Goal: Information Seeking & Learning: Learn about a topic

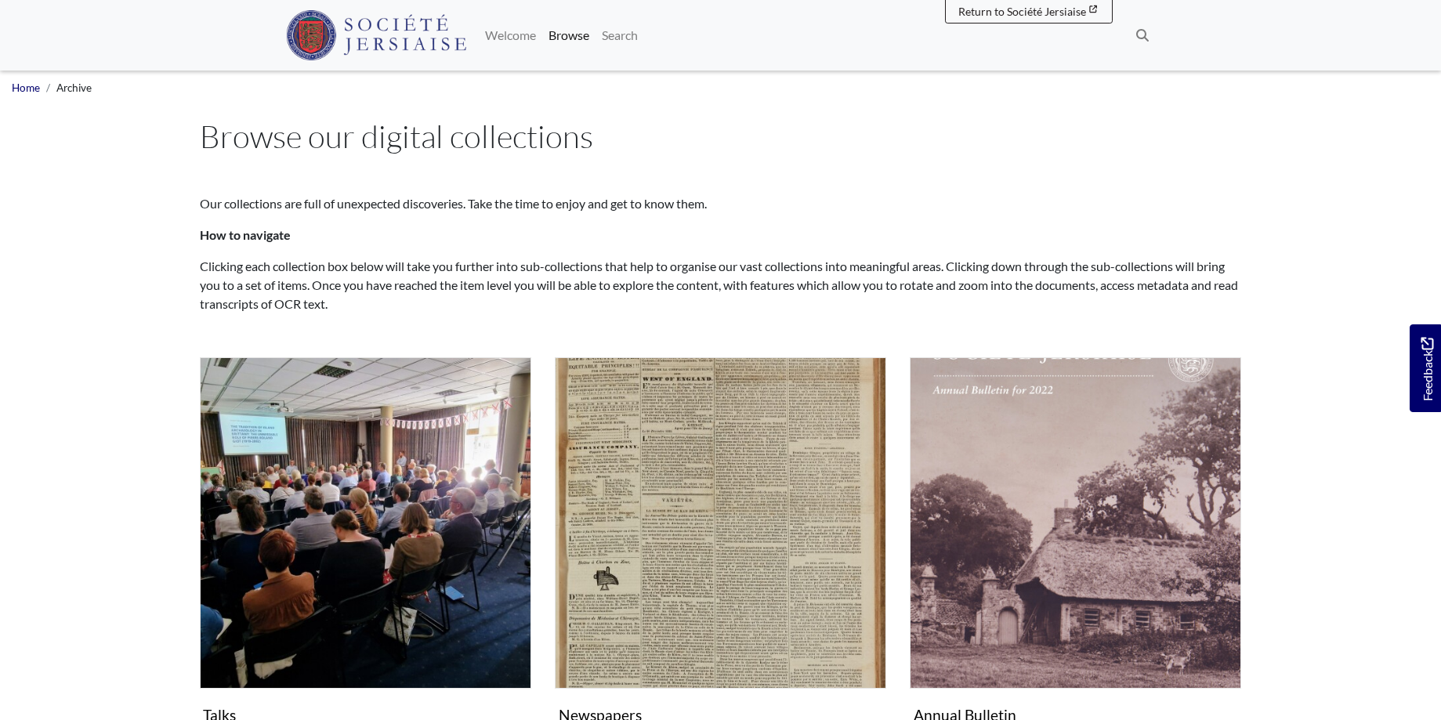
scroll to position [320, 0]
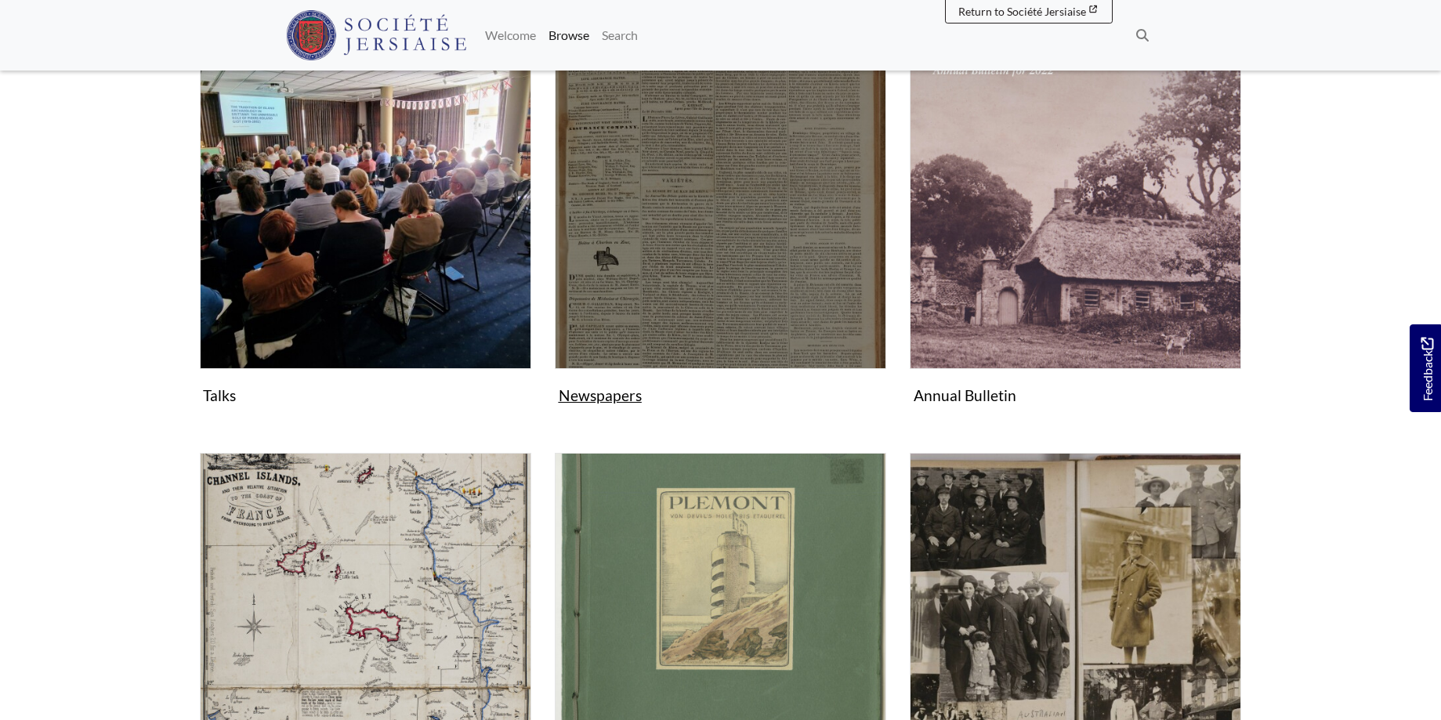
click at [717, 326] on img "Subcollection" at bounding box center [720, 203] width 331 height 331
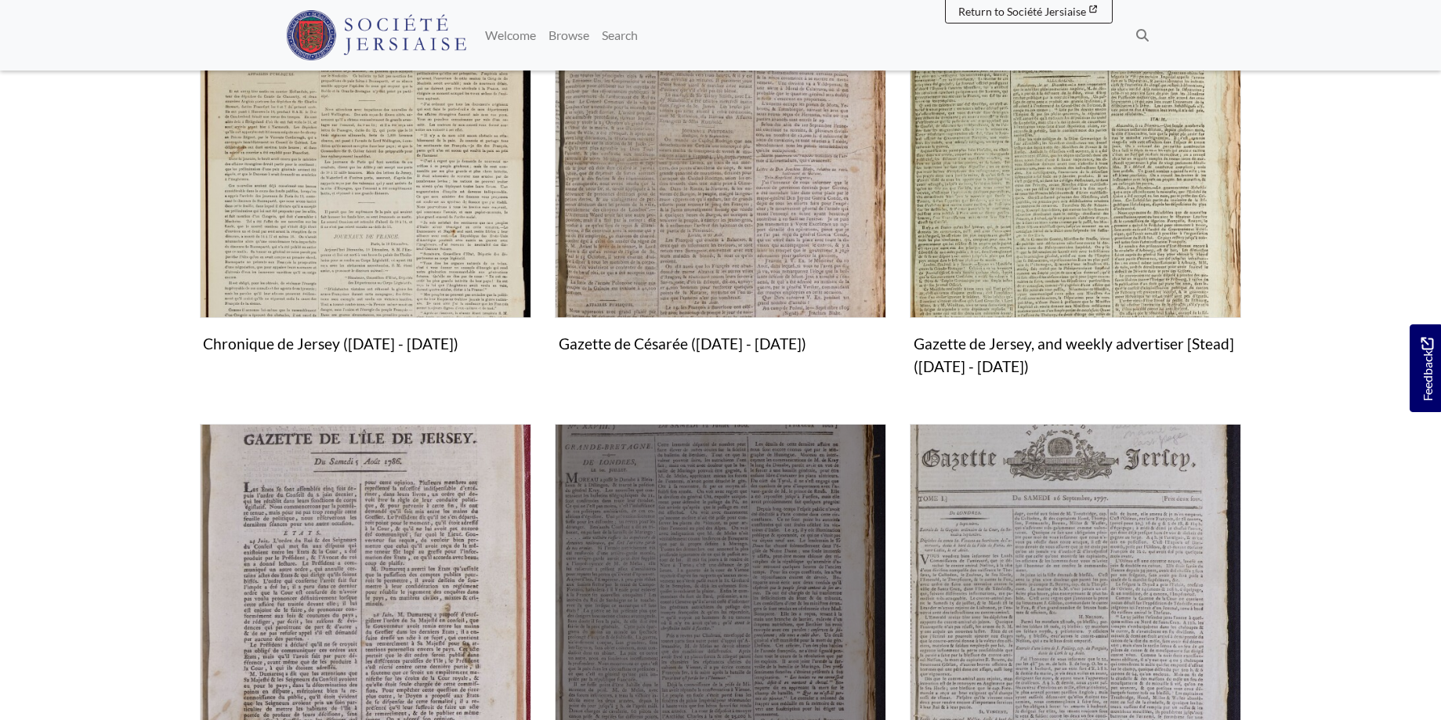
scroll to position [959, 0]
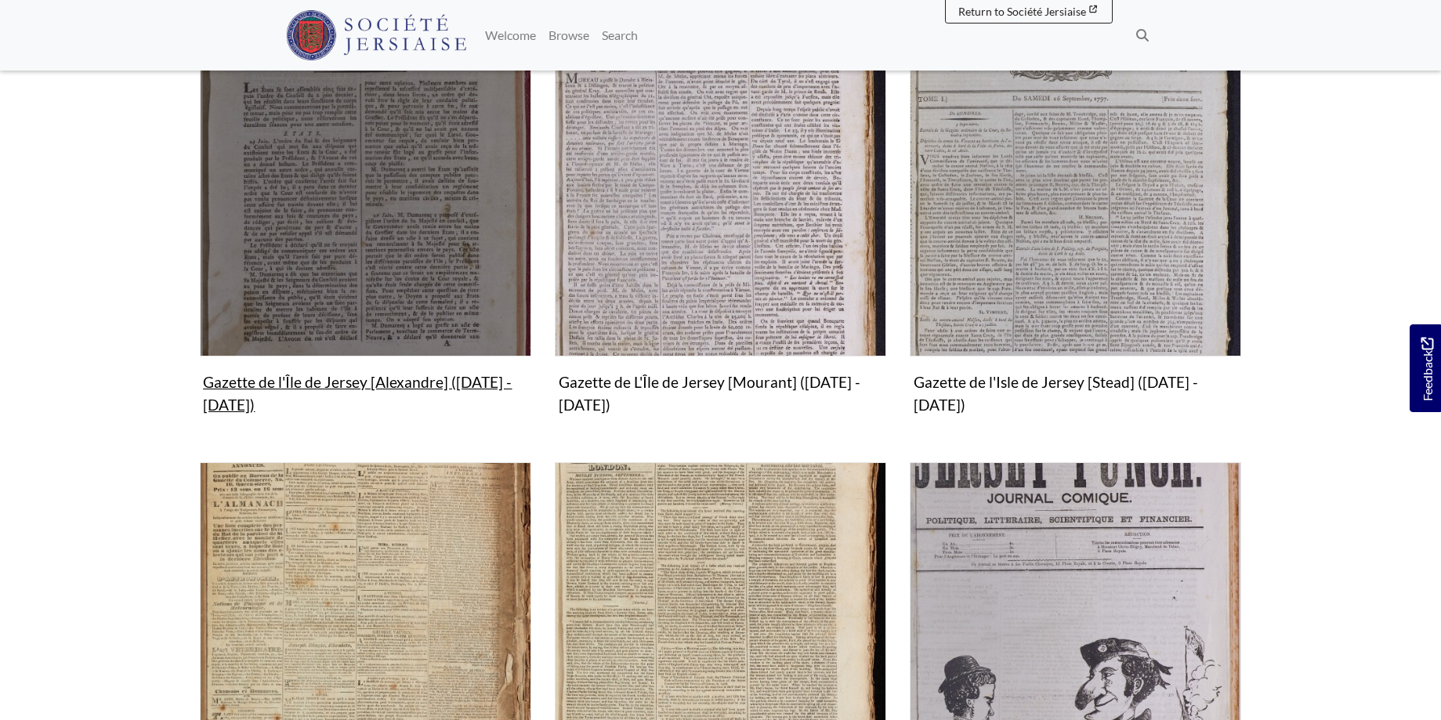
click at [365, 220] on img "Subcollection" at bounding box center [365, 189] width 331 height 331
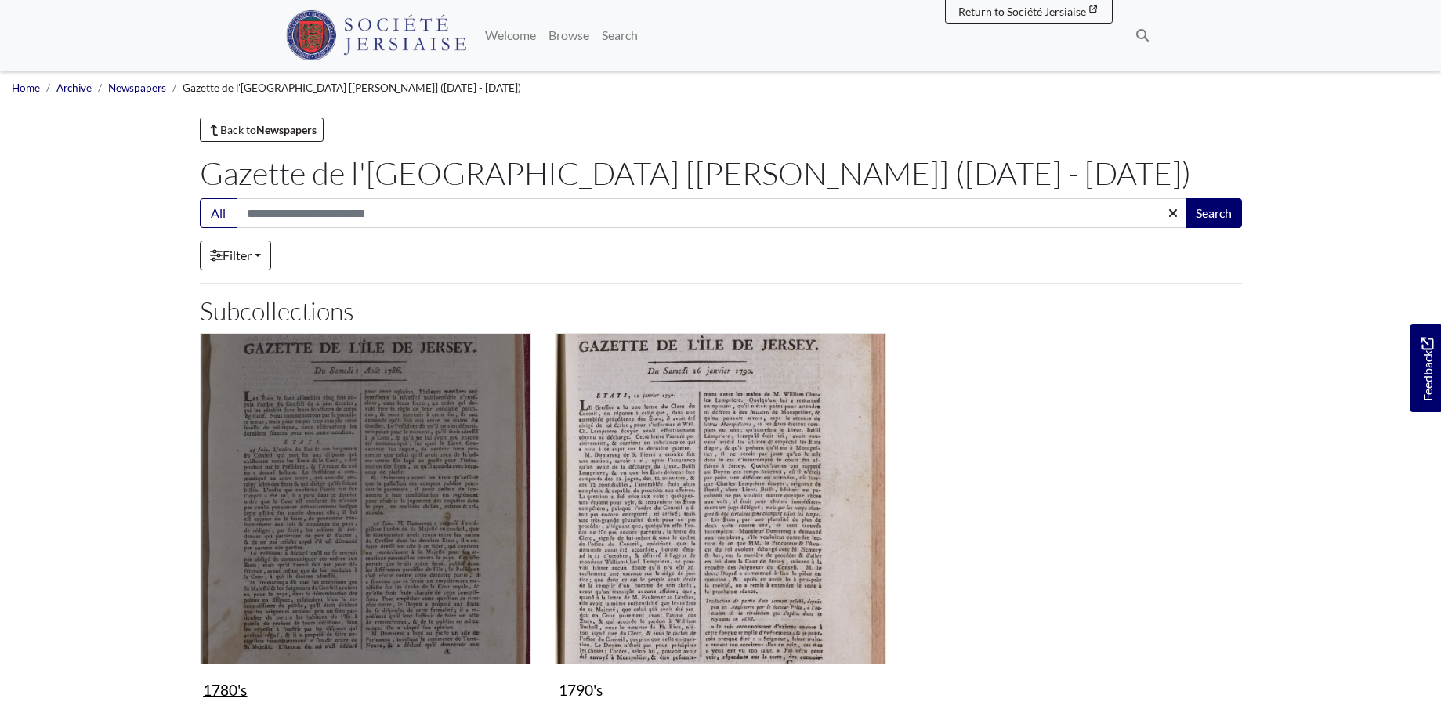
click at [393, 527] on img "Subcollection" at bounding box center [365, 498] width 331 height 331
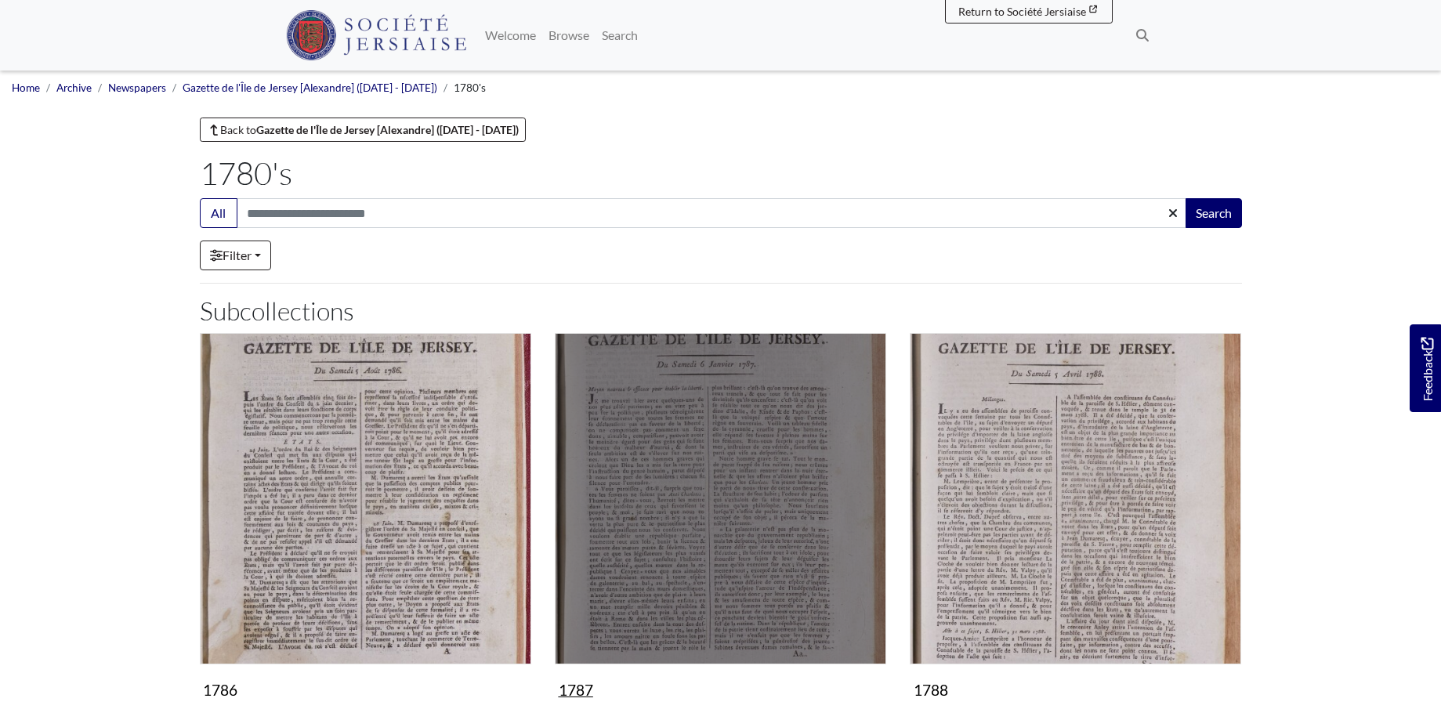
click at [704, 530] on img "Subcollection" at bounding box center [720, 498] width 331 height 331
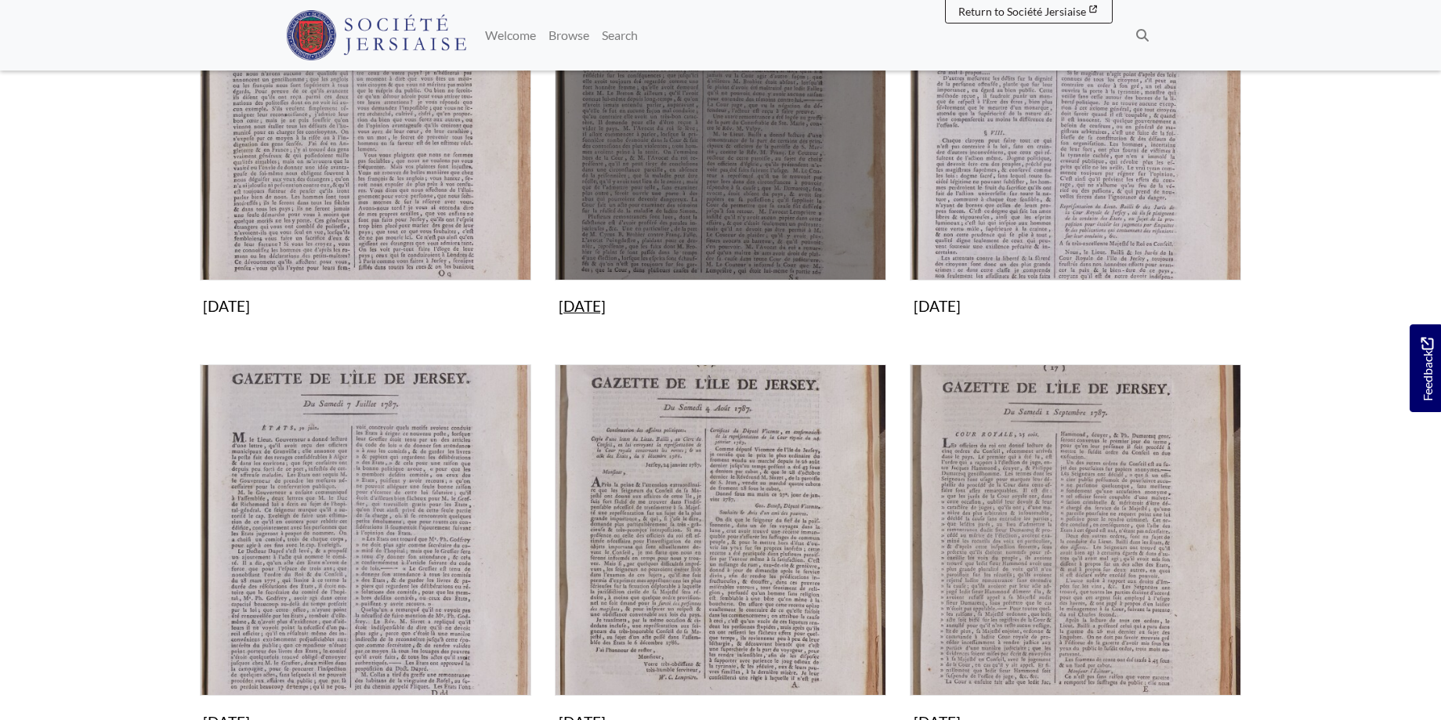
scroll to position [1119, 0]
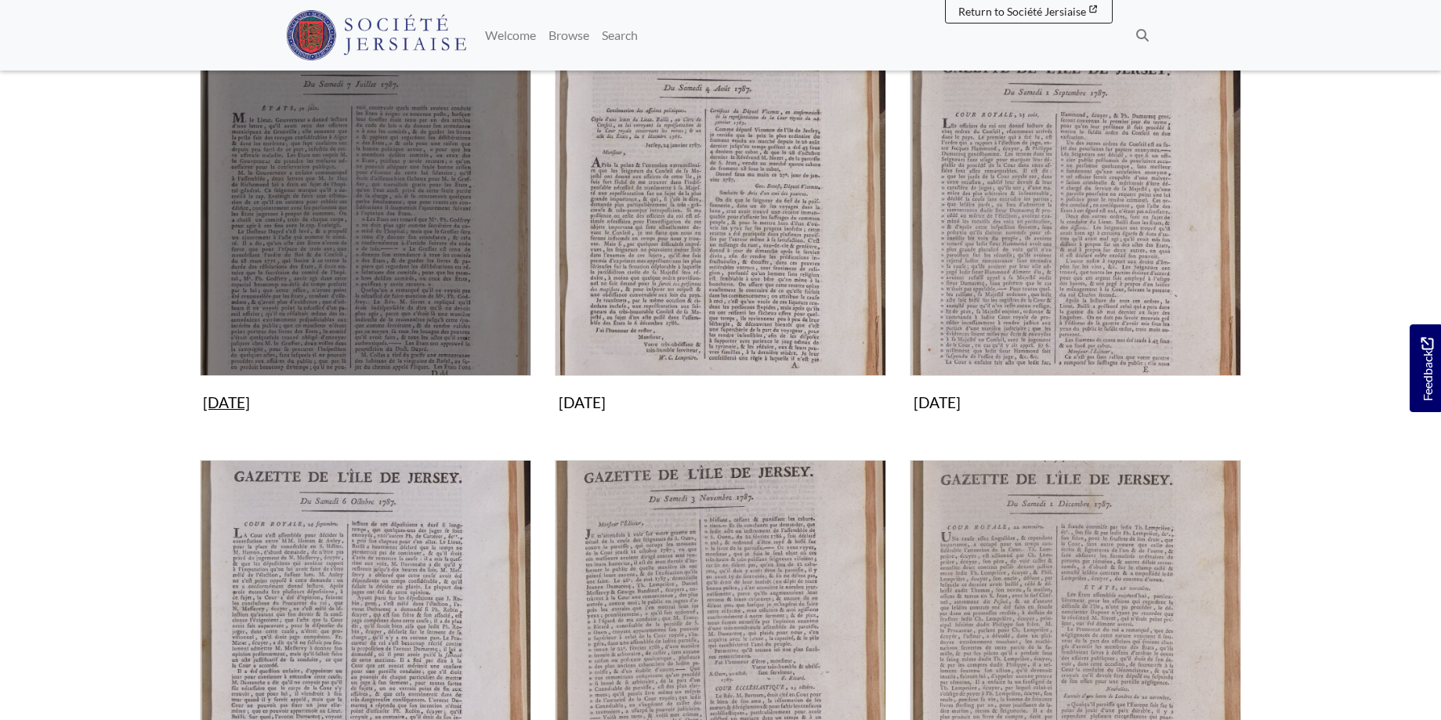
click at [339, 266] on img "Subcollection" at bounding box center [365, 210] width 331 height 331
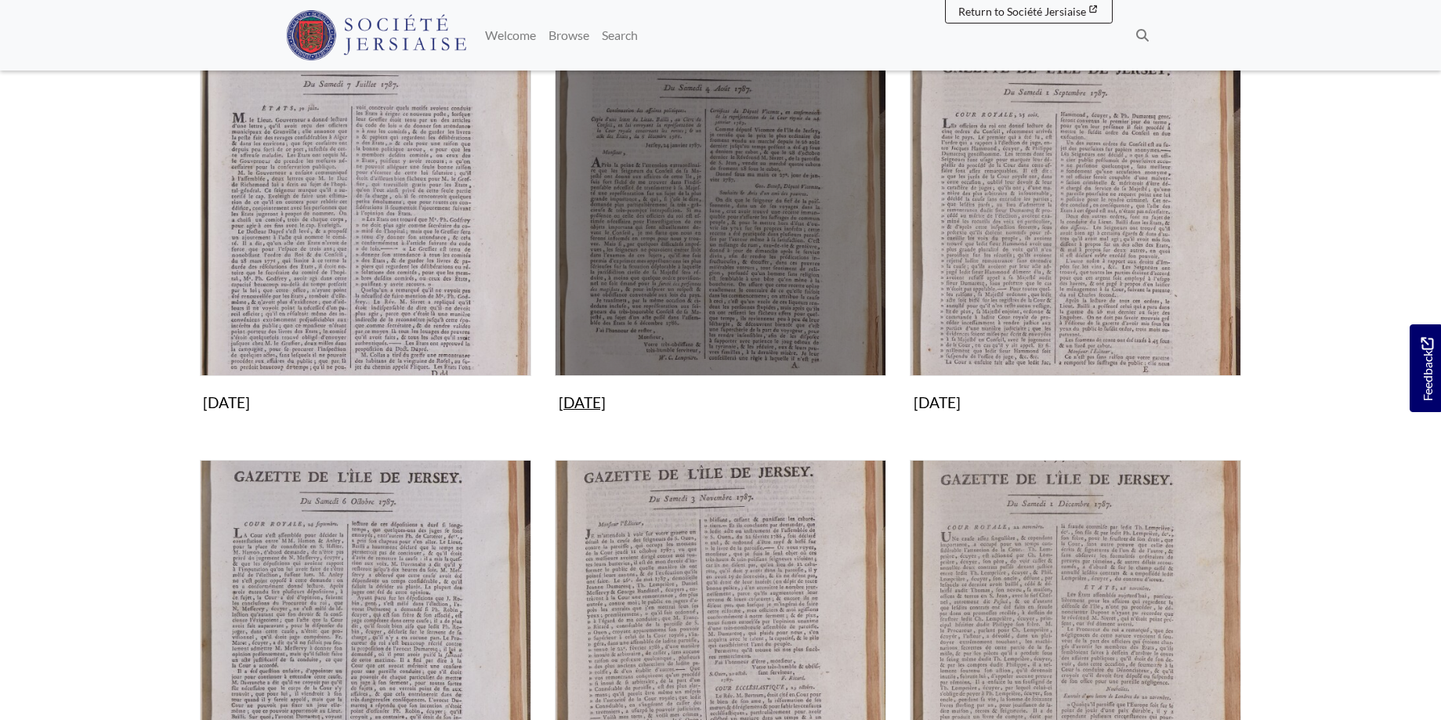
click at [705, 258] on img "Subcollection" at bounding box center [720, 210] width 331 height 331
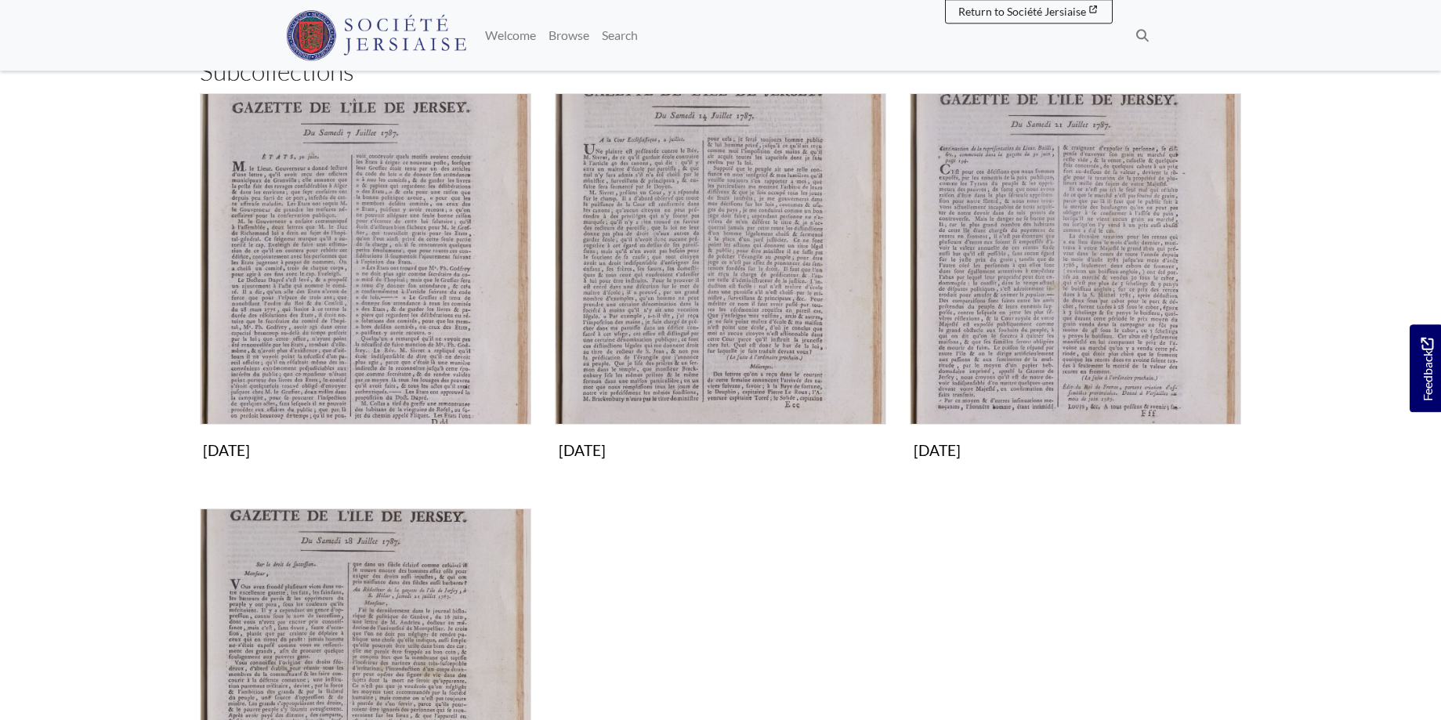
scroll to position [320, 0]
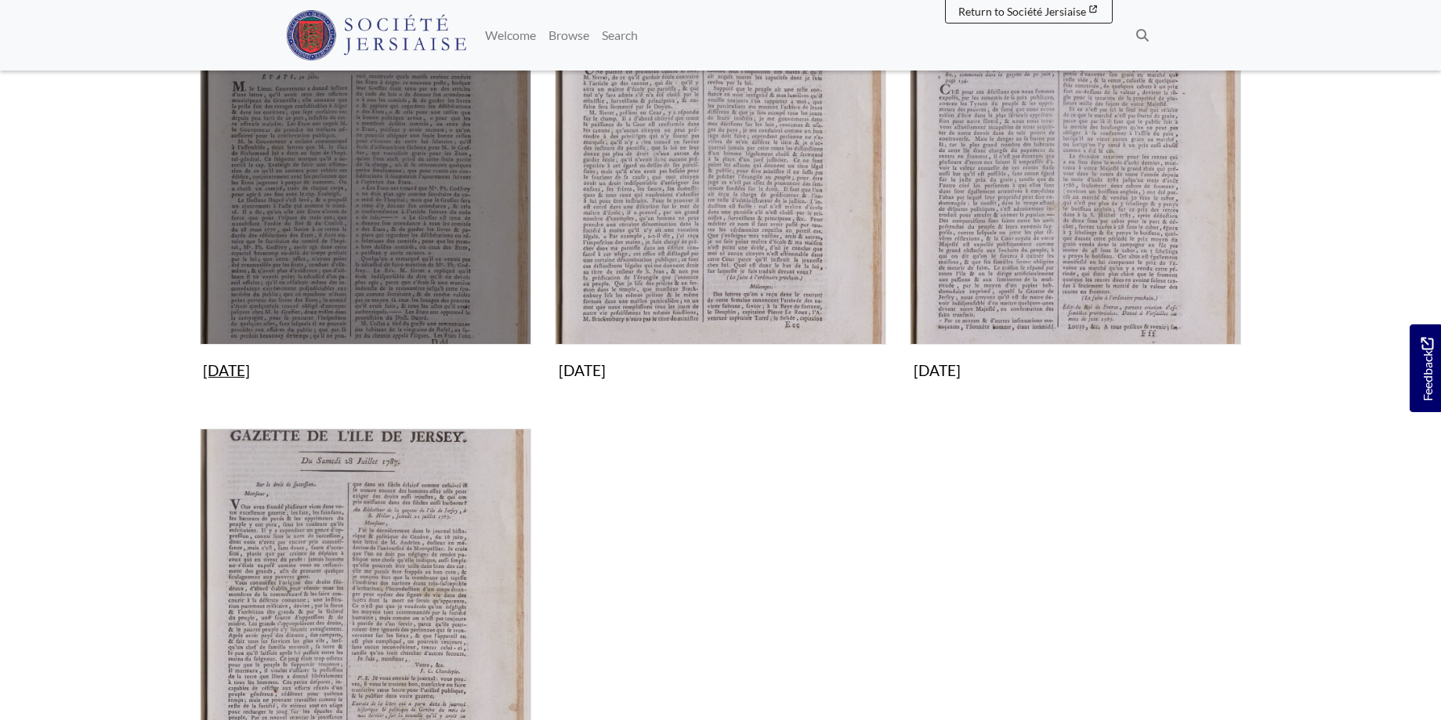
click at [409, 193] on img "Subcollection" at bounding box center [365, 178] width 331 height 331
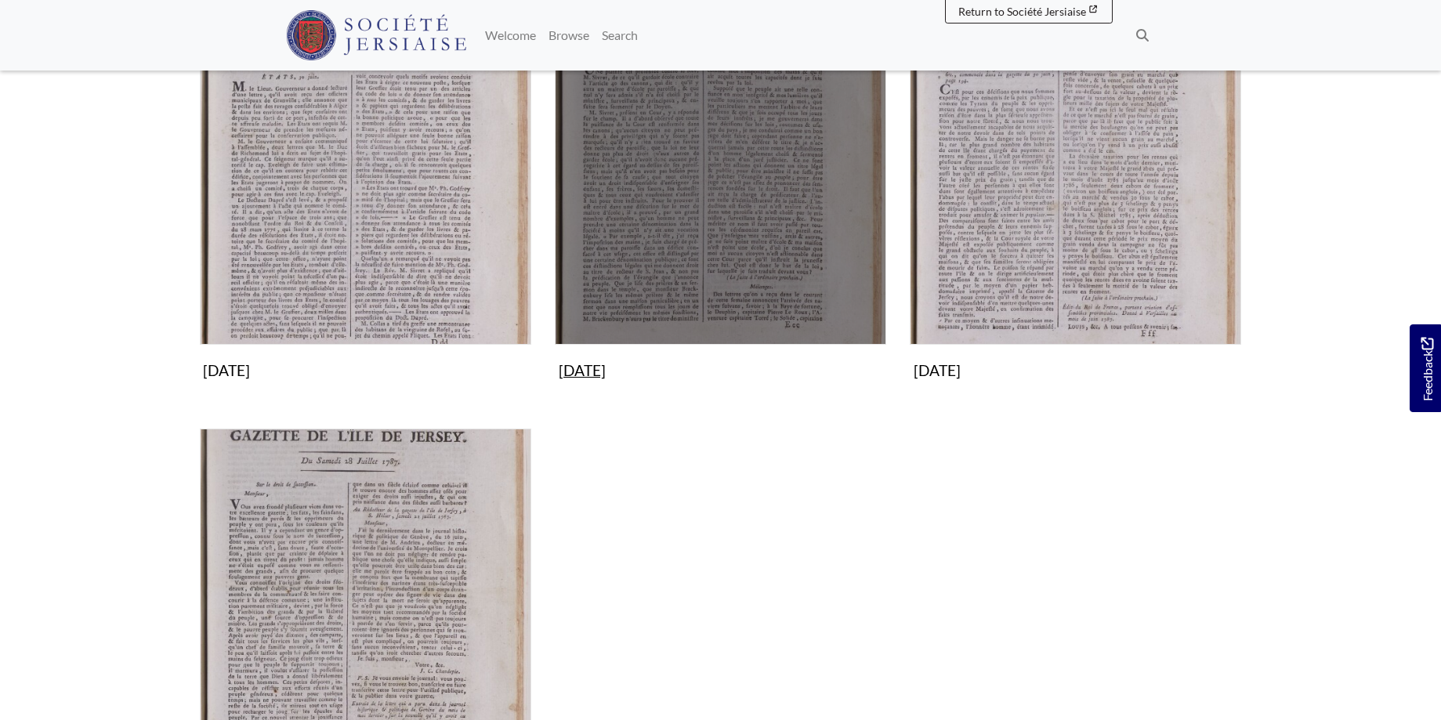
click at [622, 171] on img "Subcollection" at bounding box center [720, 178] width 331 height 331
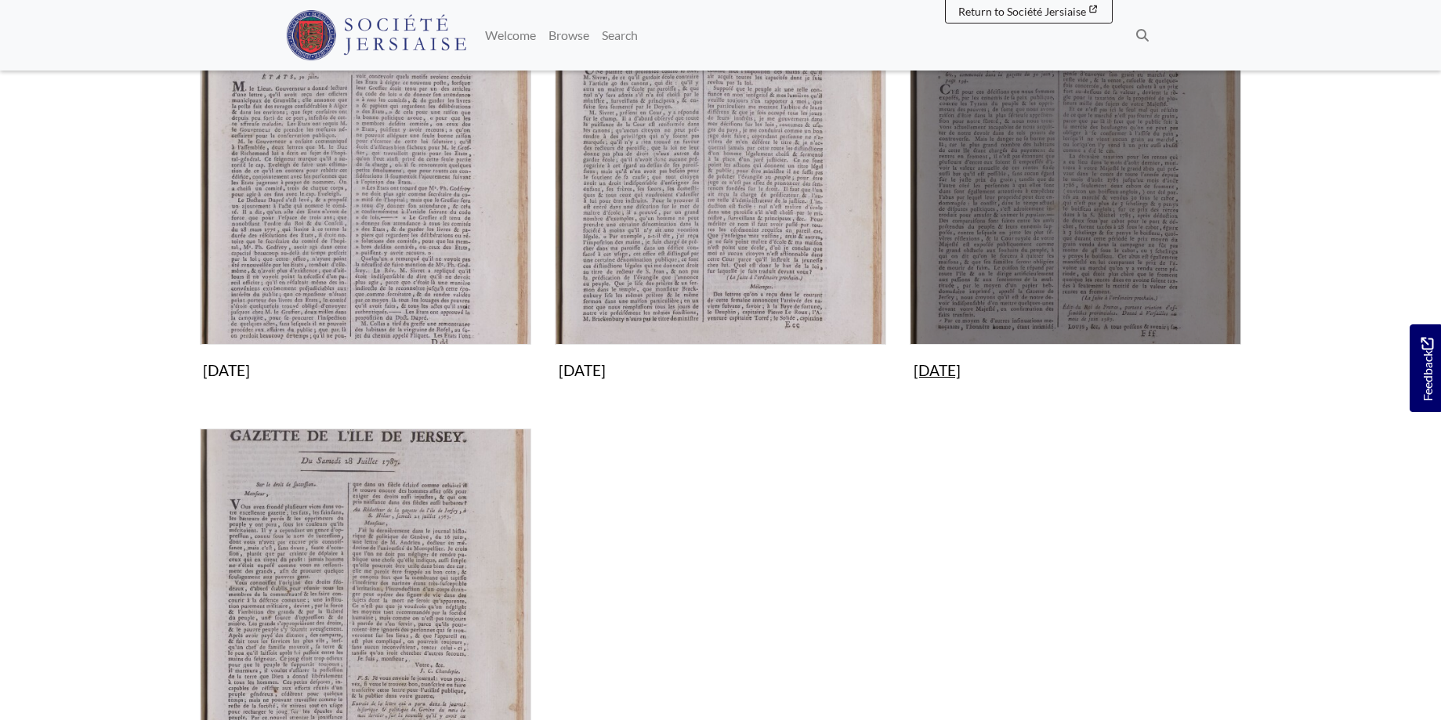
click at [1067, 242] on img "Subcollection" at bounding box center [1075, 178] width 331 height 331
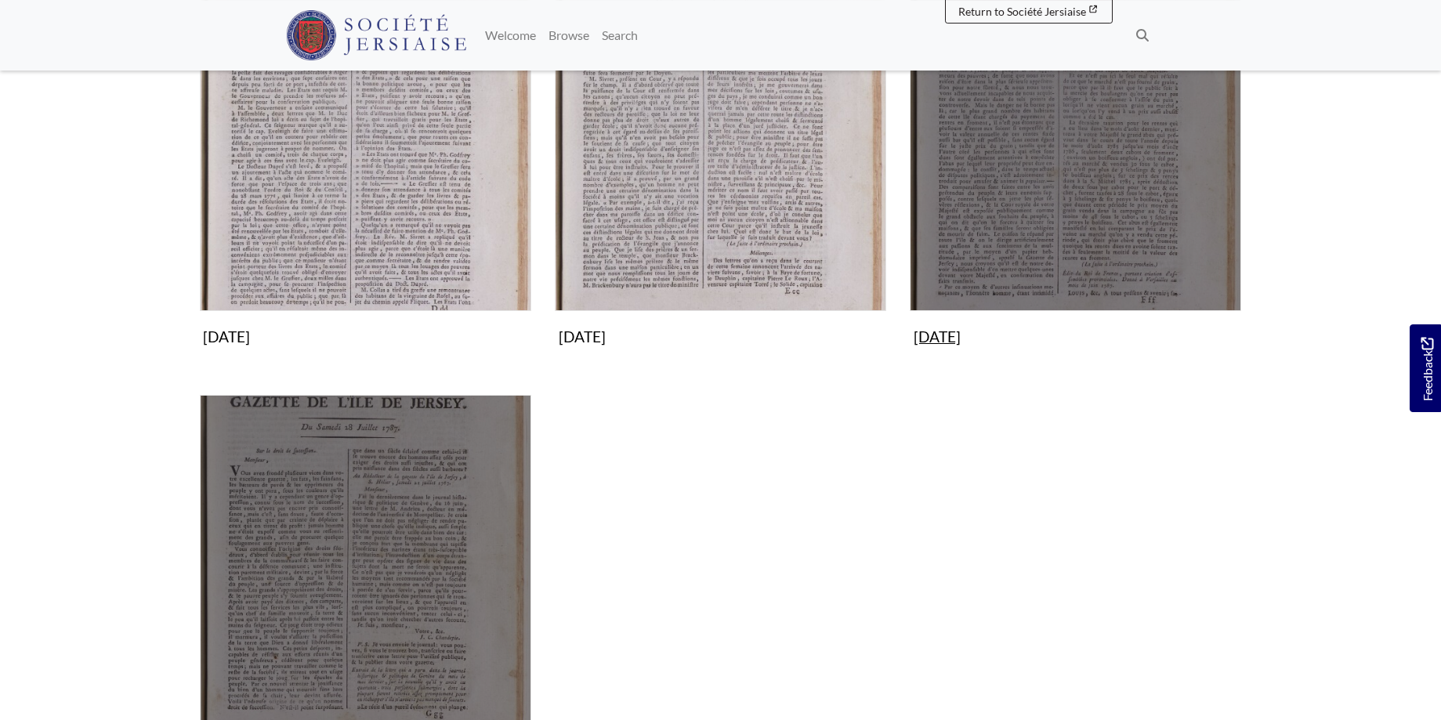
scroll to position [400, 0]
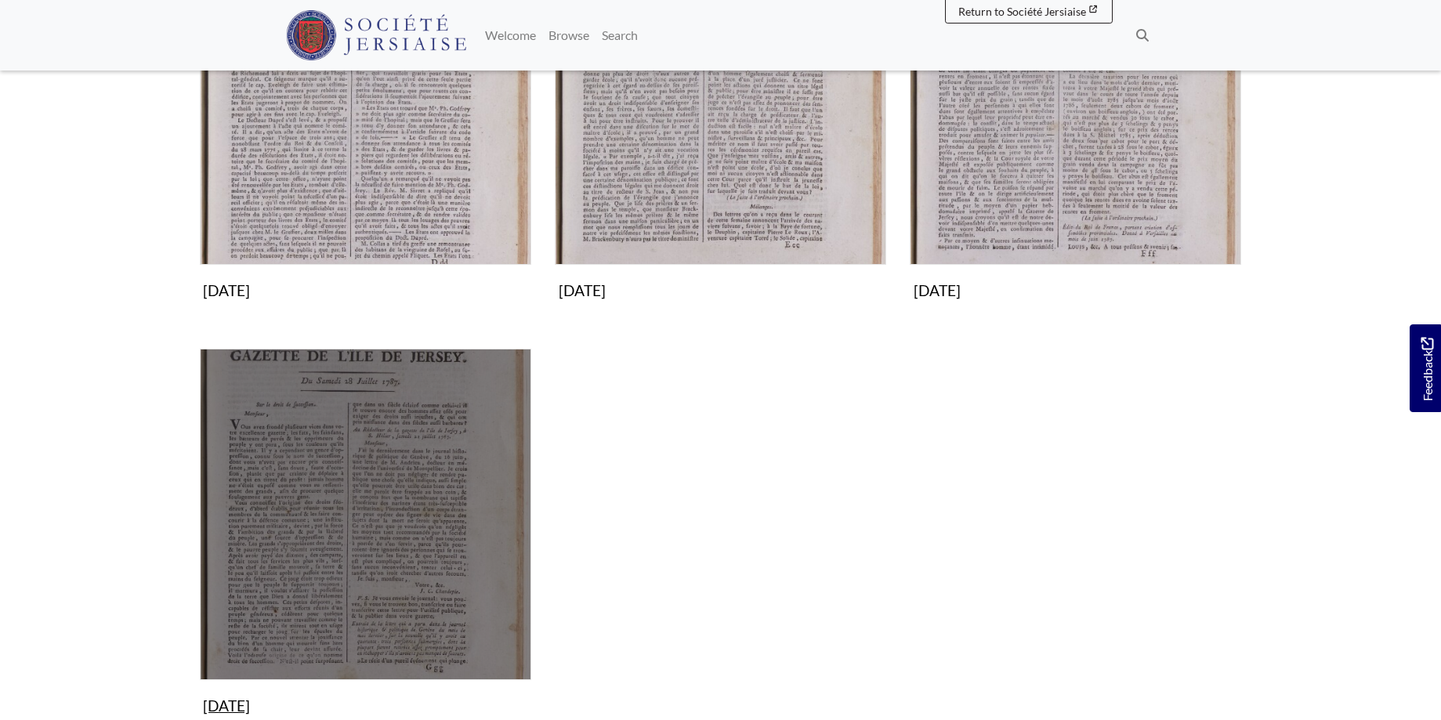
click at [393, 534] on img "Subcollection" at bounding box center [365, 514] width 331 height 331
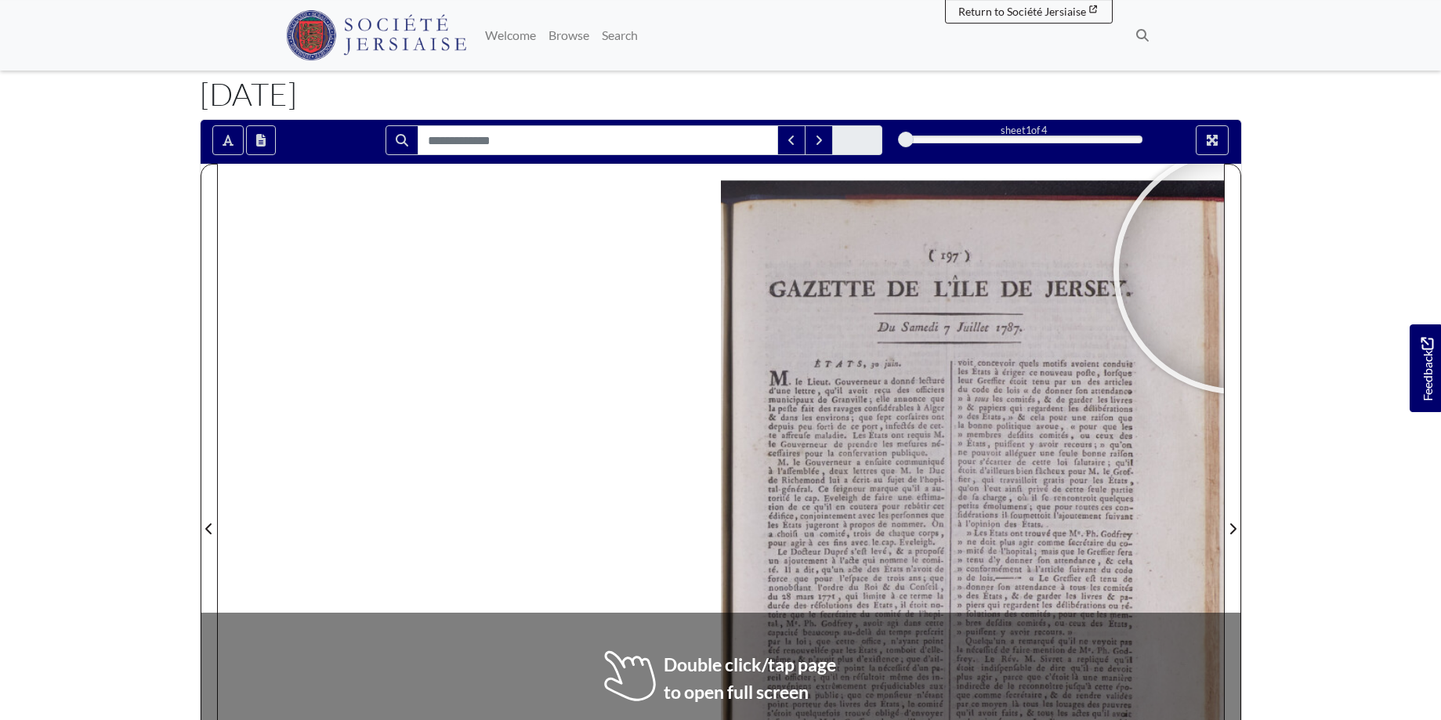
scroll to position [240, 0]
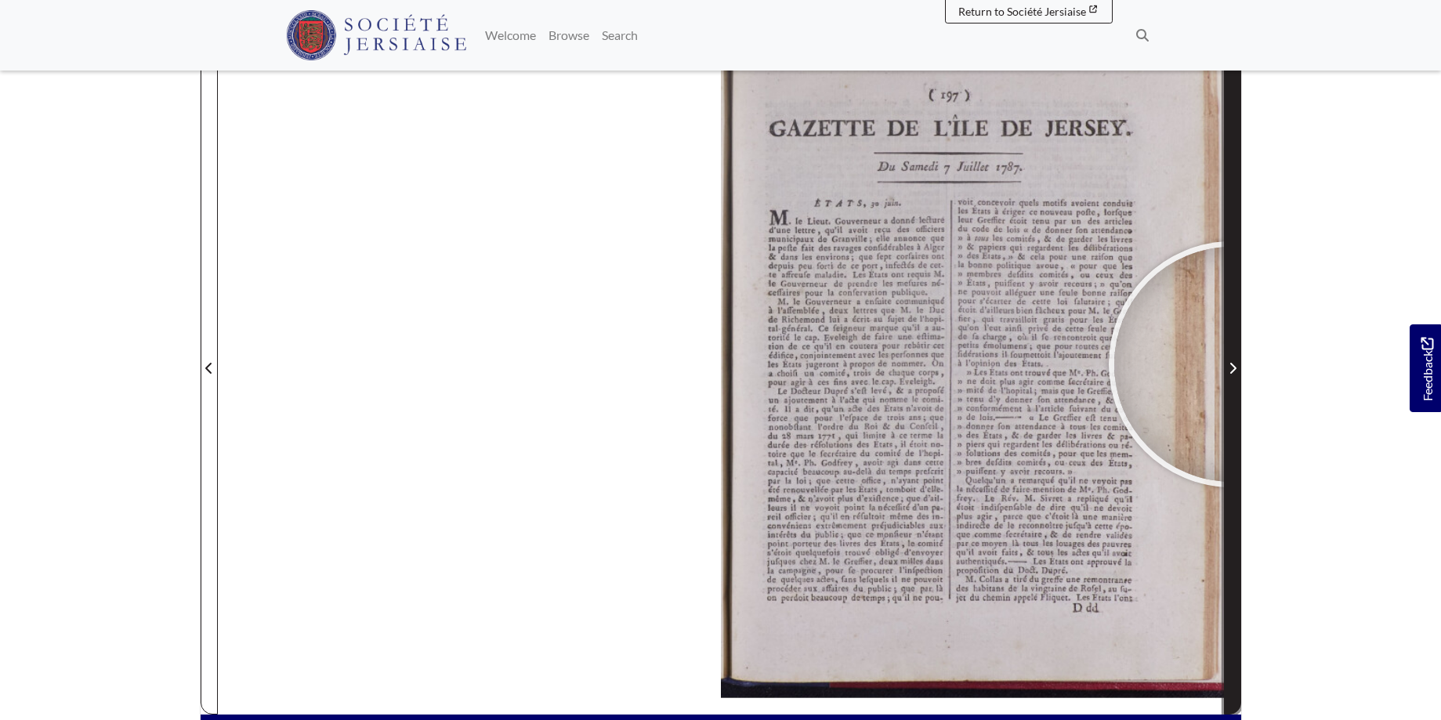
click at [1232, 364] on icon "Next Page" at bounding box center [1233, 368] width 6 height 11
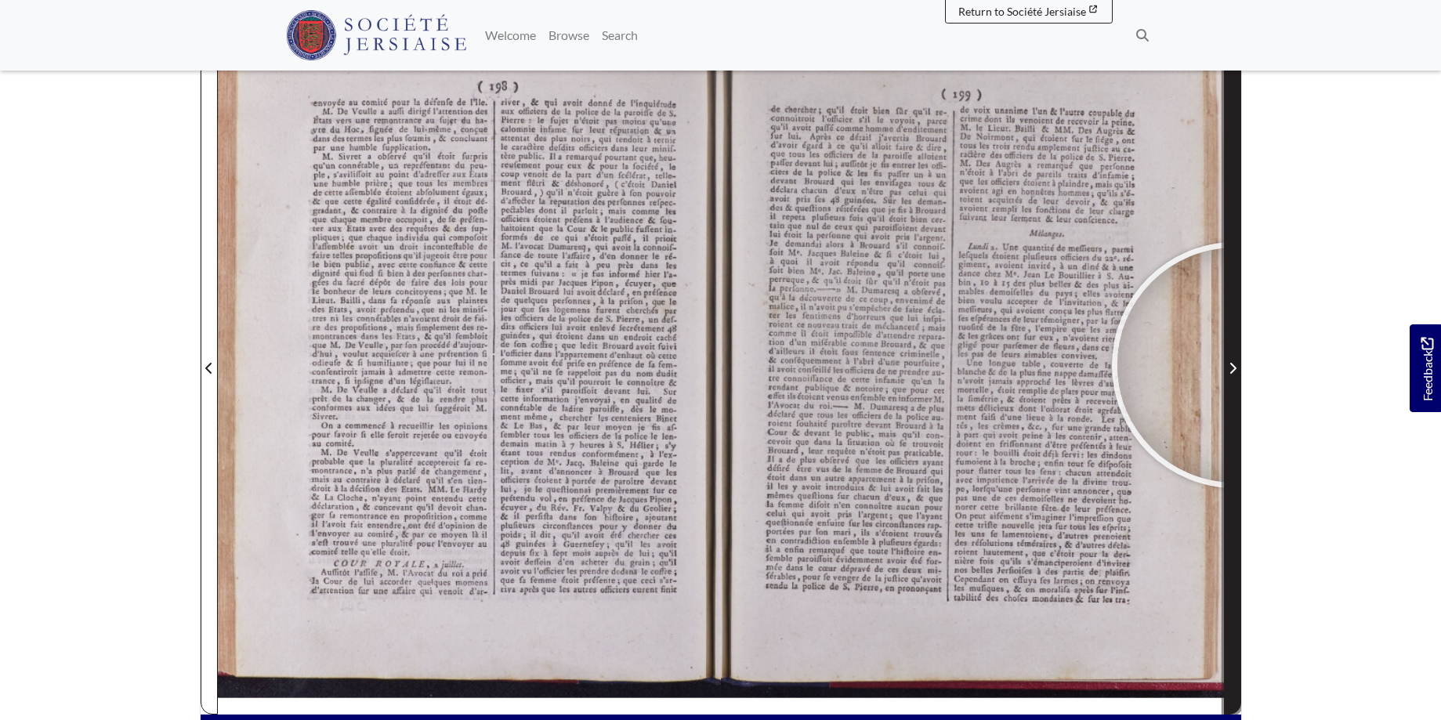
click at [1235, 365] on icon "Next Page" at bounding box center [1233, 368] width 8 height 13
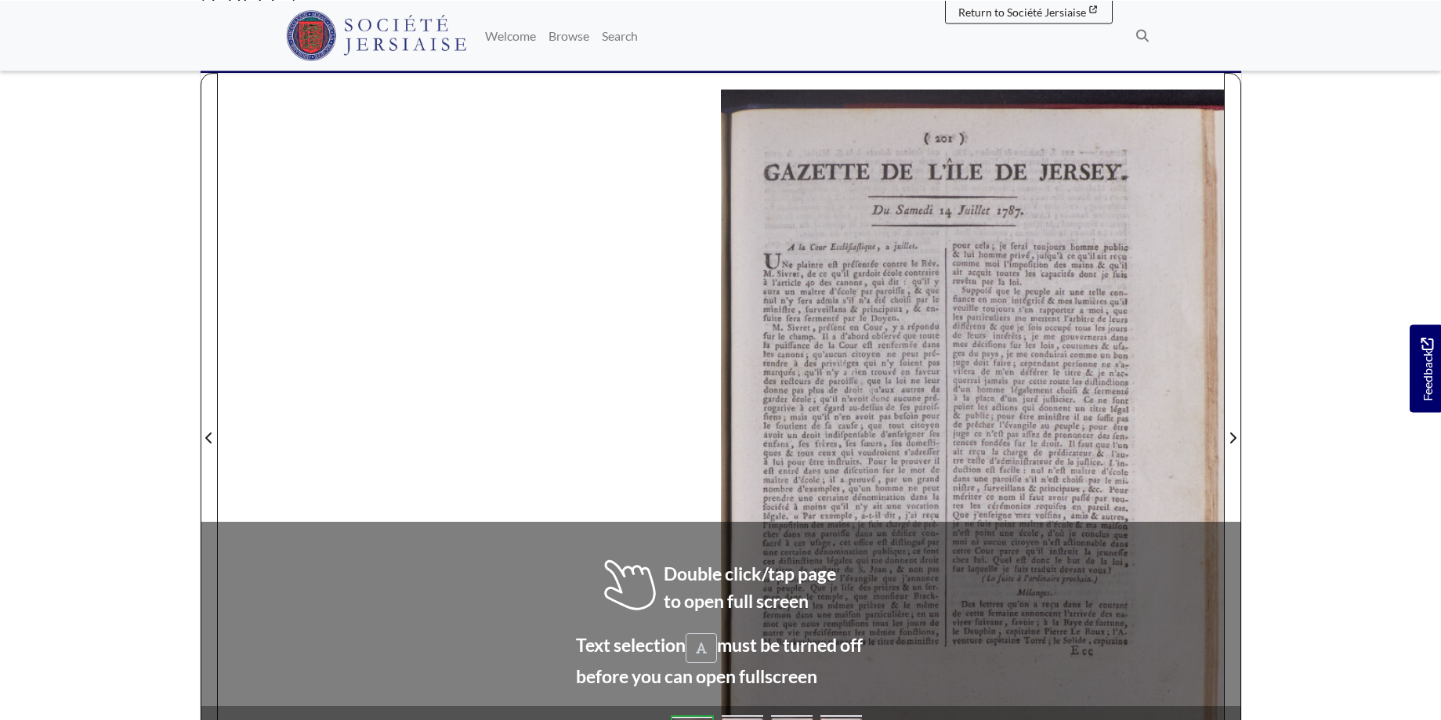
scroll to position [186, 0]
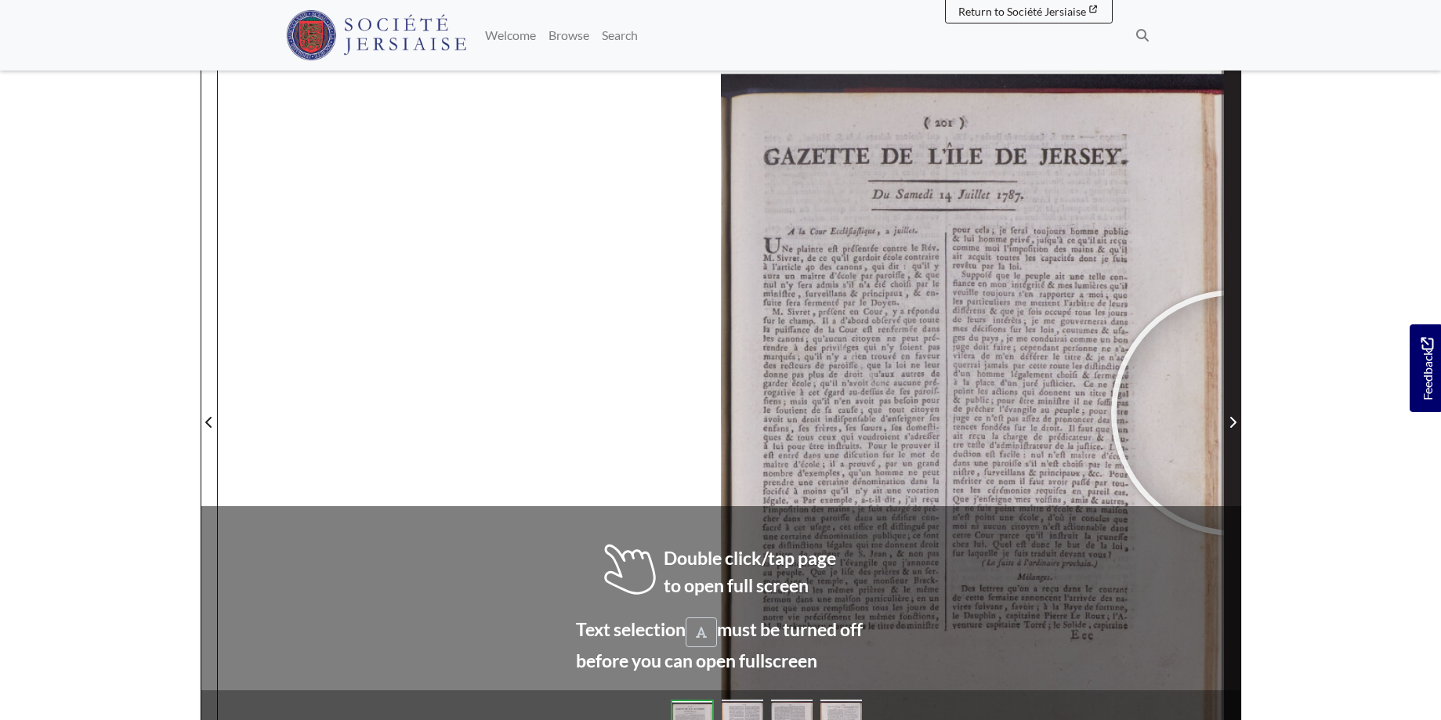
click at [1234, 413] on span "Next Page" at bounding box center [1233, 413] width 16 height 710
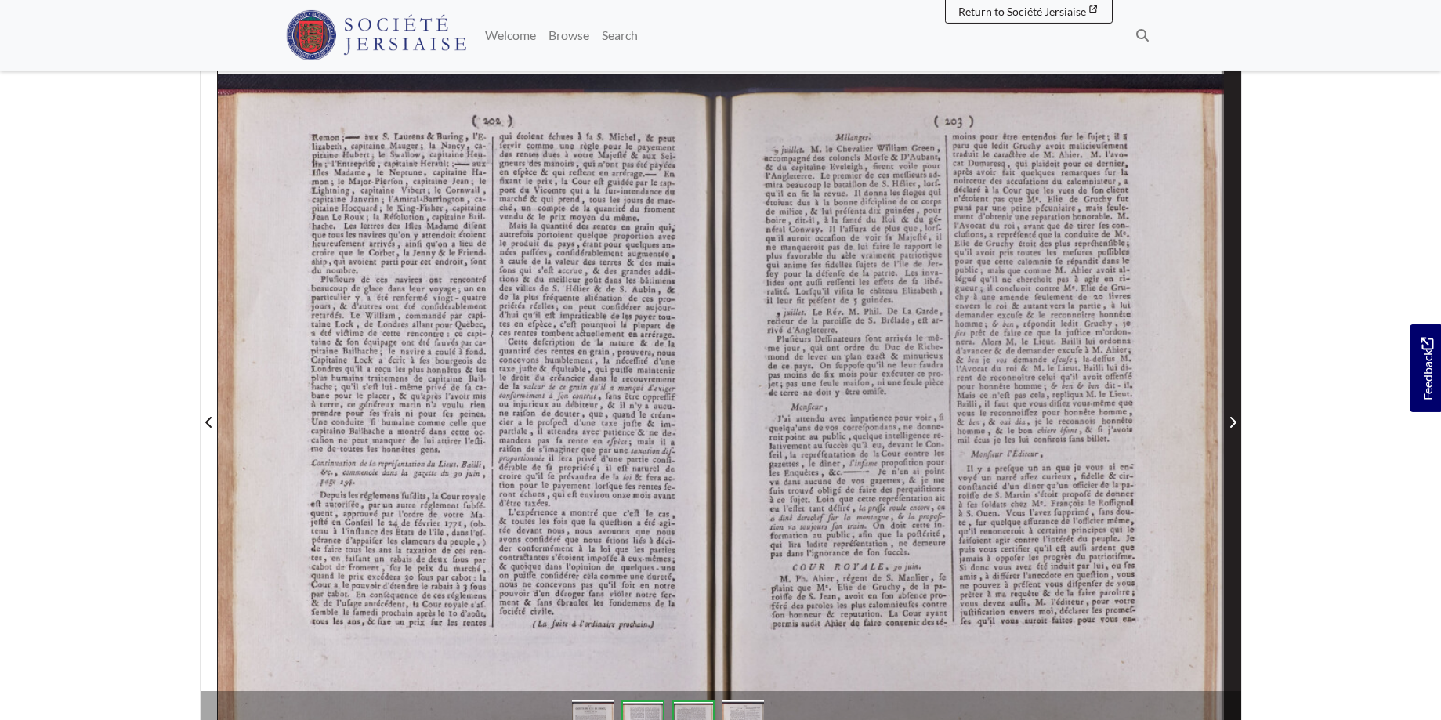
click at [1234, 413] on span "Next Page" at bounding box center [1233, 413] width 16 height 710
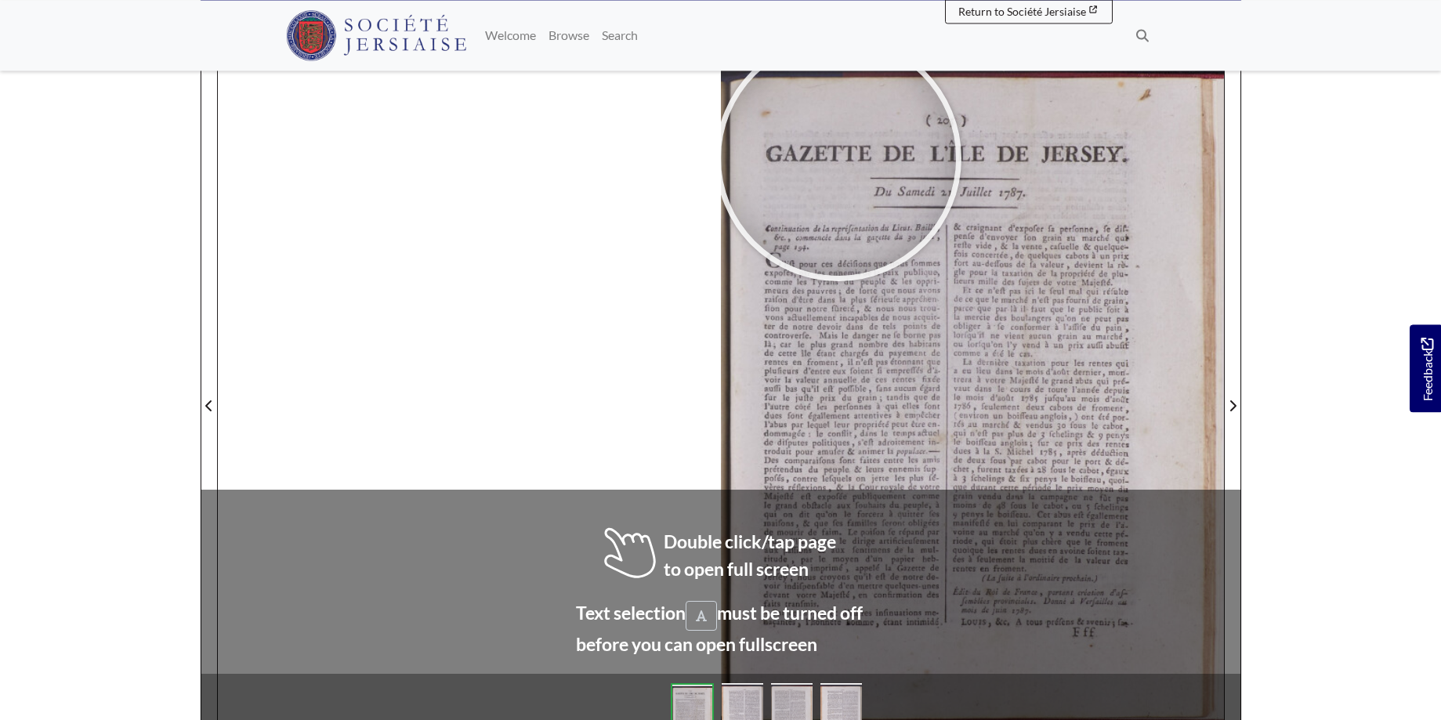
scroll to position [215, 0]
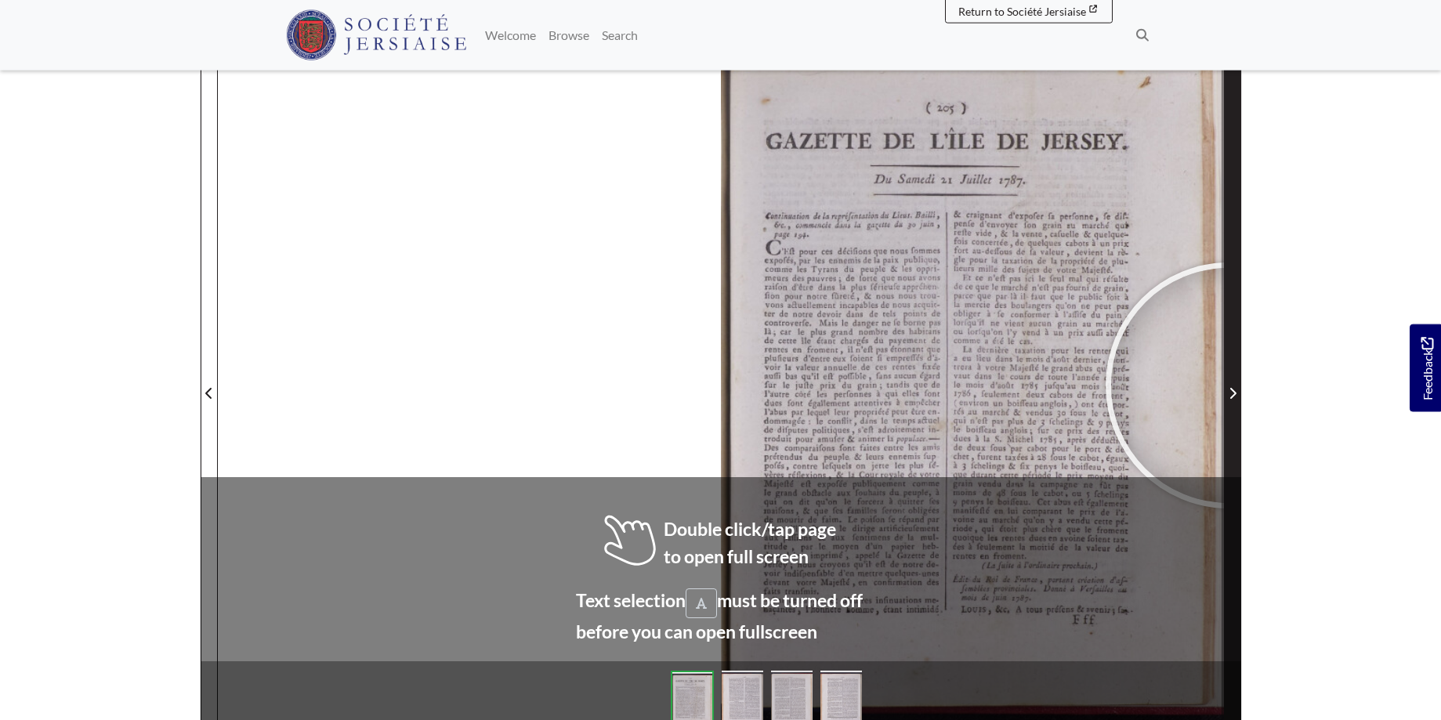
click at [1229, 386] on span "Next Page" at bounding box center [1233, 393] width 16 height 19
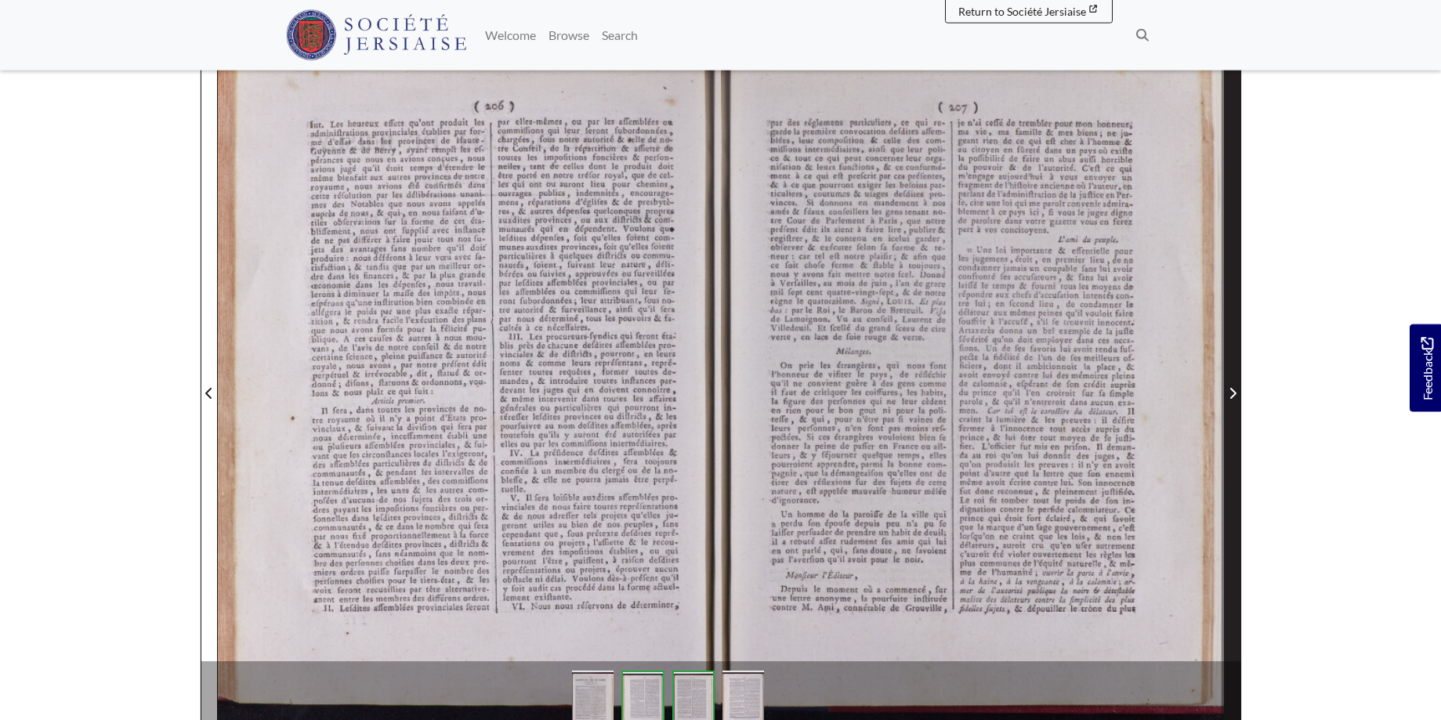
click at [1231, 389] on icon "Next Page" at bounding box center [1233, 393] width 6 height 11
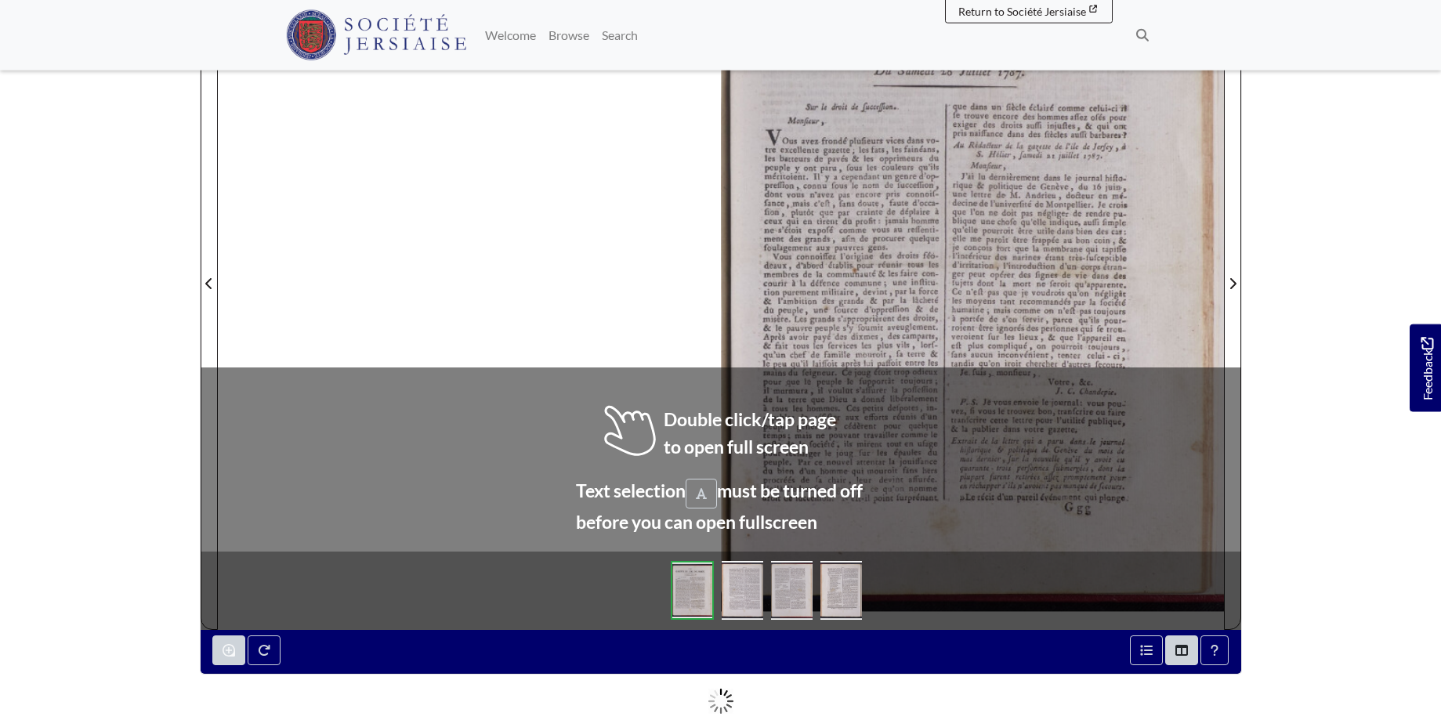
scroll to position [329, 0]
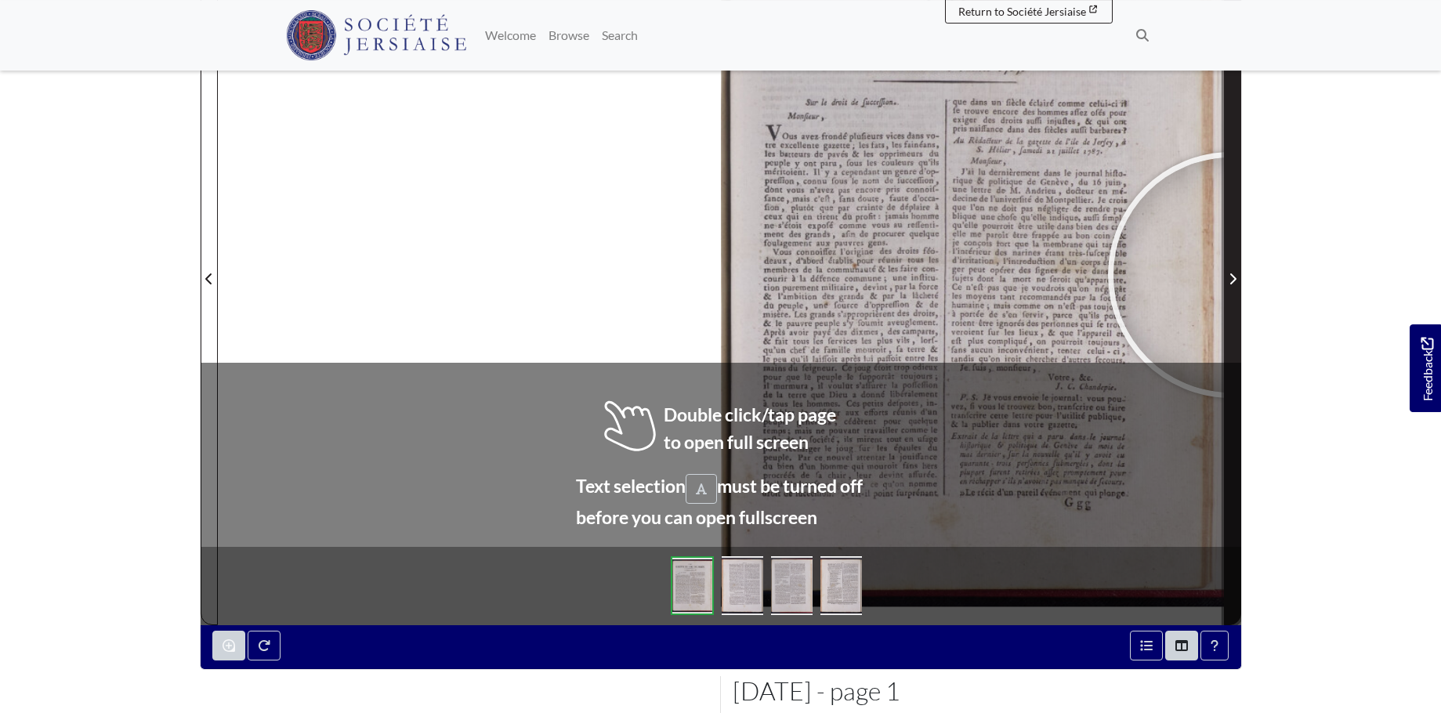
click at [1231, 275] on icon "Next Page" at bounding box center [1233, 278] width 6 height 11
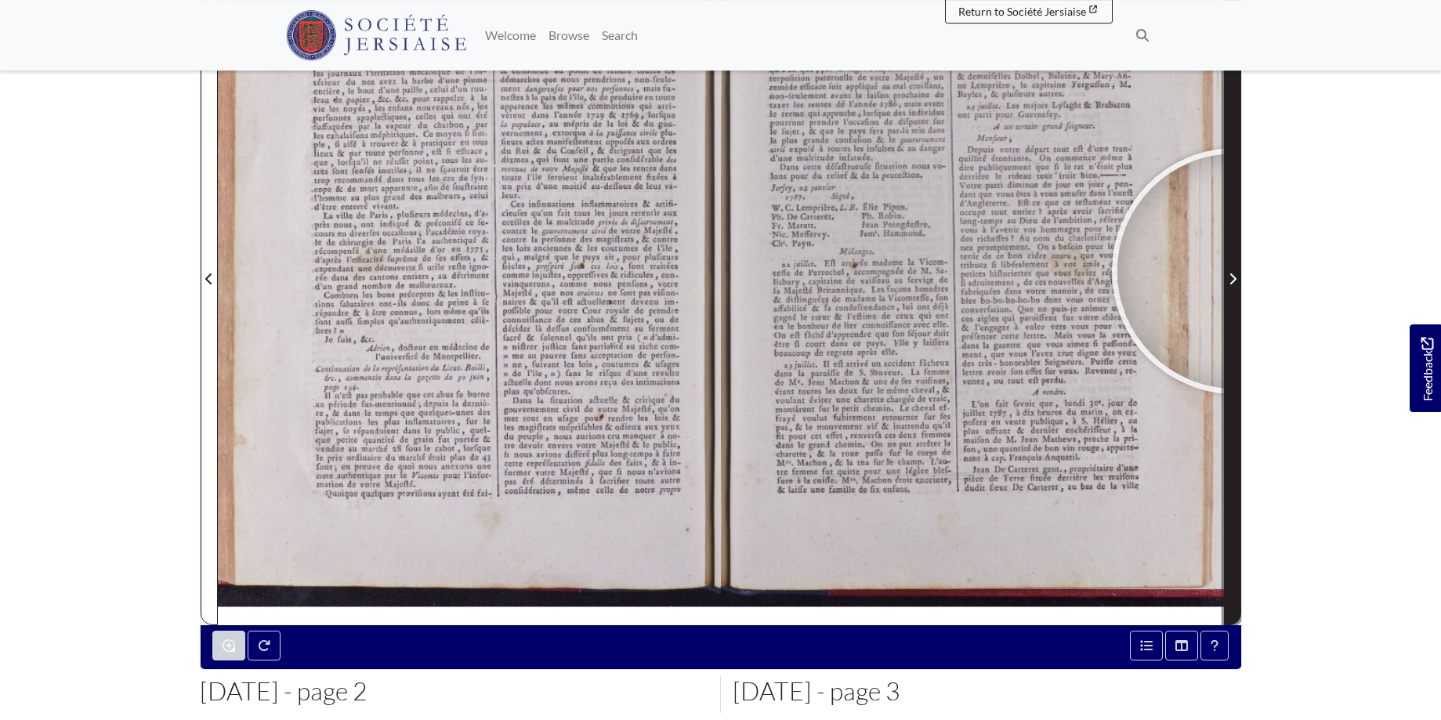
click at [1235, 271] on span "Next Page" at bounding box center [1233, 279] width 16 height 19
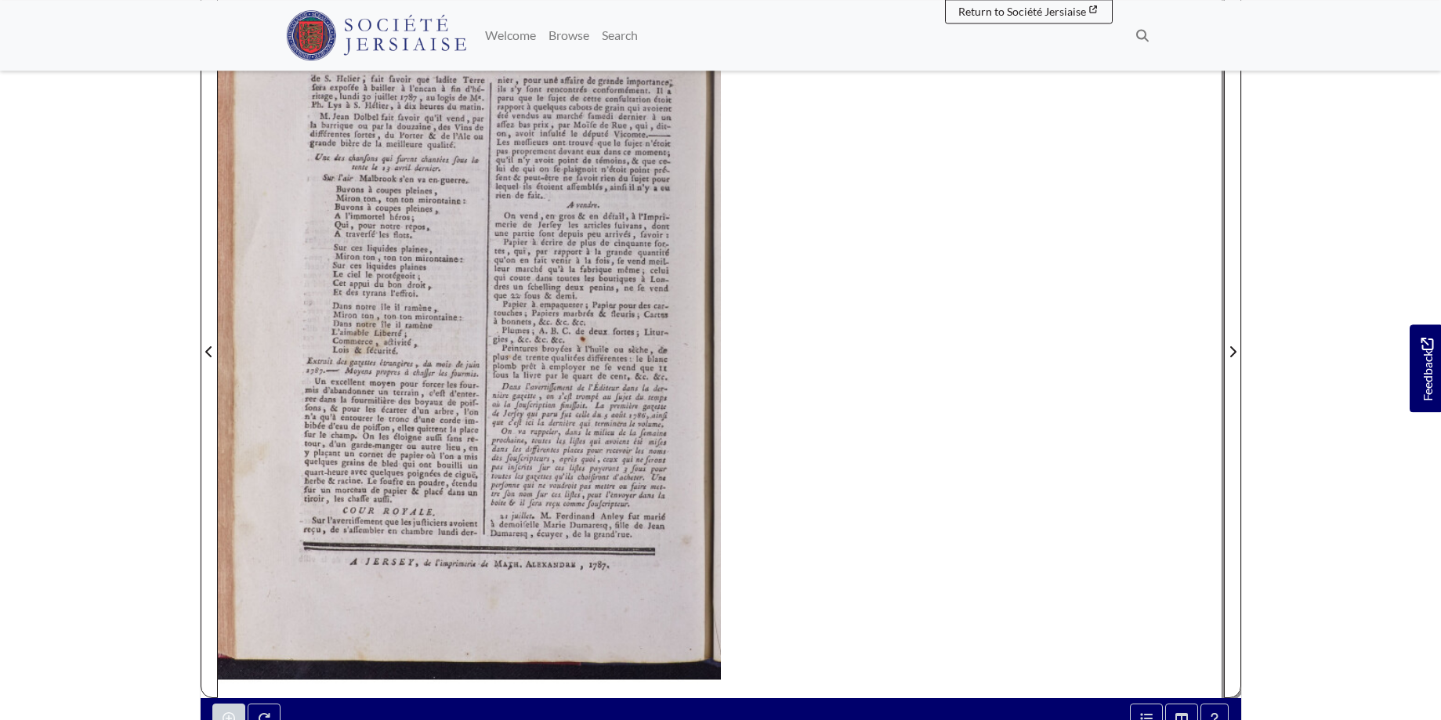
scroll to position [247, 0]
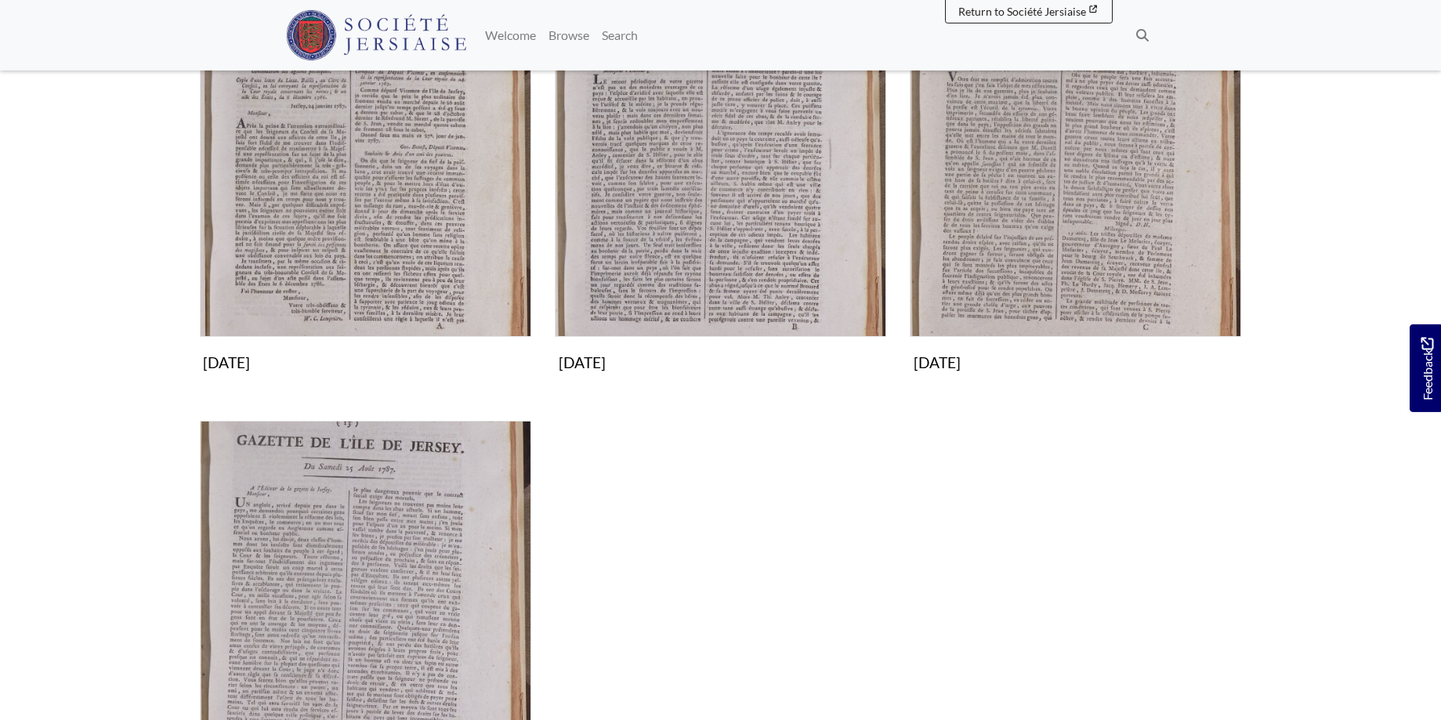
scroll to position [320, 0]
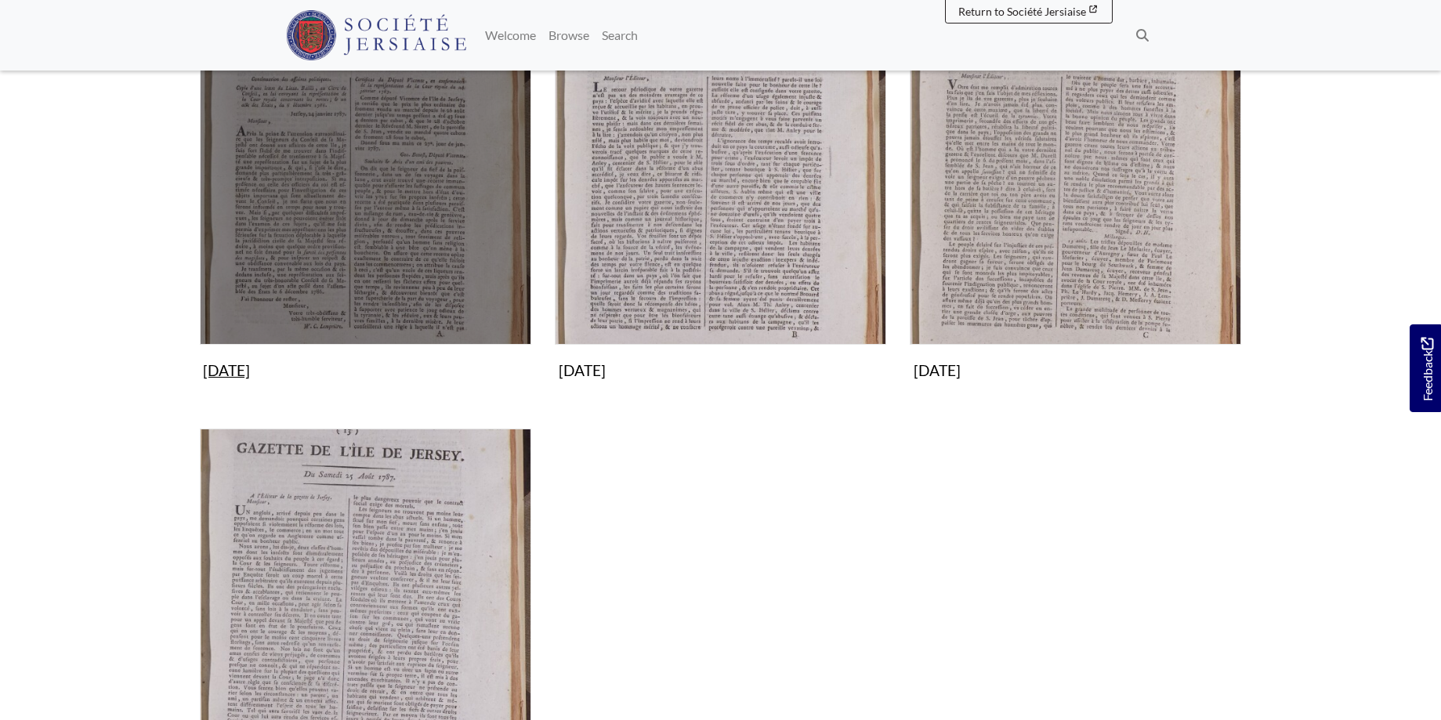
click at [378, 202] on img "Subcollection" at bounding box center [365, 178] width 331 height 331
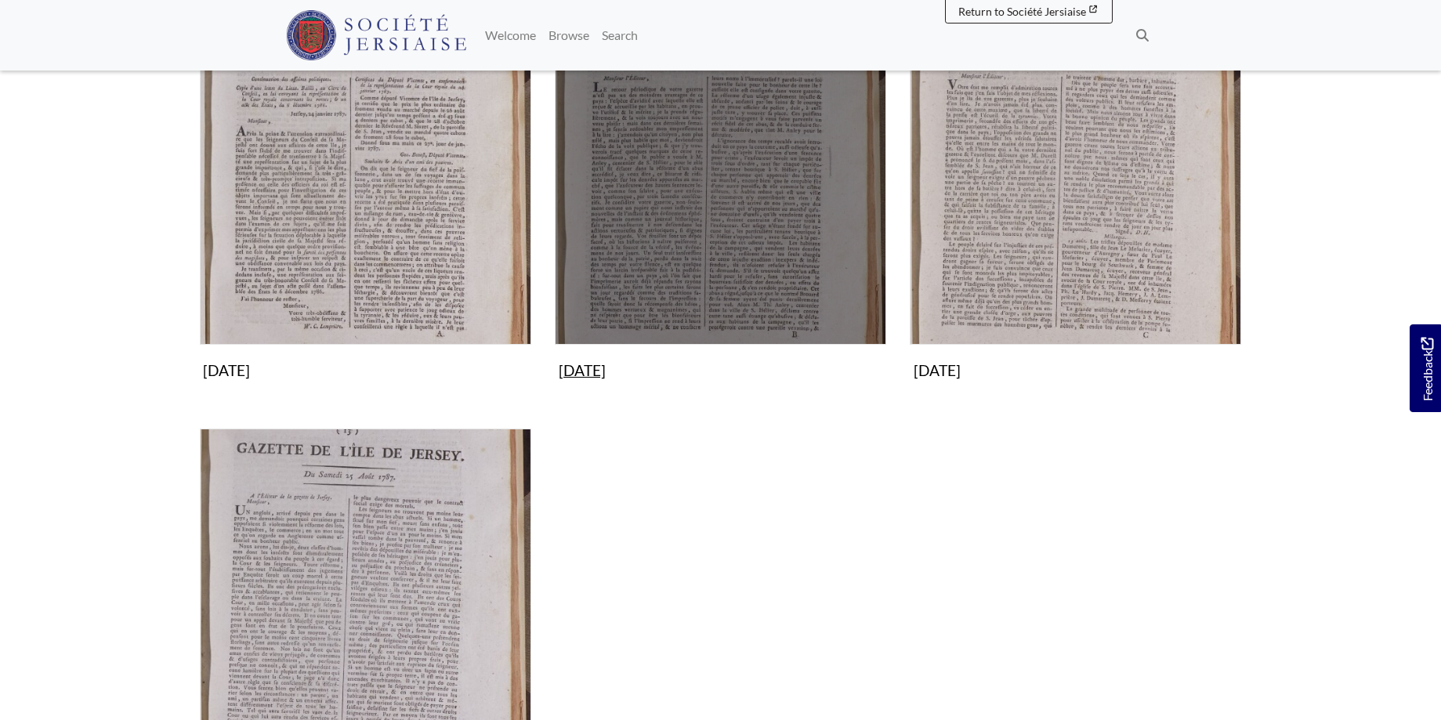
click at [727, 191] on img "Subcollection" at bounding box center [720, 178] width 331 height 331
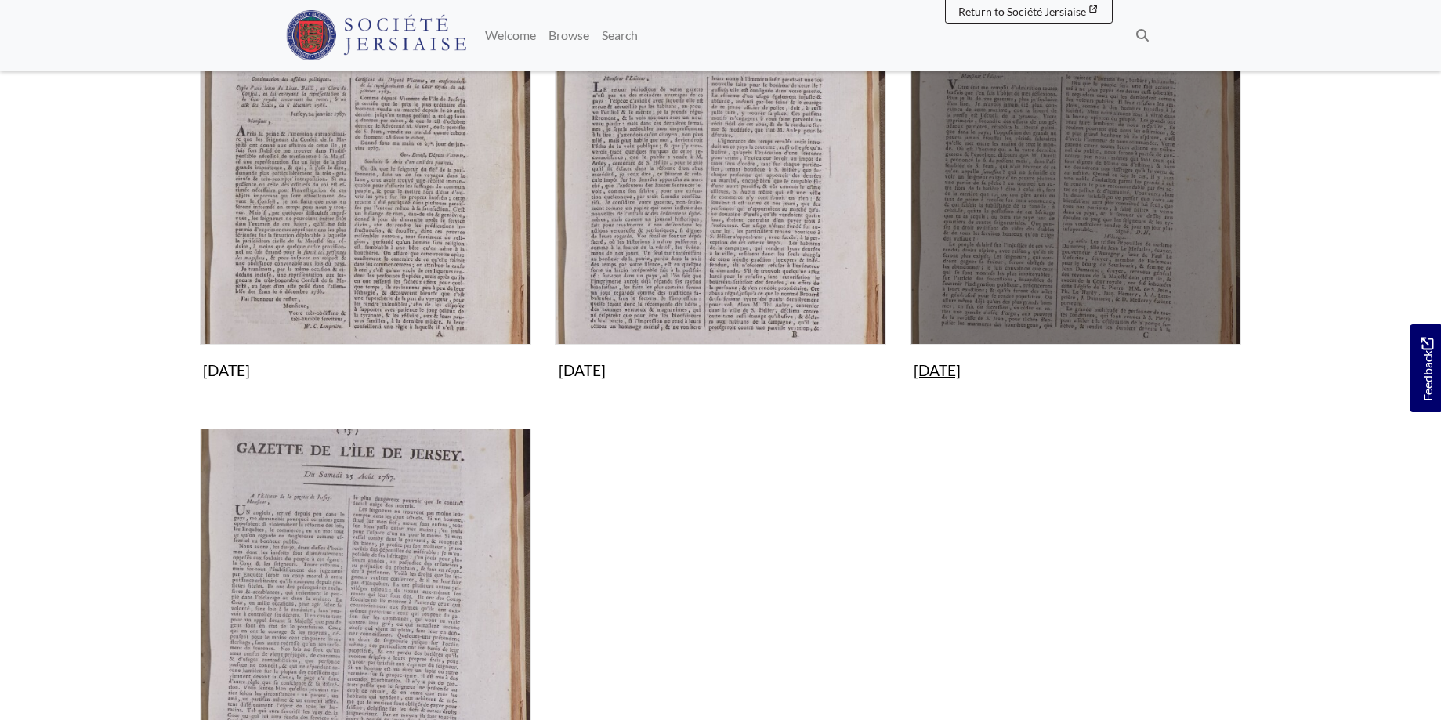
click at [1023, 182] on img "Subcollection" at bounding box center [1075, 178] width 331 height 331
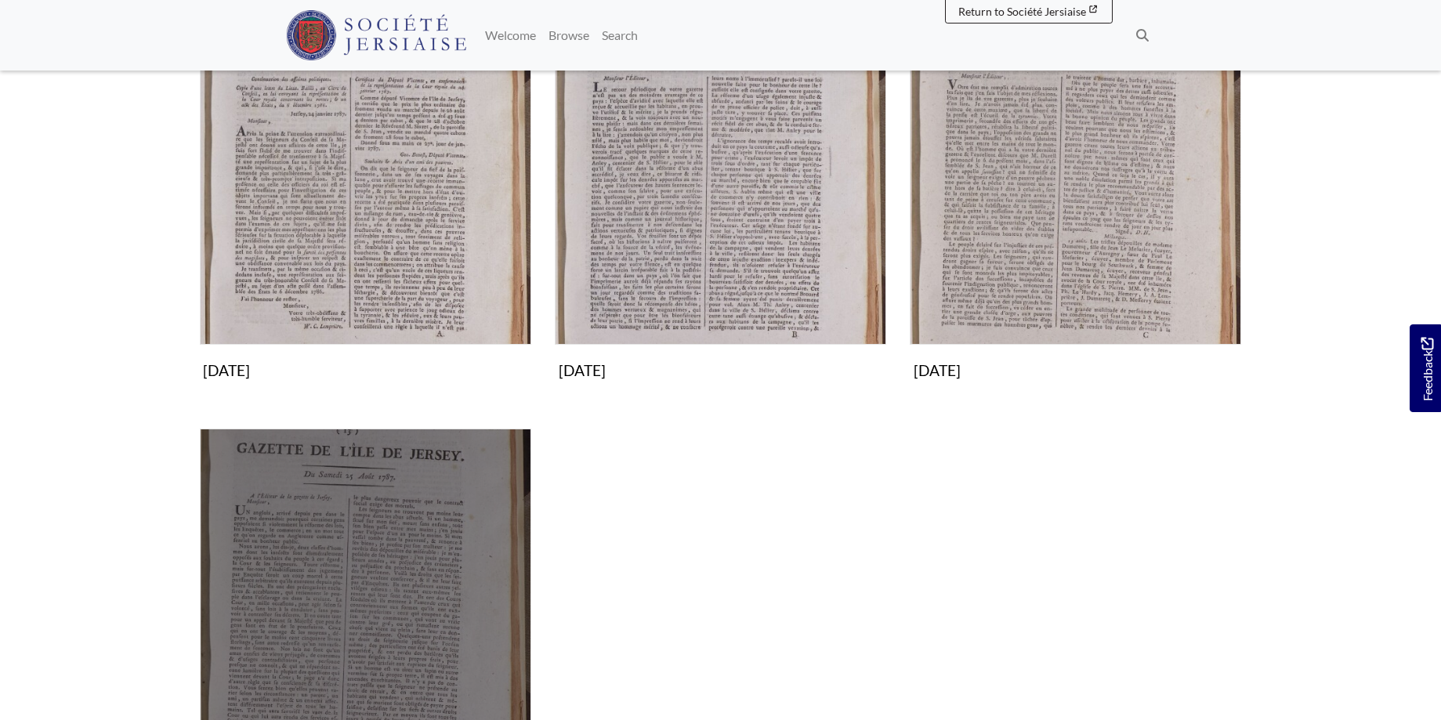
click at [429, 560] on img "Subcollection" at bounding box center [365, 594] width 331 height 331
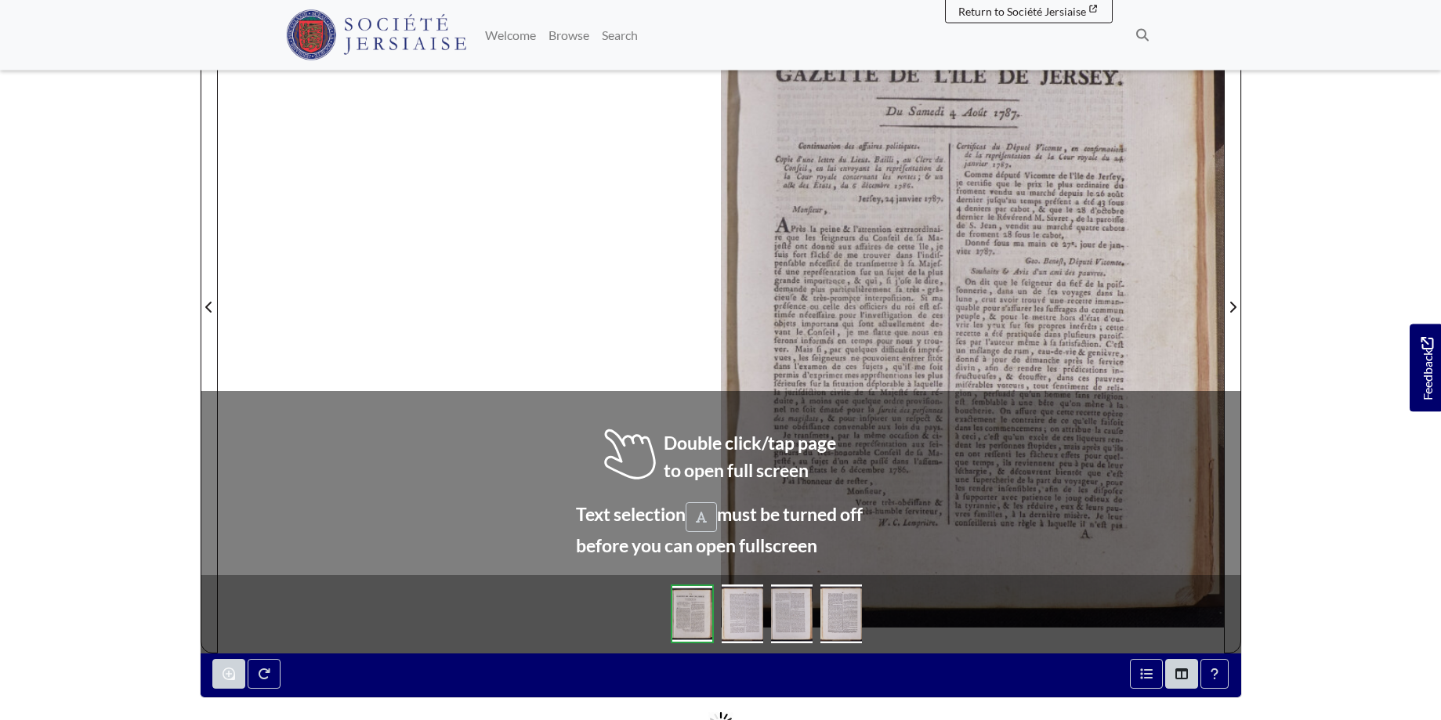
scroll to position [302, 0]
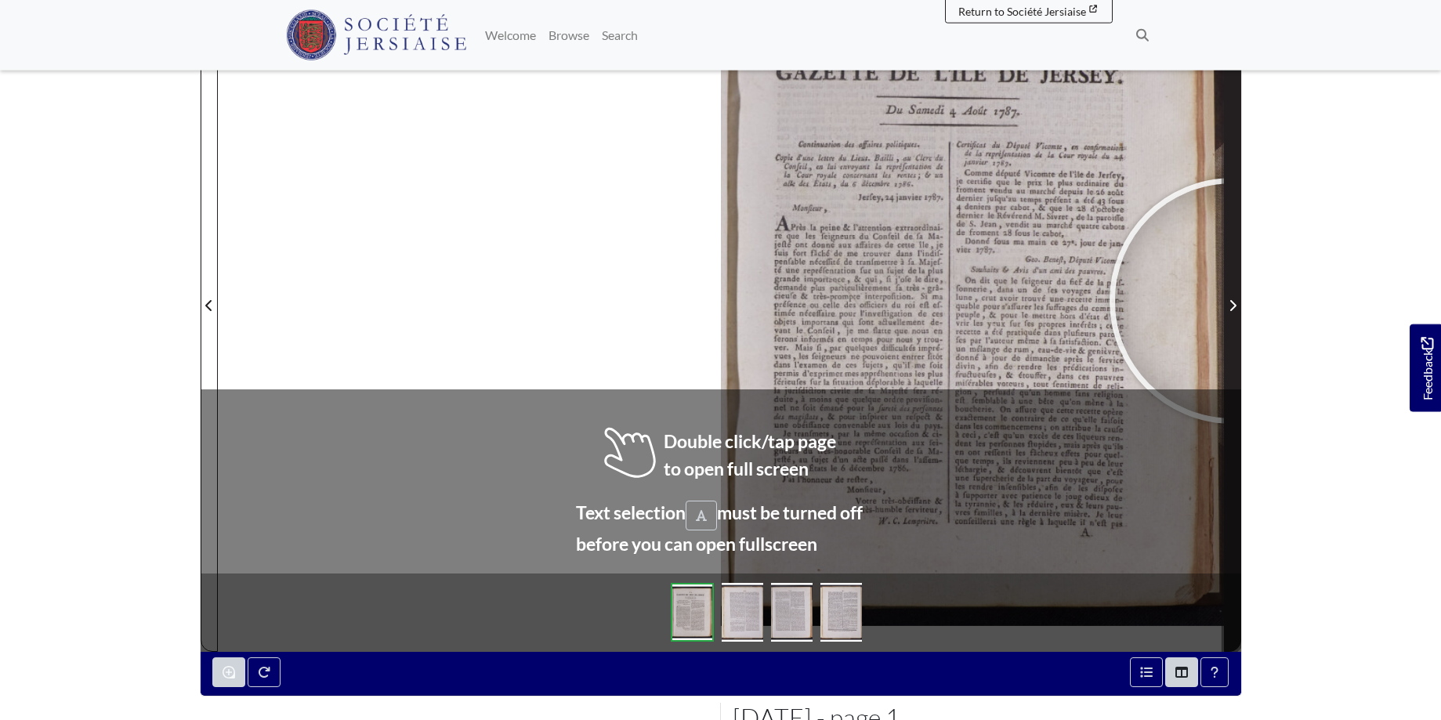
click at [1233, 301] on icon "Next Page" at bounding box center [1233, 305] width 8 height 13
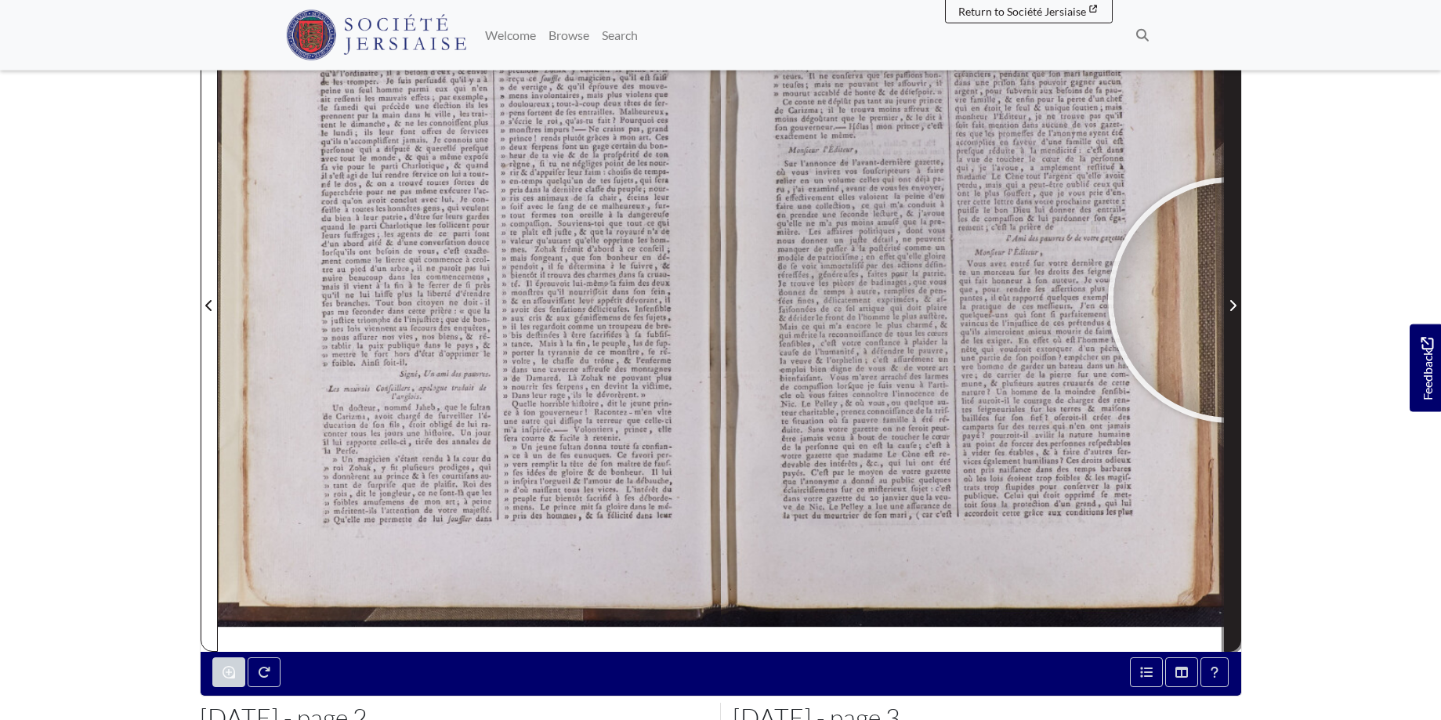
click at [1231, 300] on icon "Next Page" at bounding box center [1233, 305] width 8 height 13
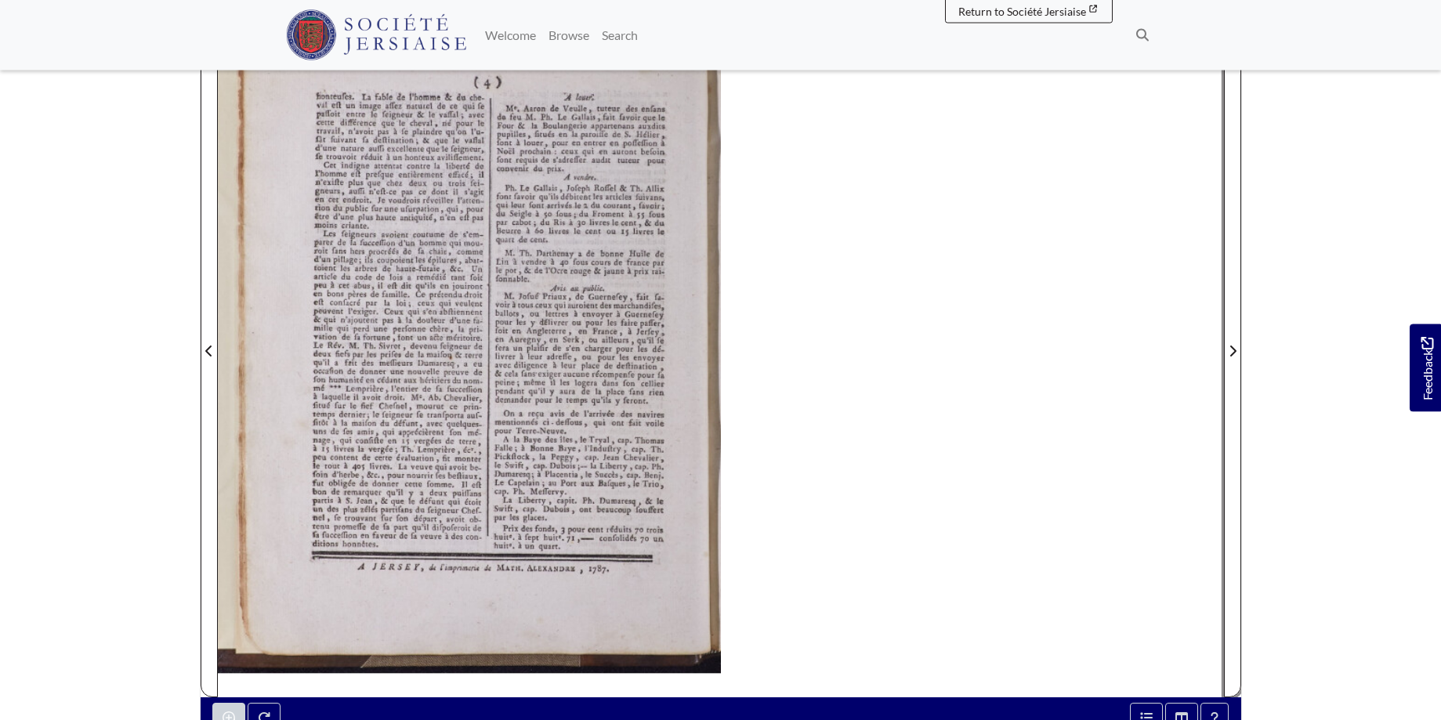
scroll to position [253, 0]
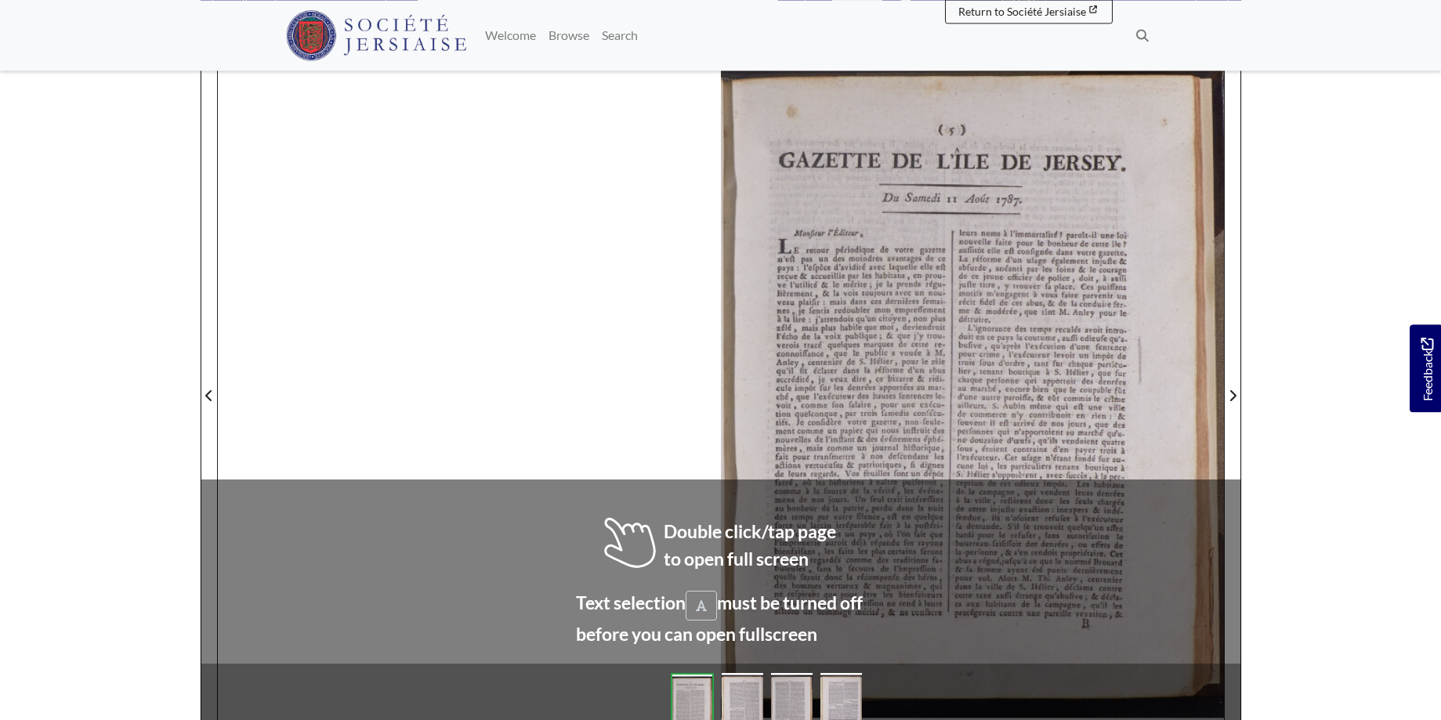
scroll to position [223, 0]
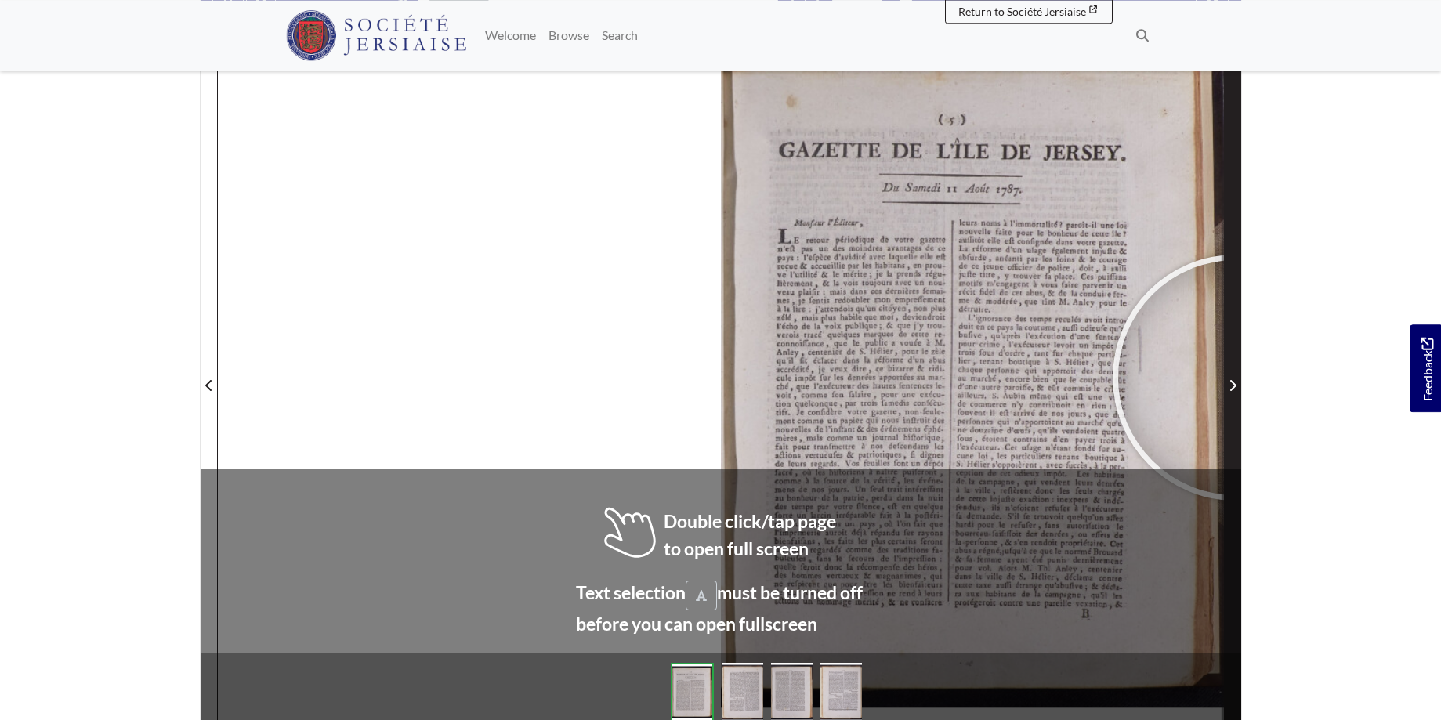
click at [1236, 378] on span "Next Page" at bounding box center [1233, 385] width 16 height 19
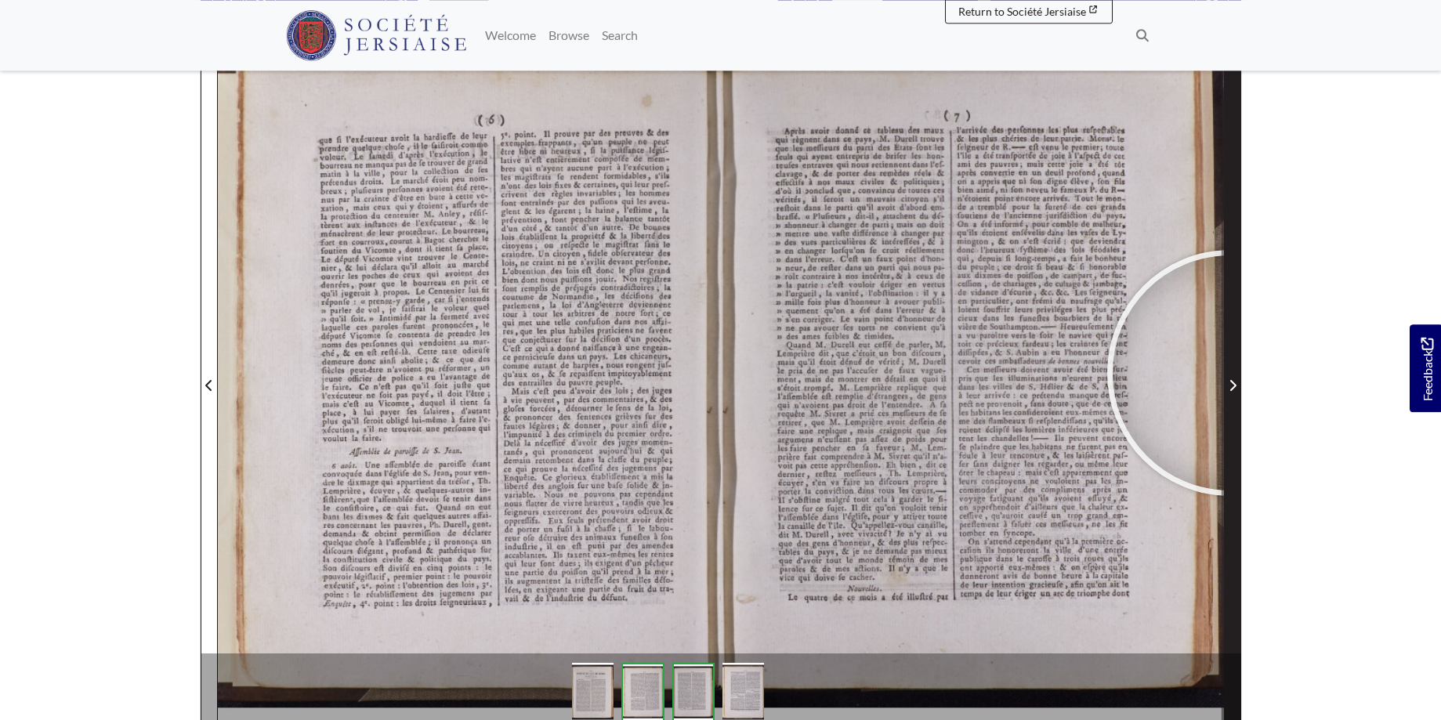
click at [1230, 373] on span "Next Page" at bounding box center [1233, 376] width 16 height 710
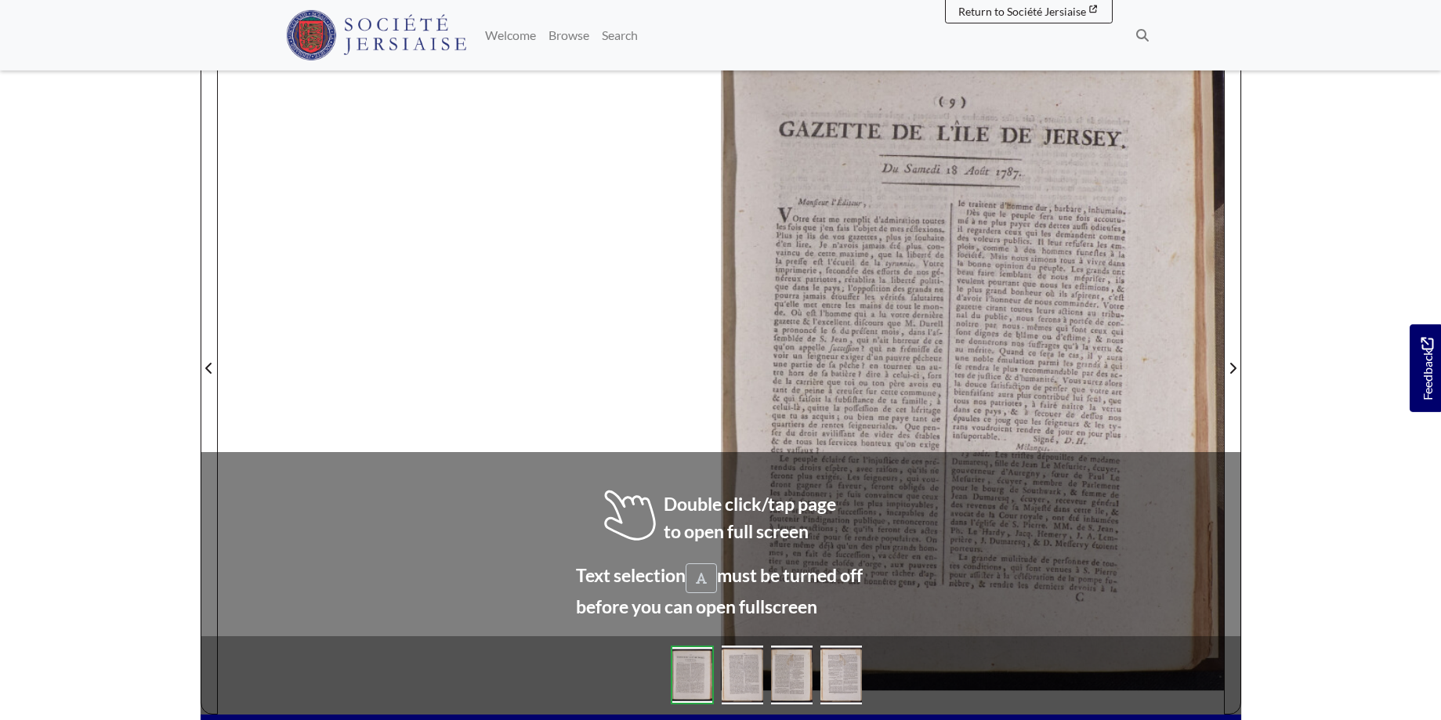
scroll to position [244, 0]
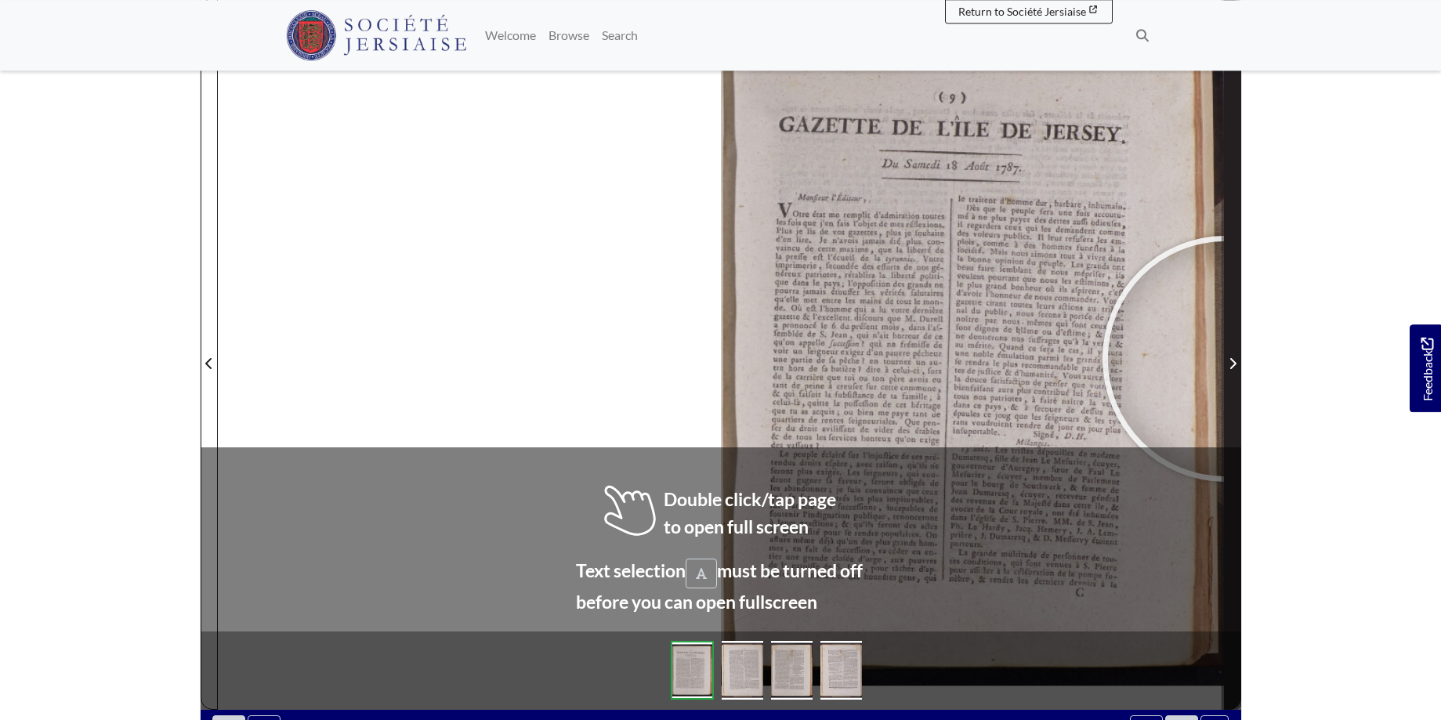
click at [1226, 359] on span "Next Page" at bounding box center [1233, 363] width 16 height 19
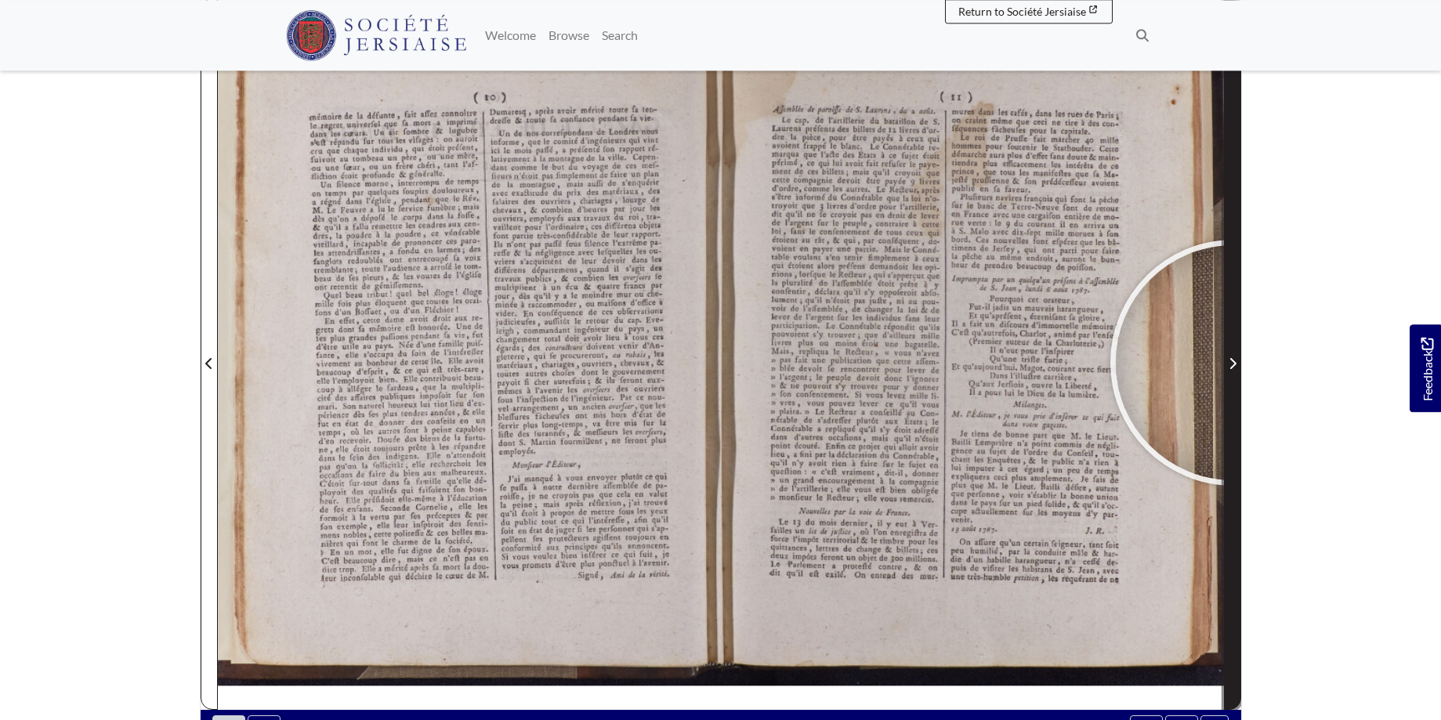
click at [1233, 362] on icon "Next Page" at bounding box center [1233, 363] width 6 height 11
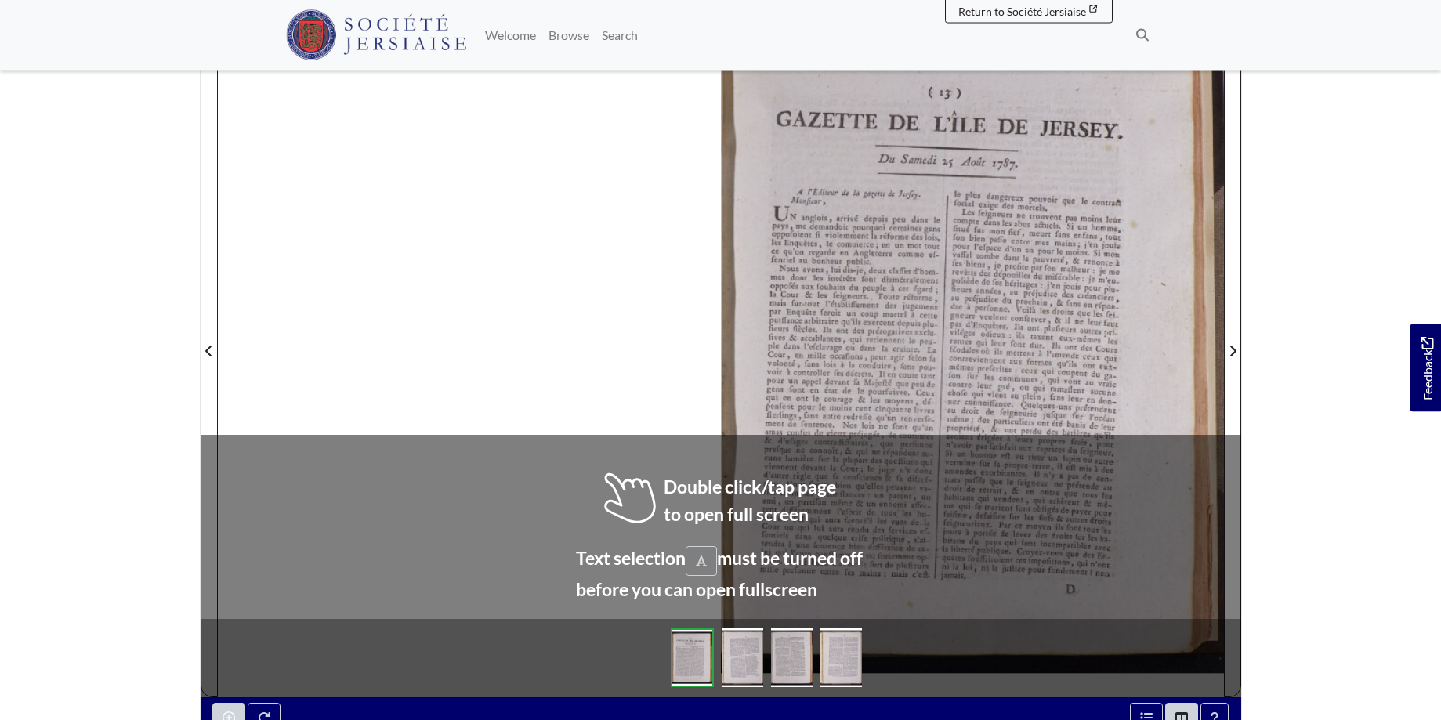
scroll to position [266, 0]
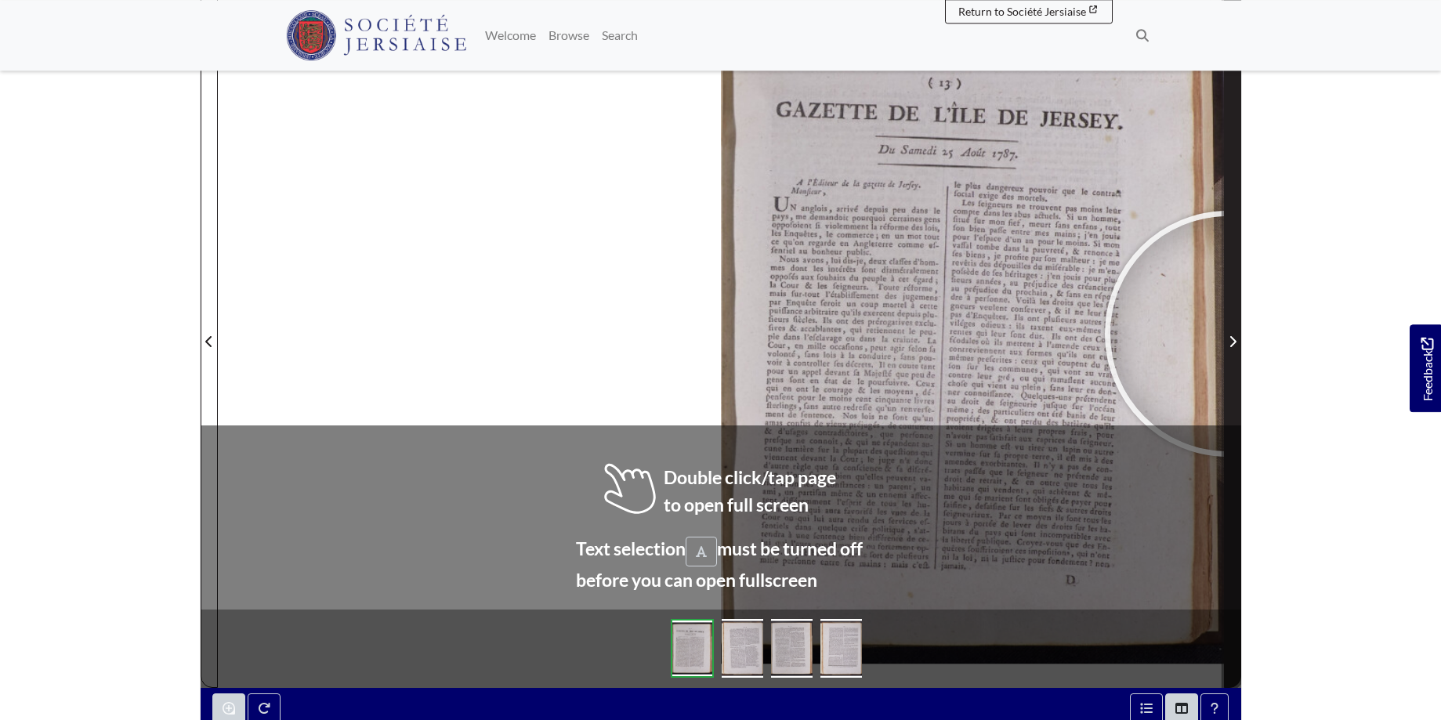
click at [1228, 334] on span "Next Page" at bounding box center [1233, 341] width 16 height 19
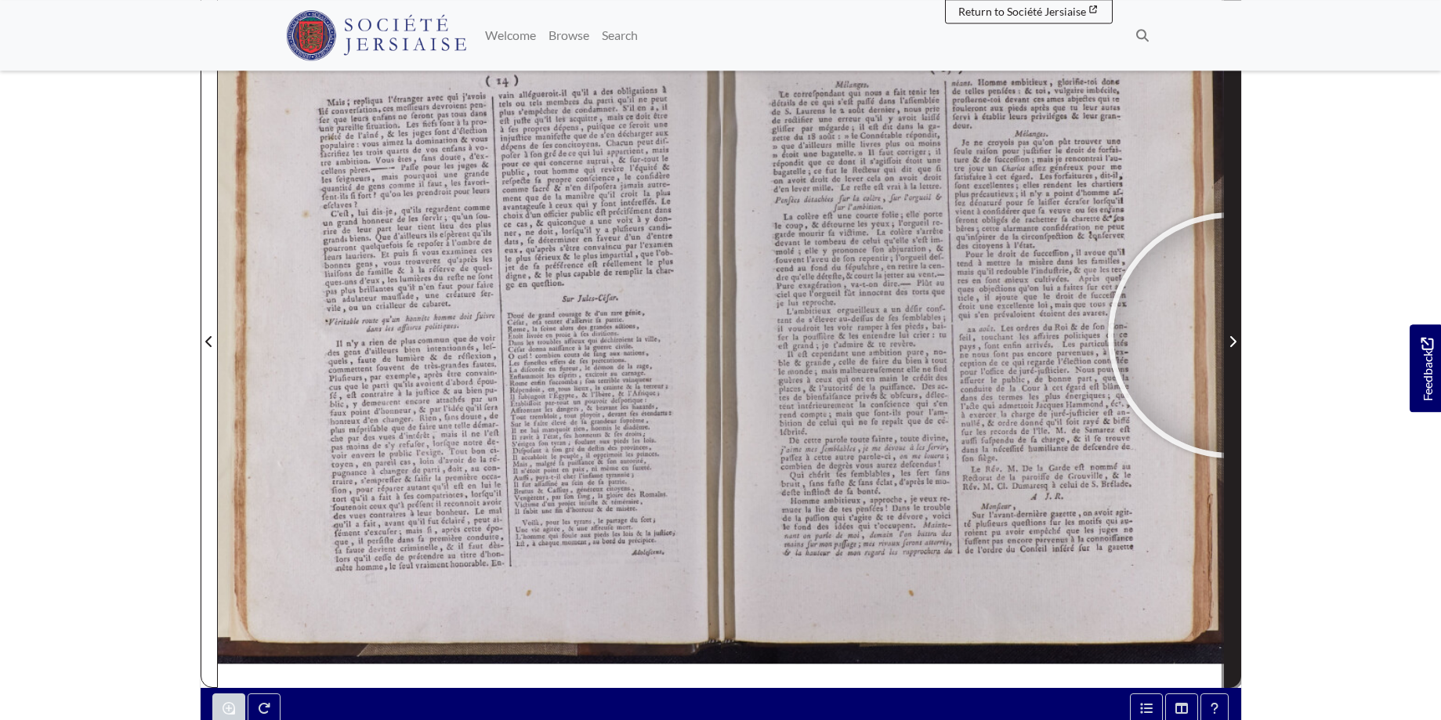
click at [1231, 335] on span "Next Page" at bounding box center [1233, 341] width 16 height 19
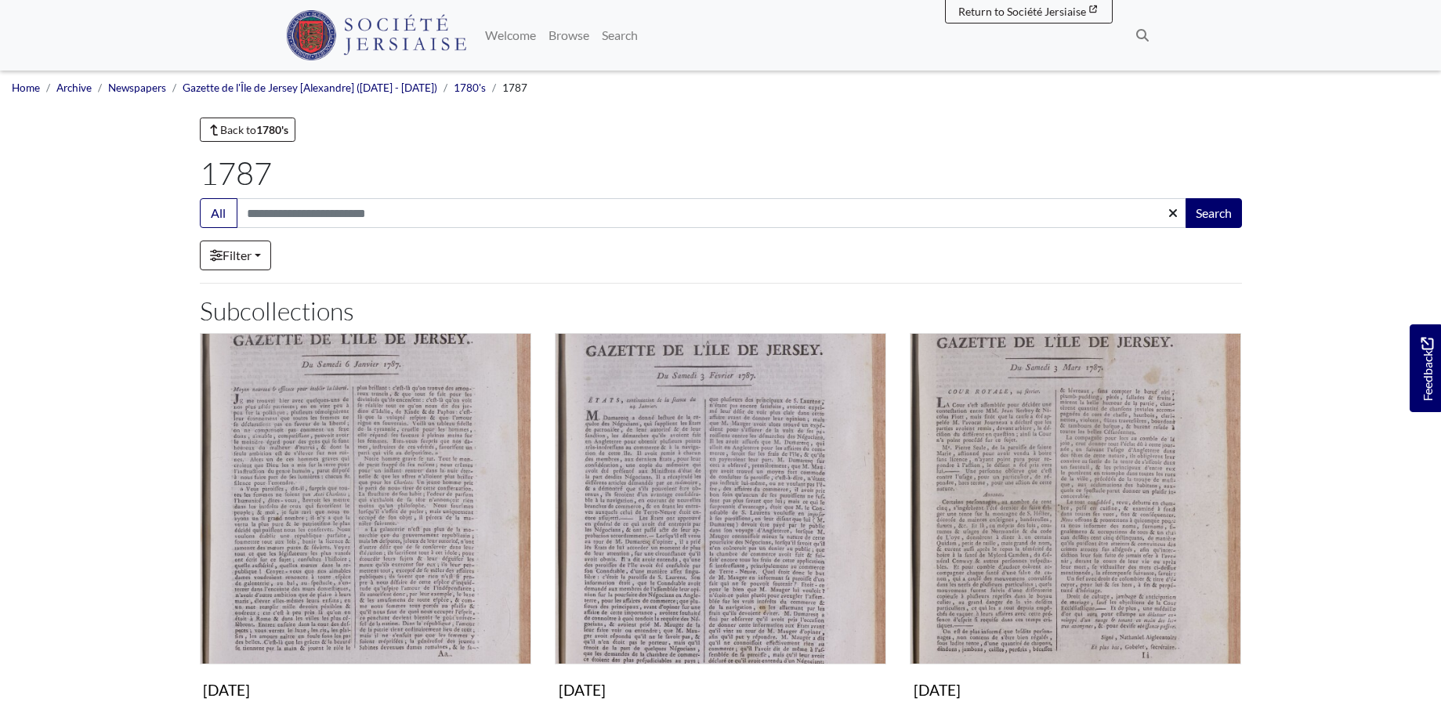
scroll to position [1119, 0]
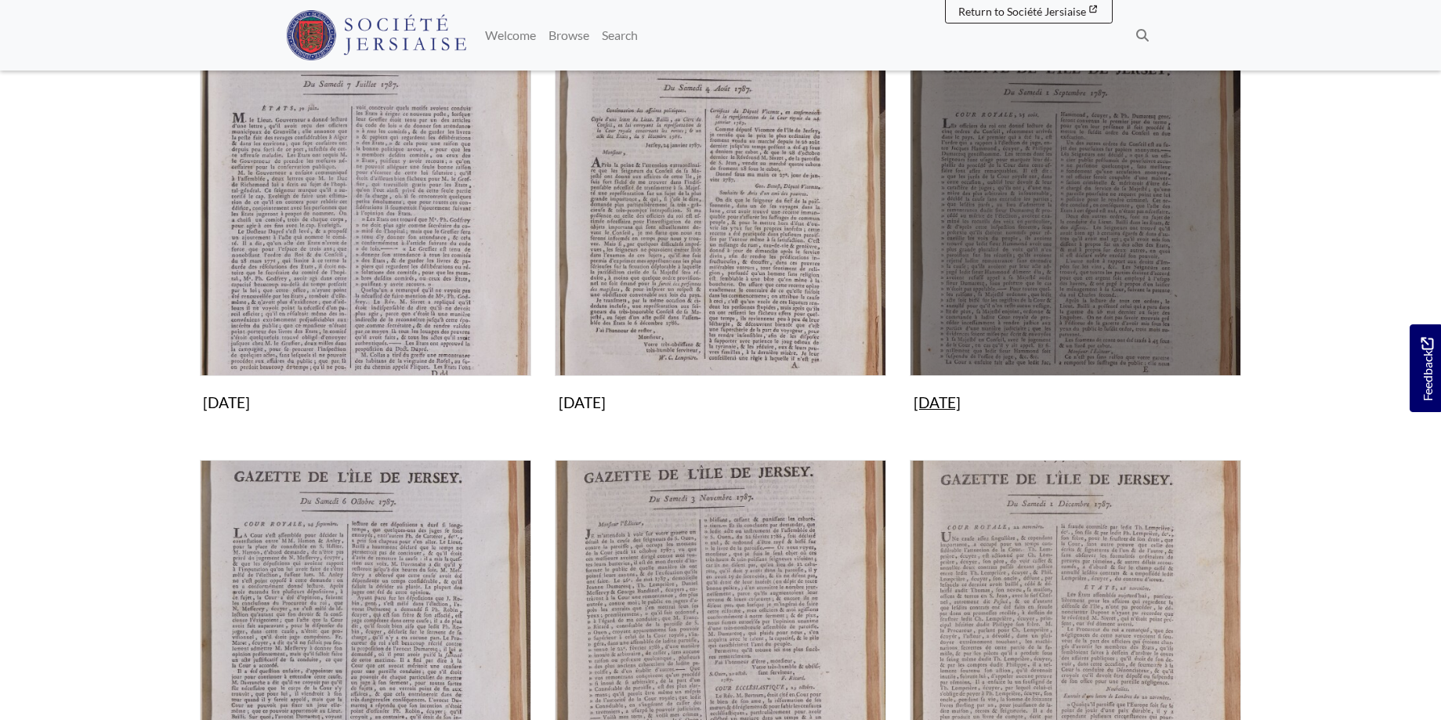
click at [1041, 201] on img "Subcollection" at bounding box center [1075, 210] width 331 height 331
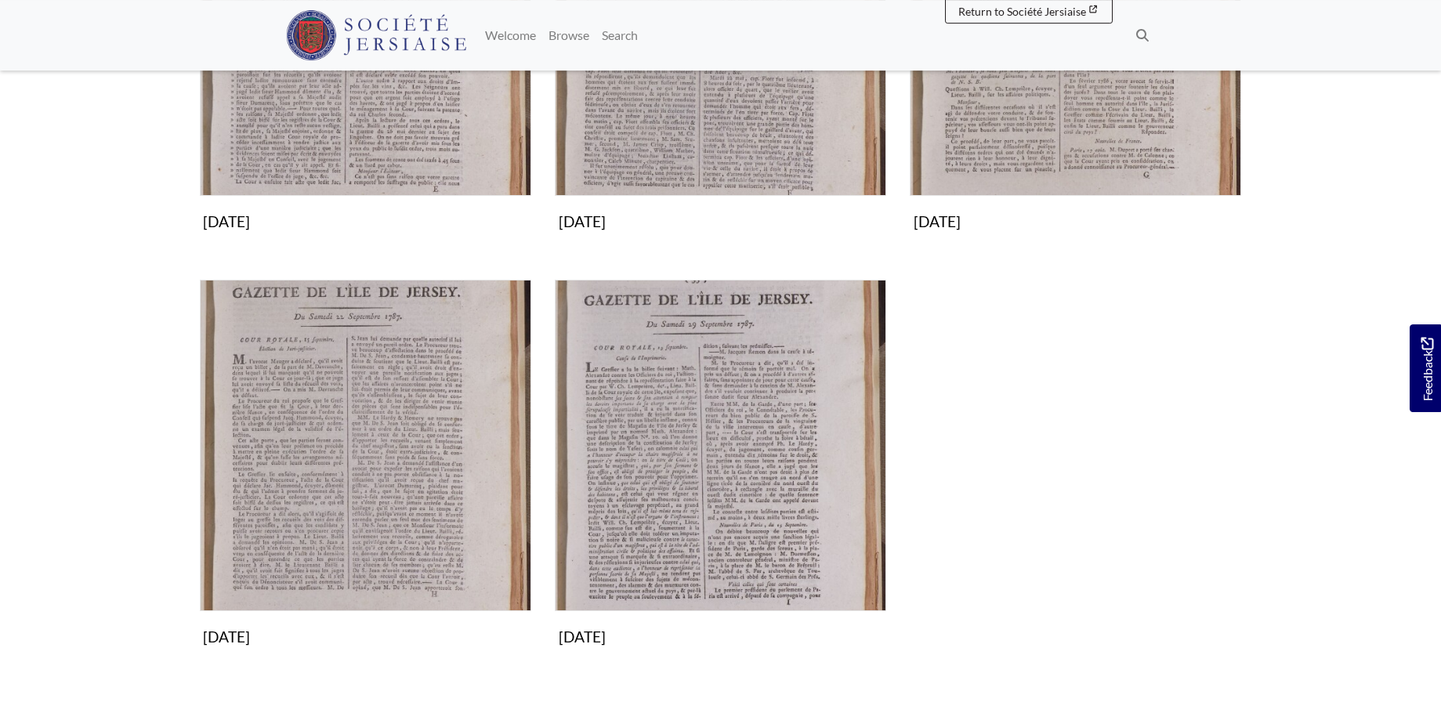
scroll to position [480, 0]
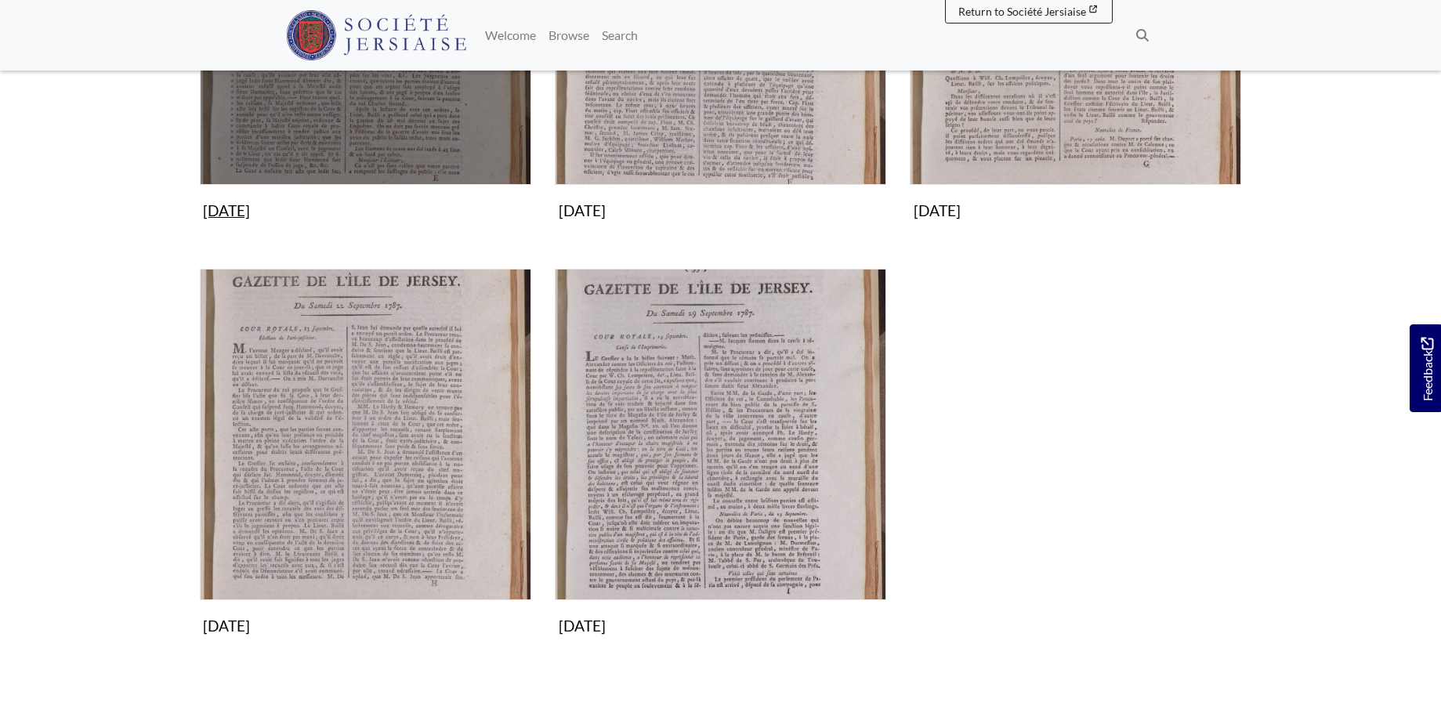
click at [445, 103] on img "Subcollection" at bounding box center [365, 18] width 331 height 331
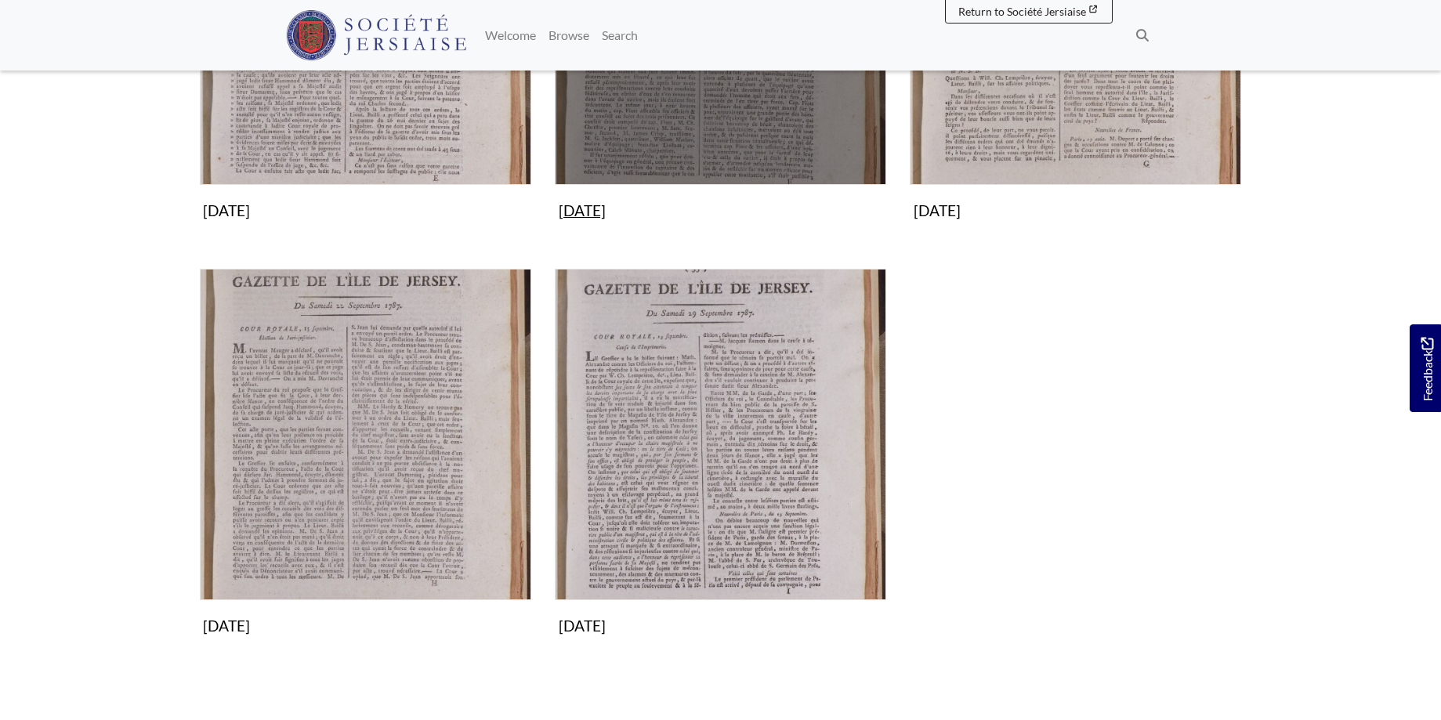
click at [708, 101] on img "Subcollection" at bounding box center [720, 18] width 331 height 331
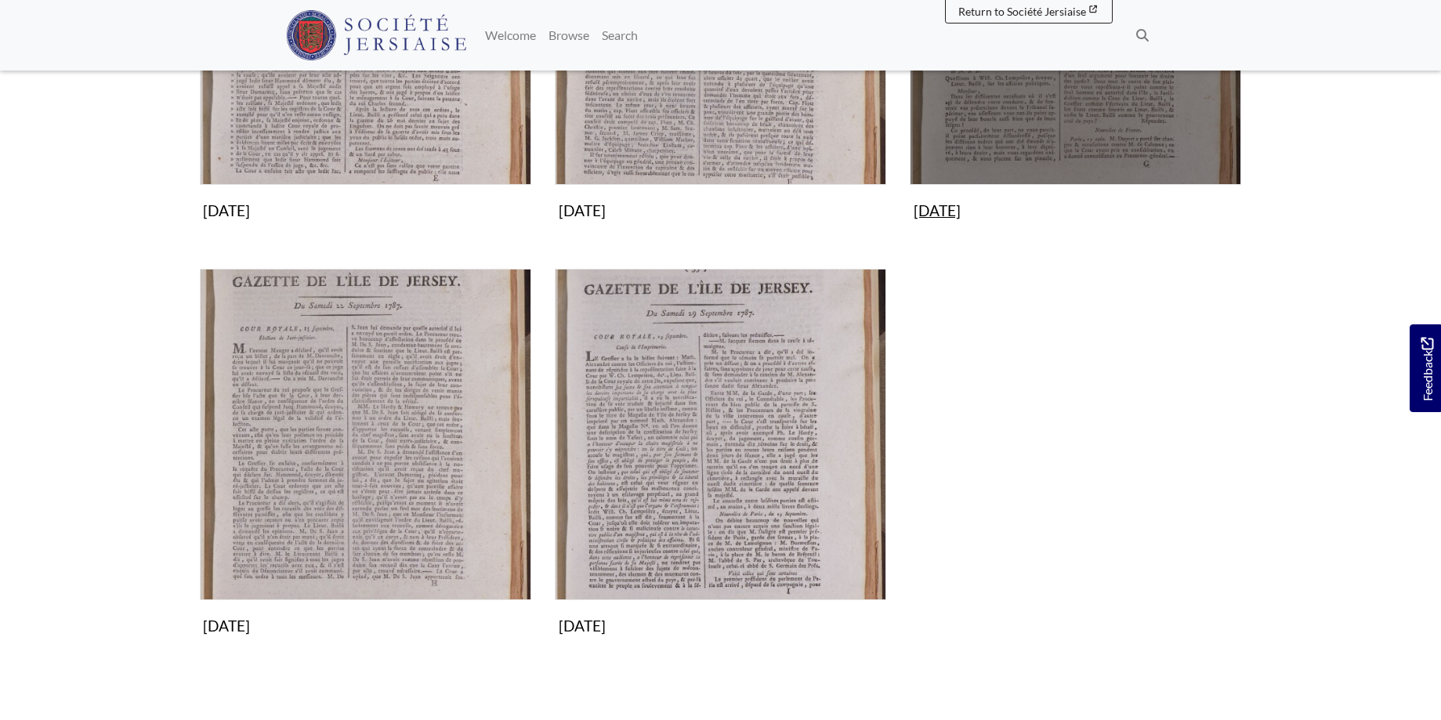
click at [1081, 125] on img "Subcollection" at bounding box center [1075, 18] width 331 height 331
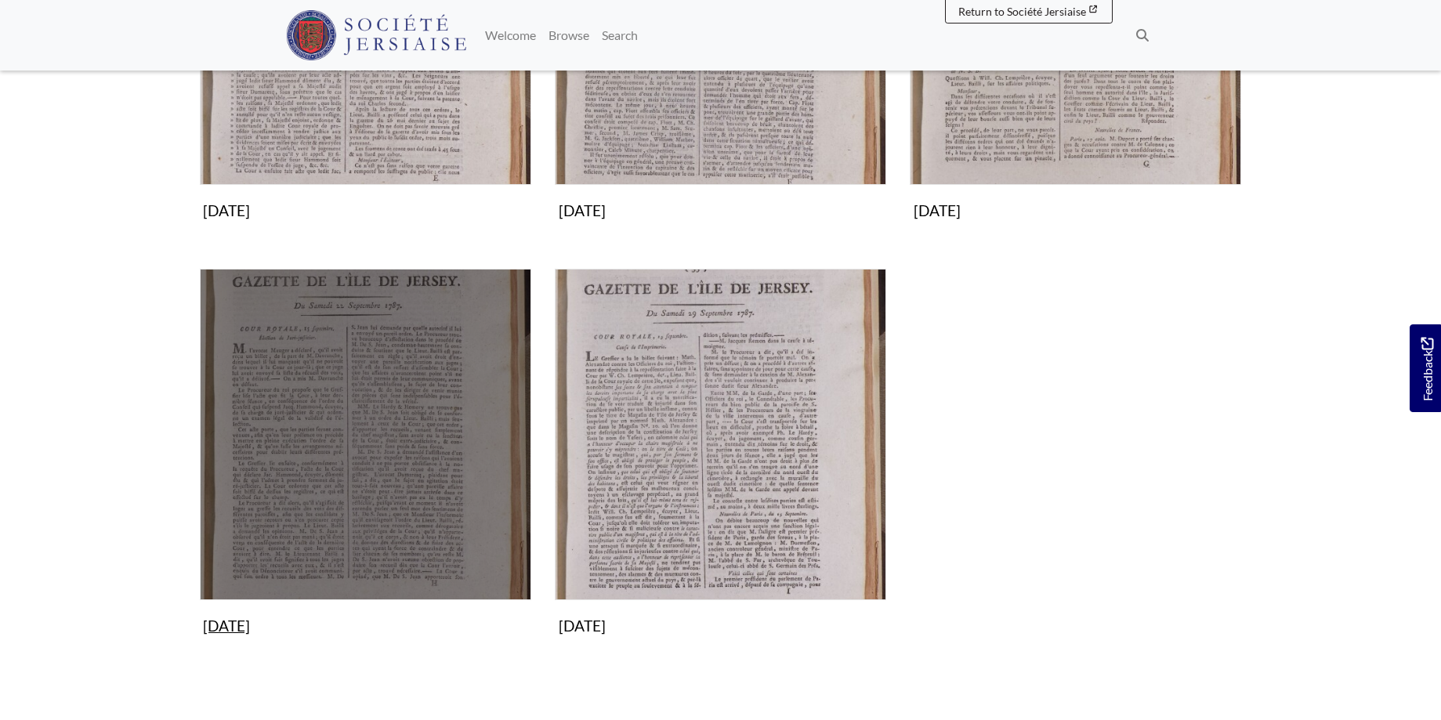
click at [327, 429] on img "Subcollection" at bounding box center [365, 434] width 331 height 331
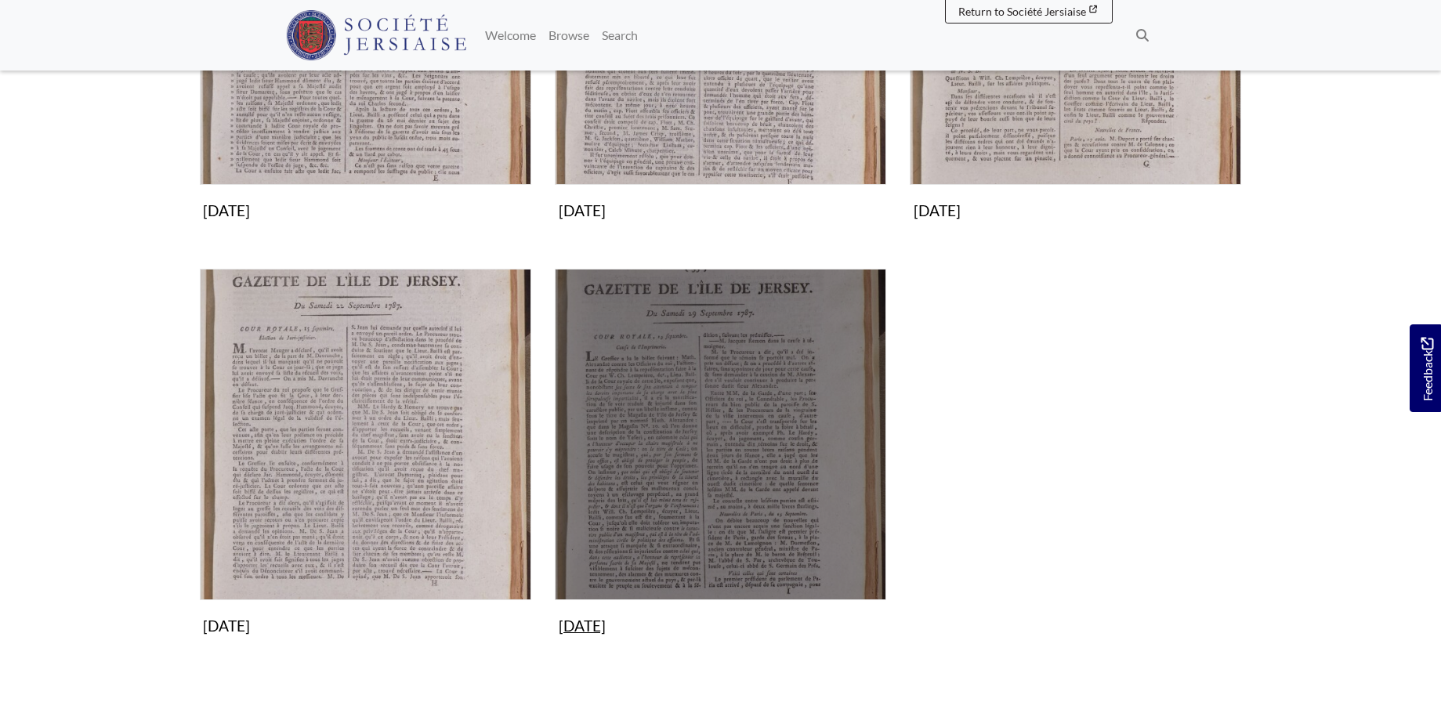
click at [765, 451] on img "Subcollection" at bounding box center [720, 434] width 331 height 331
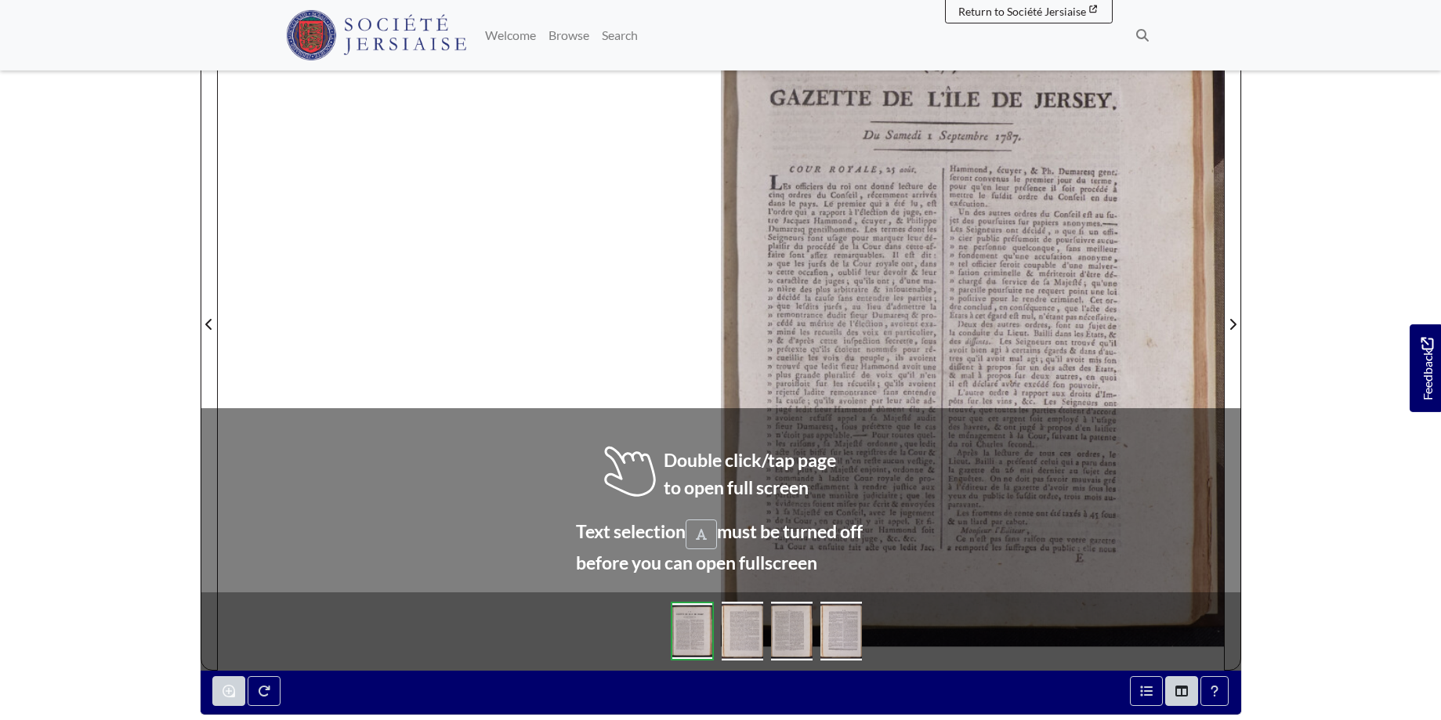
scroll to position [357, 0]
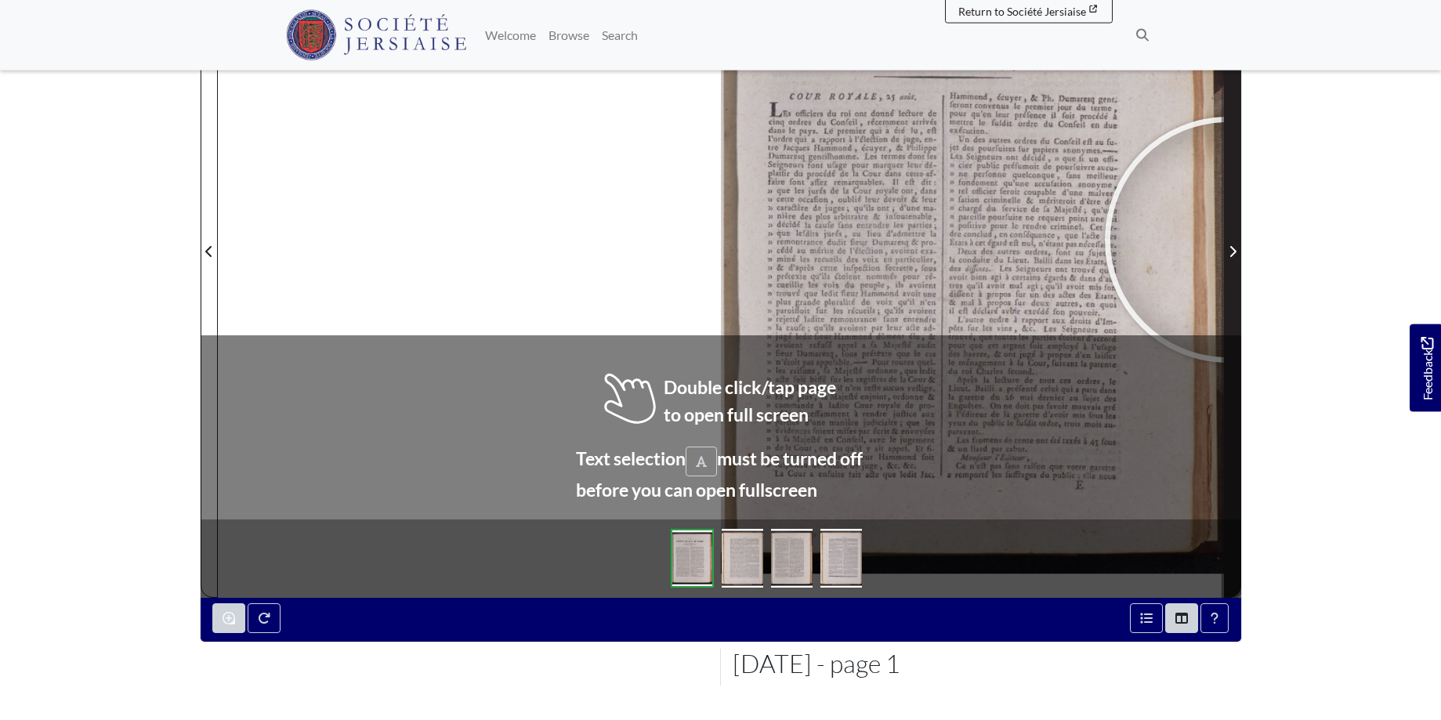
click at [1228, 240] on span "Next Page" at bounding box center [1233, 242] width 16 height 710
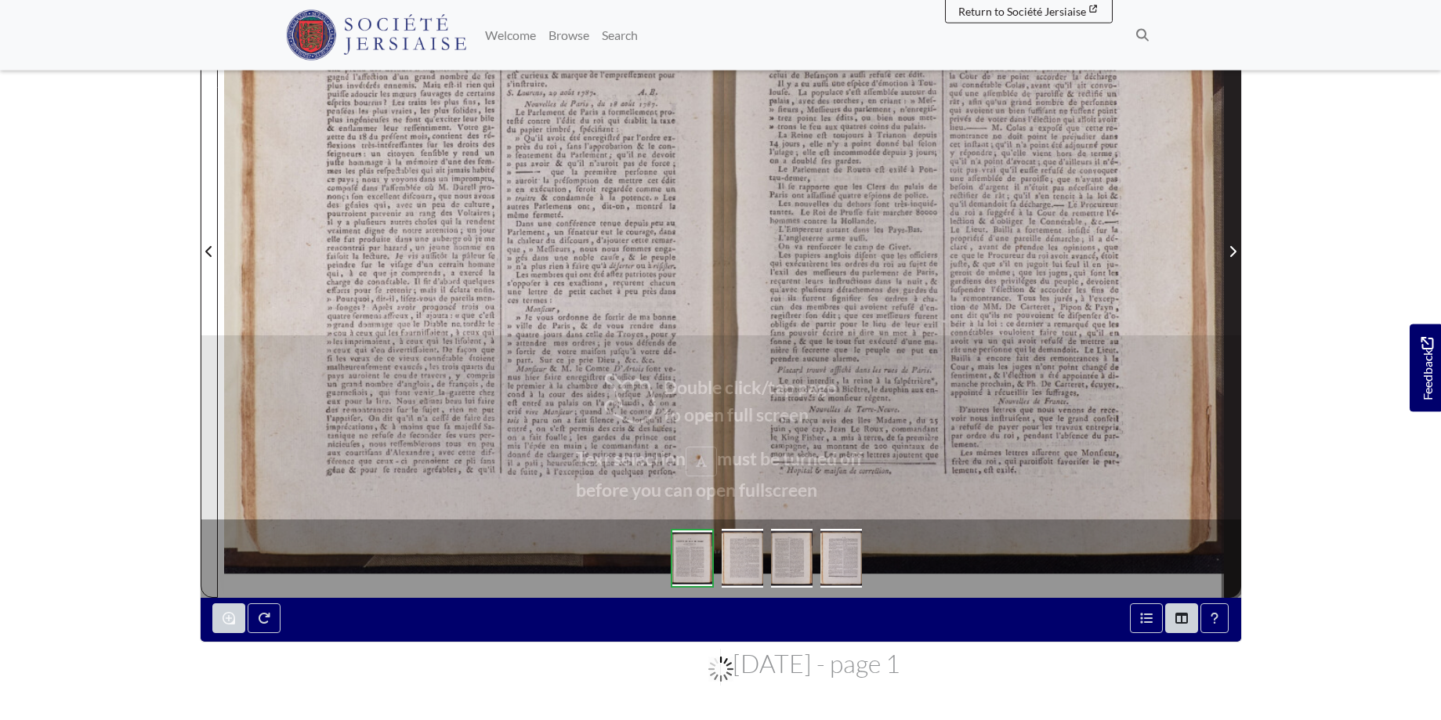
click at [1229, 241] on span "Next Page" at bounding box center [1233, 242] width 16 height 710
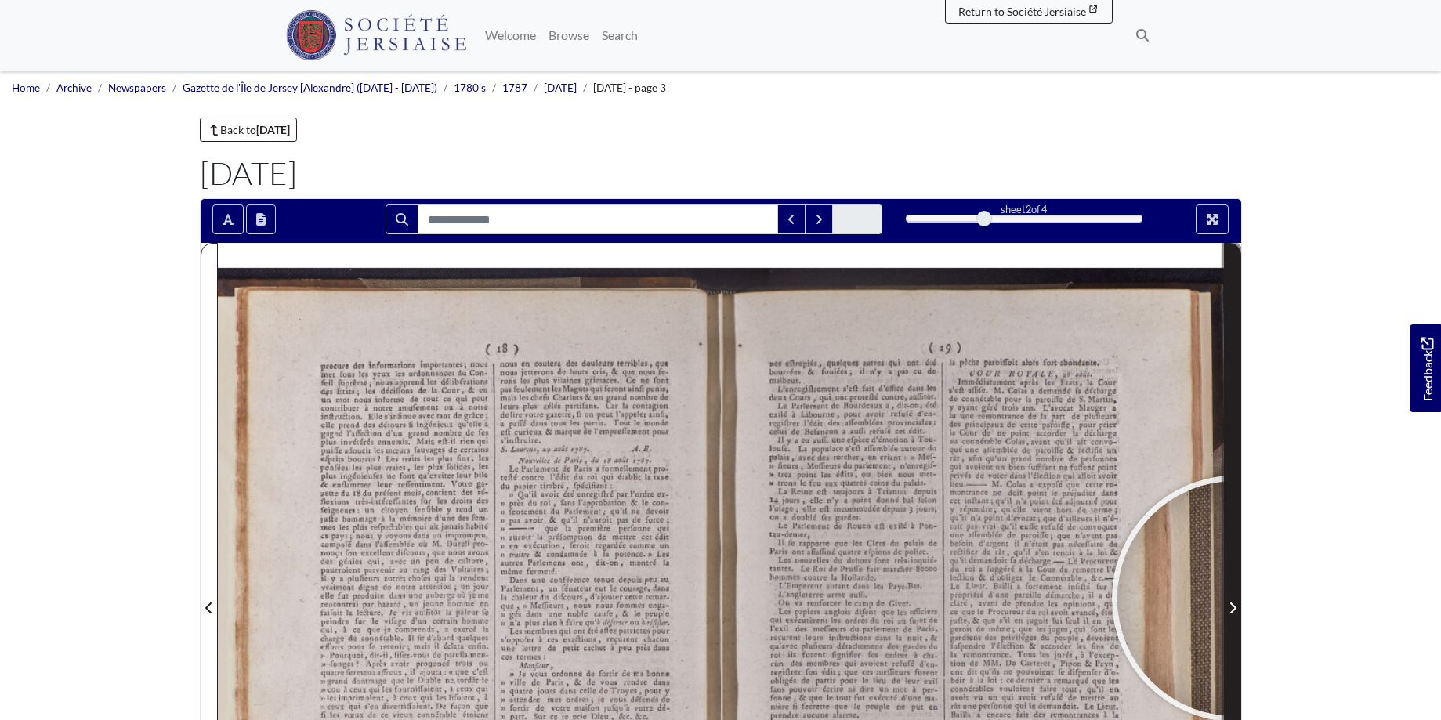
click at [1235, 599] on span "Next Page" at bounding box center [1233, 599] width 16 height 710
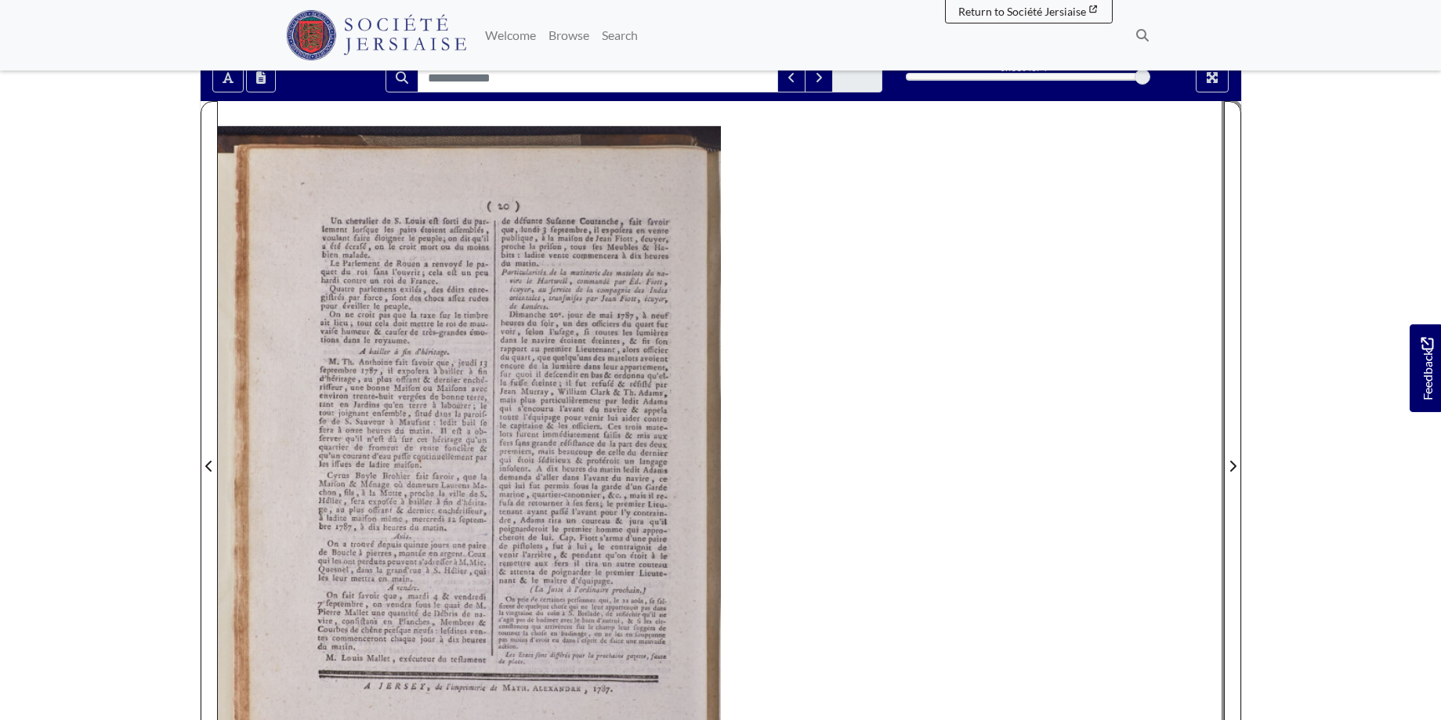
scroll to position [143, 0]
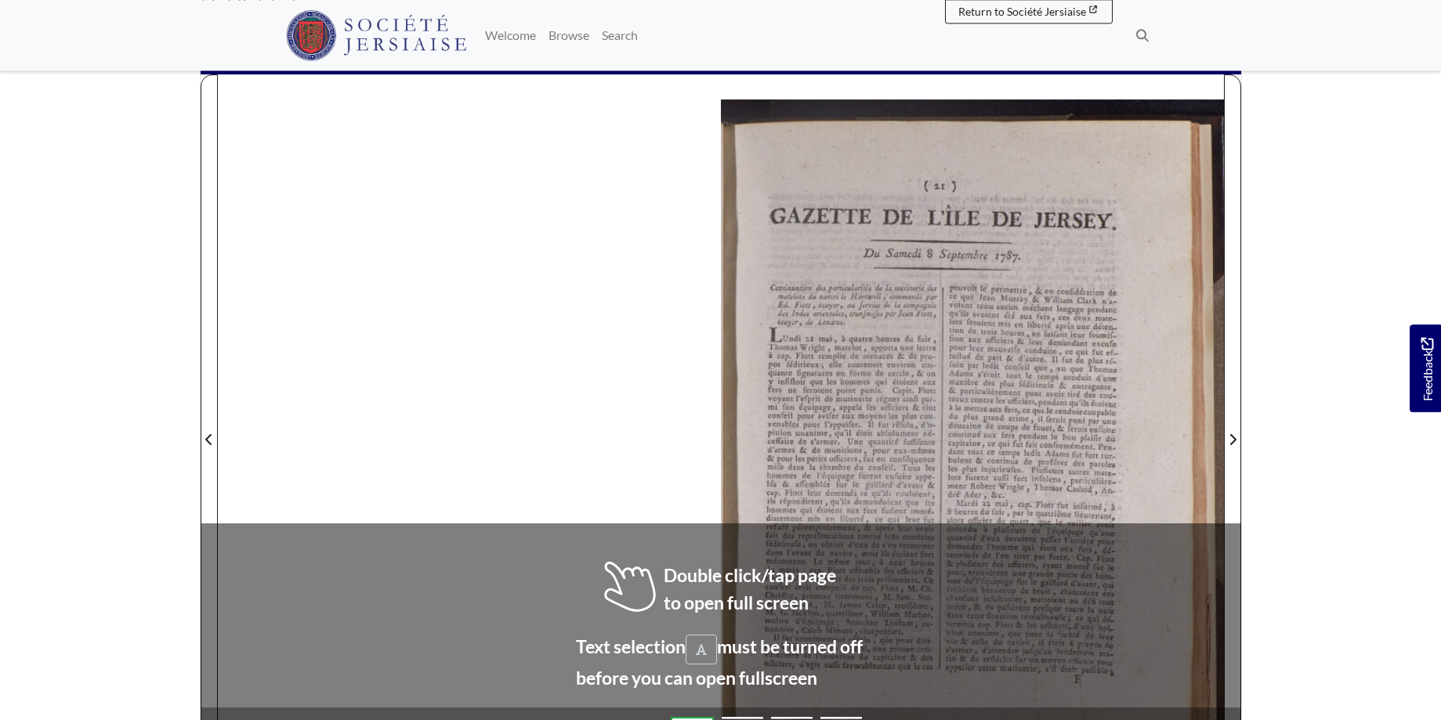
scroll to position [208, 0]
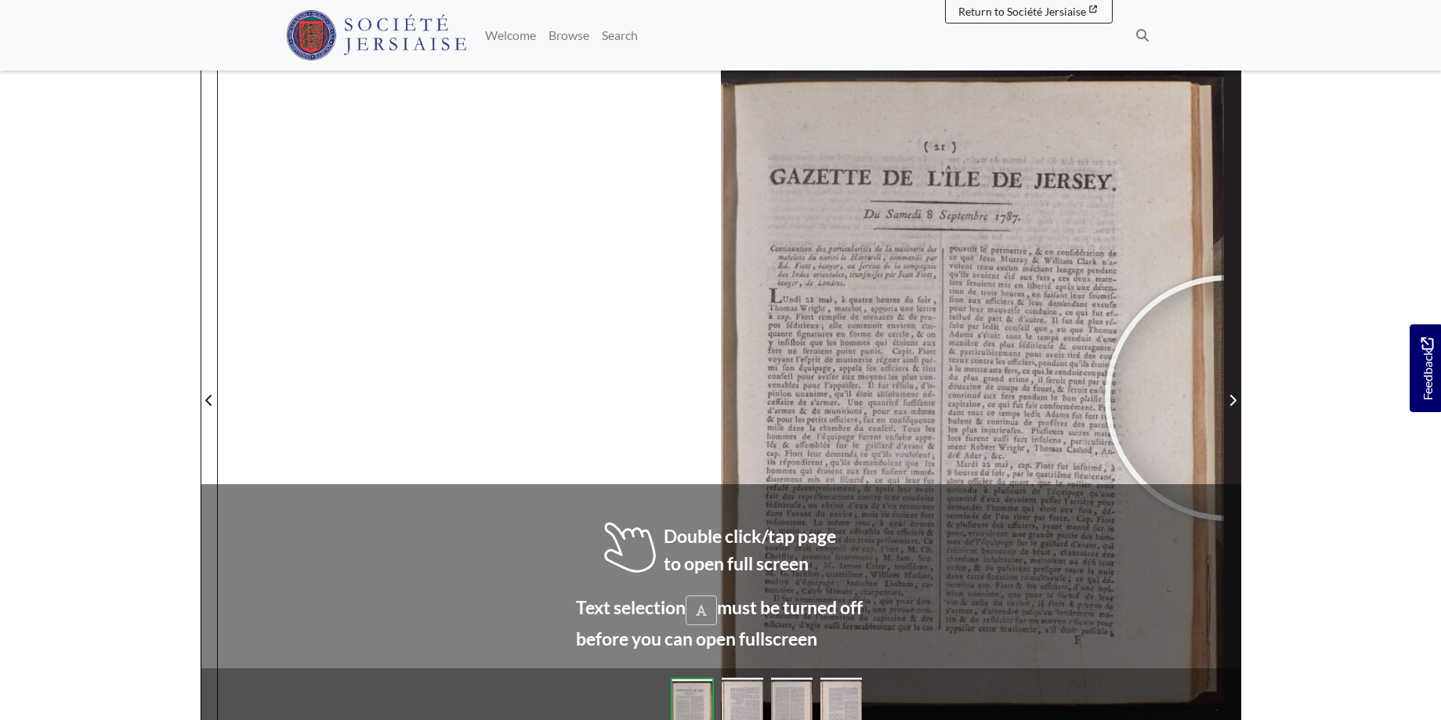
click at [1228, 398] on span "Next Page" at bounding box center [1233, 400] width 16 height 19
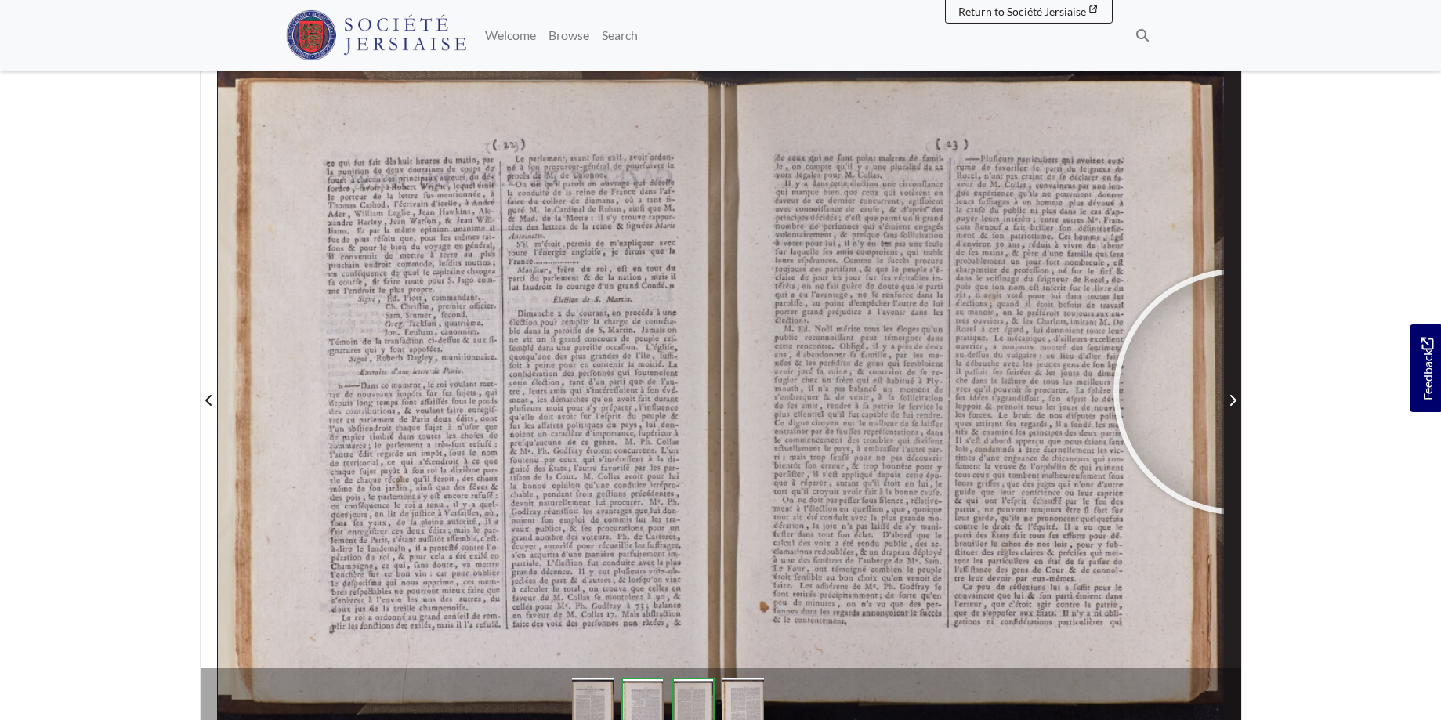
click at [1237, 392] on span "Next Page" at bounding box center [1233, 400] width 16 height 19
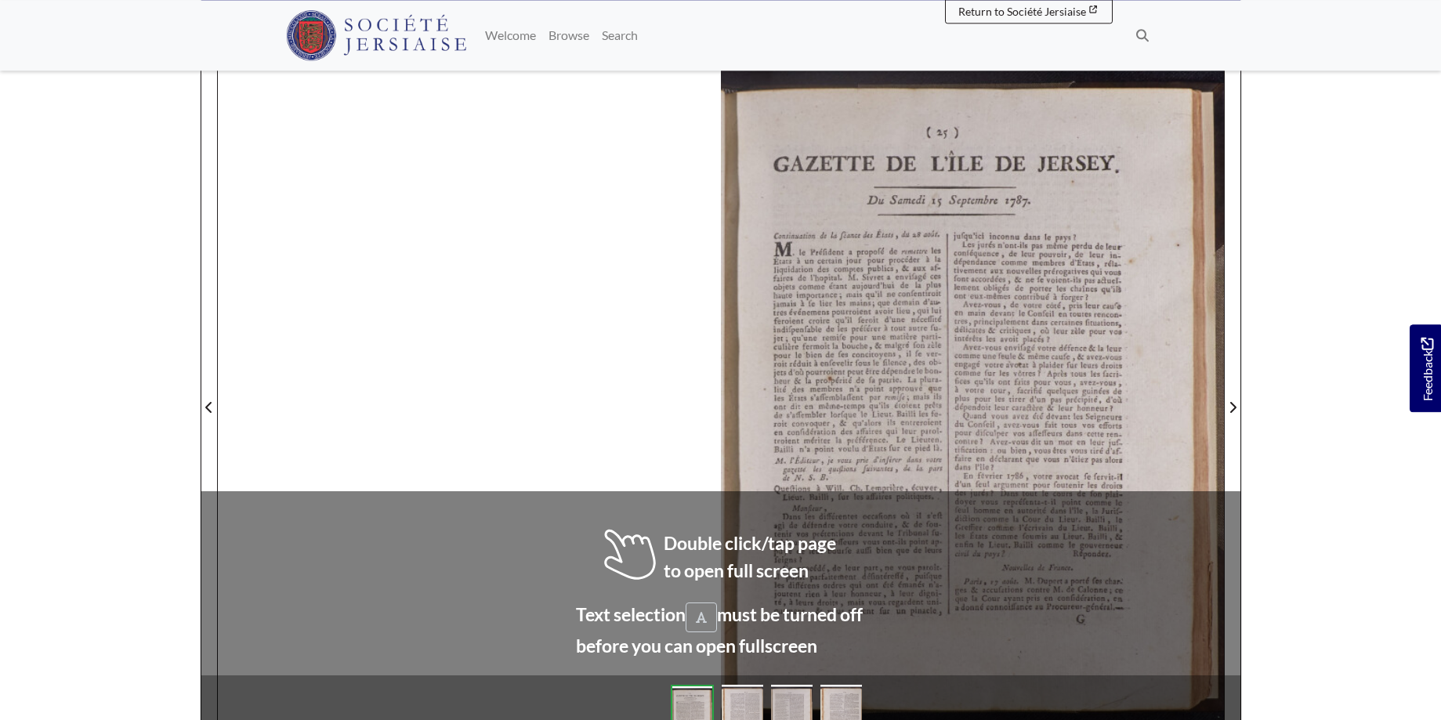
scroll to position [221, 0]
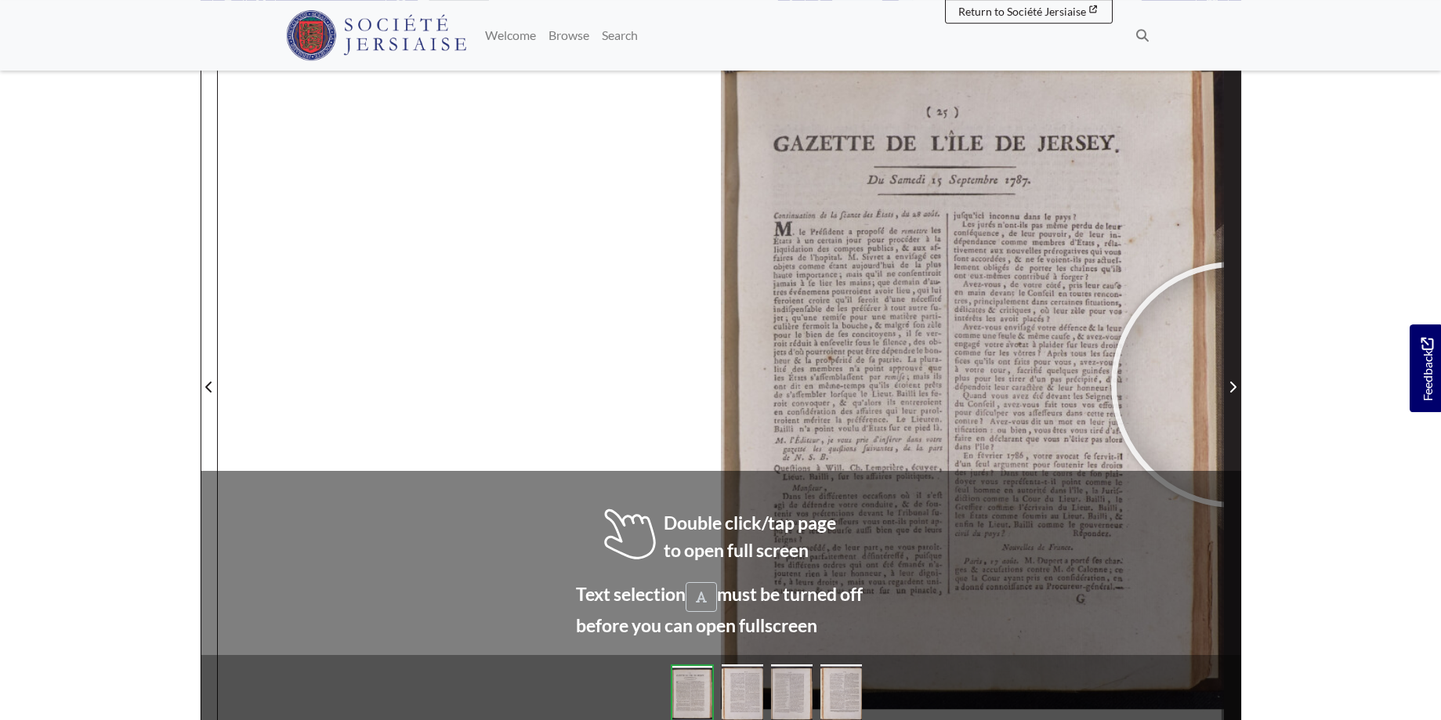
click at [1234, 384] on icon "Next Page" at bounding box center [1233, 387] width 8 height 13
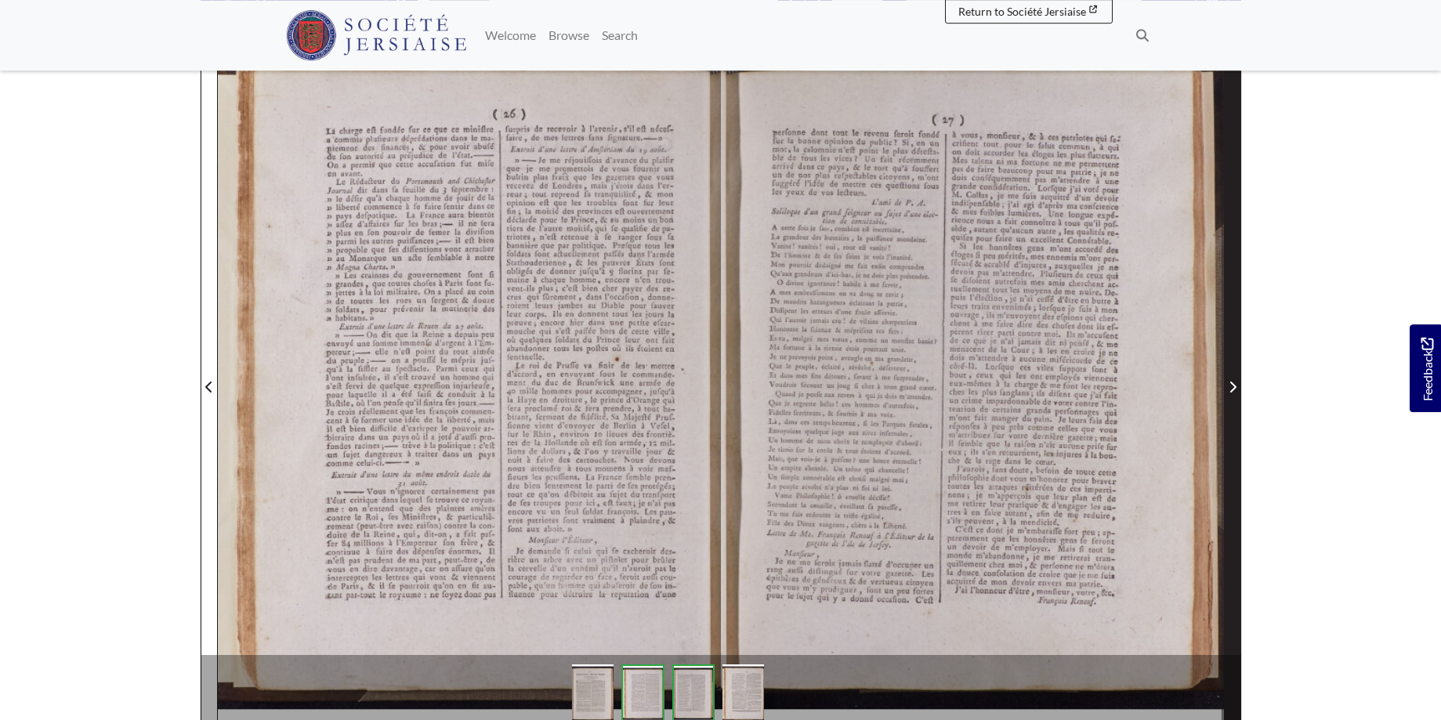
click at [1234, 384] on icon "Next Page" at bounding box center [1233, 387] width 8 height 13
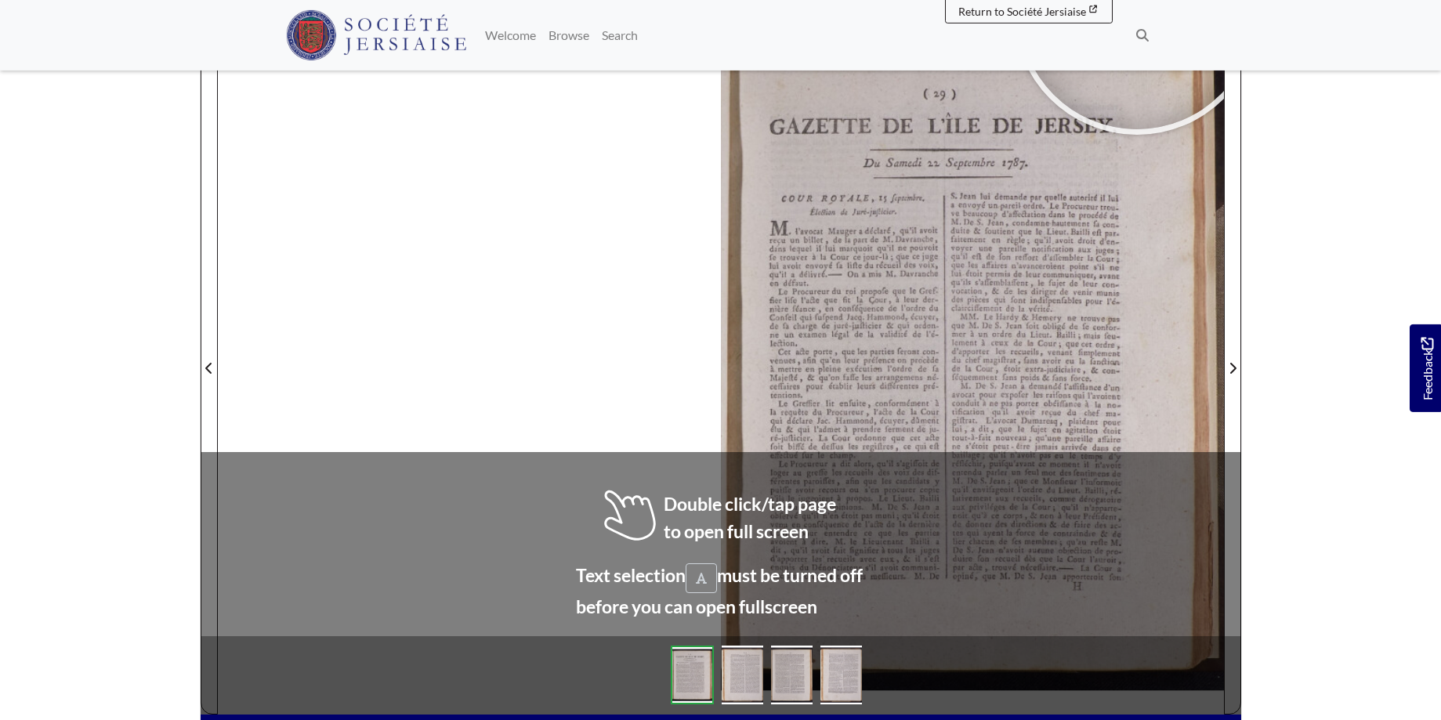
scroll to position [241, 0]
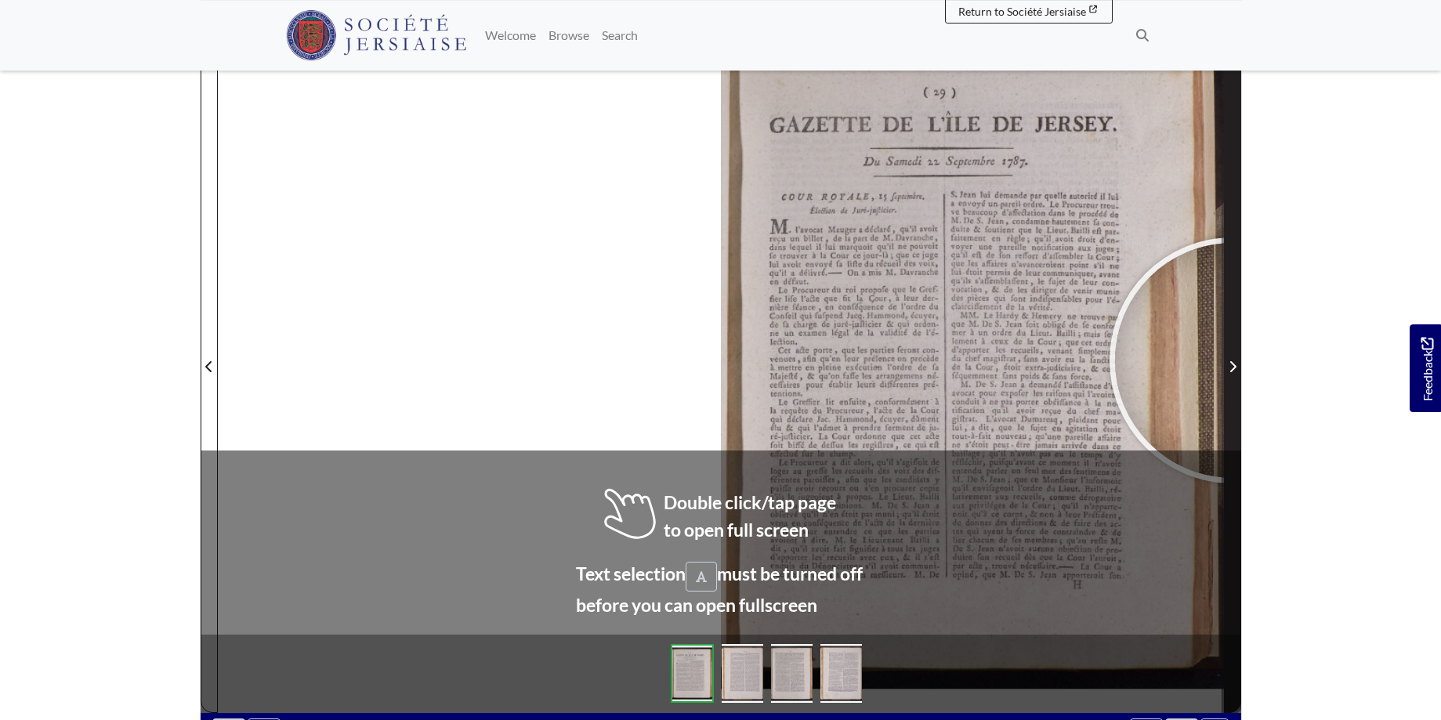
click at [1233, 360] on span "Next Page" at bounding box center [1233, 366] width 16 height 19
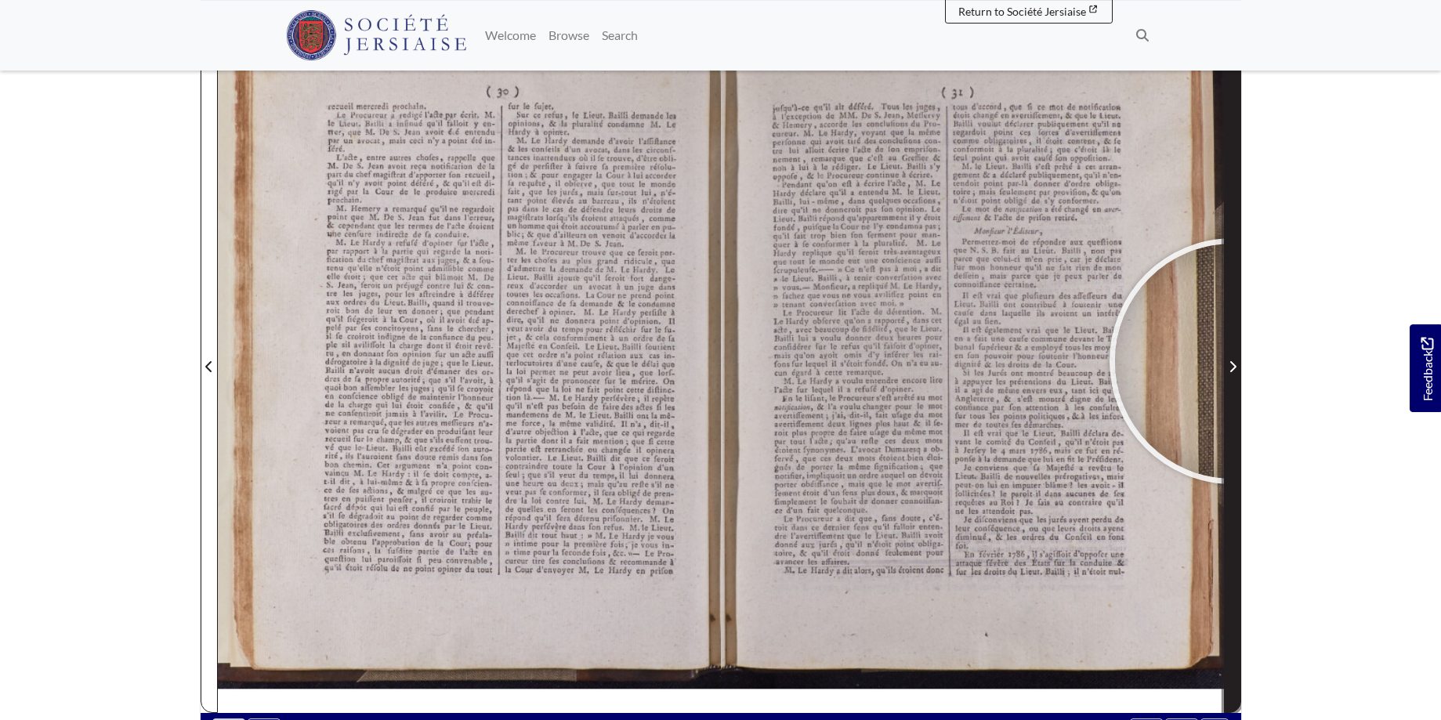
click at [1233, 361] on icon "Next Page" at bounding box center [1233, 366] width 8 height 13
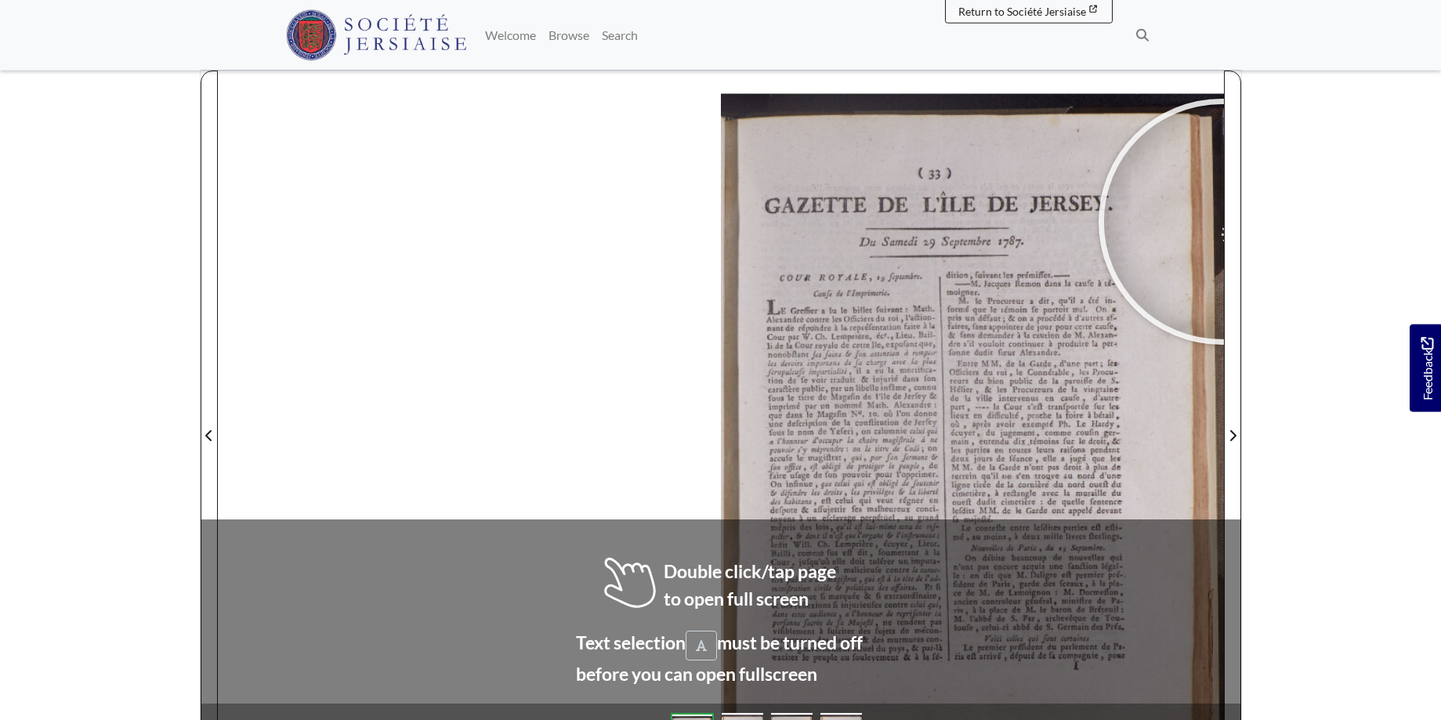
scroll to position [187, 0]
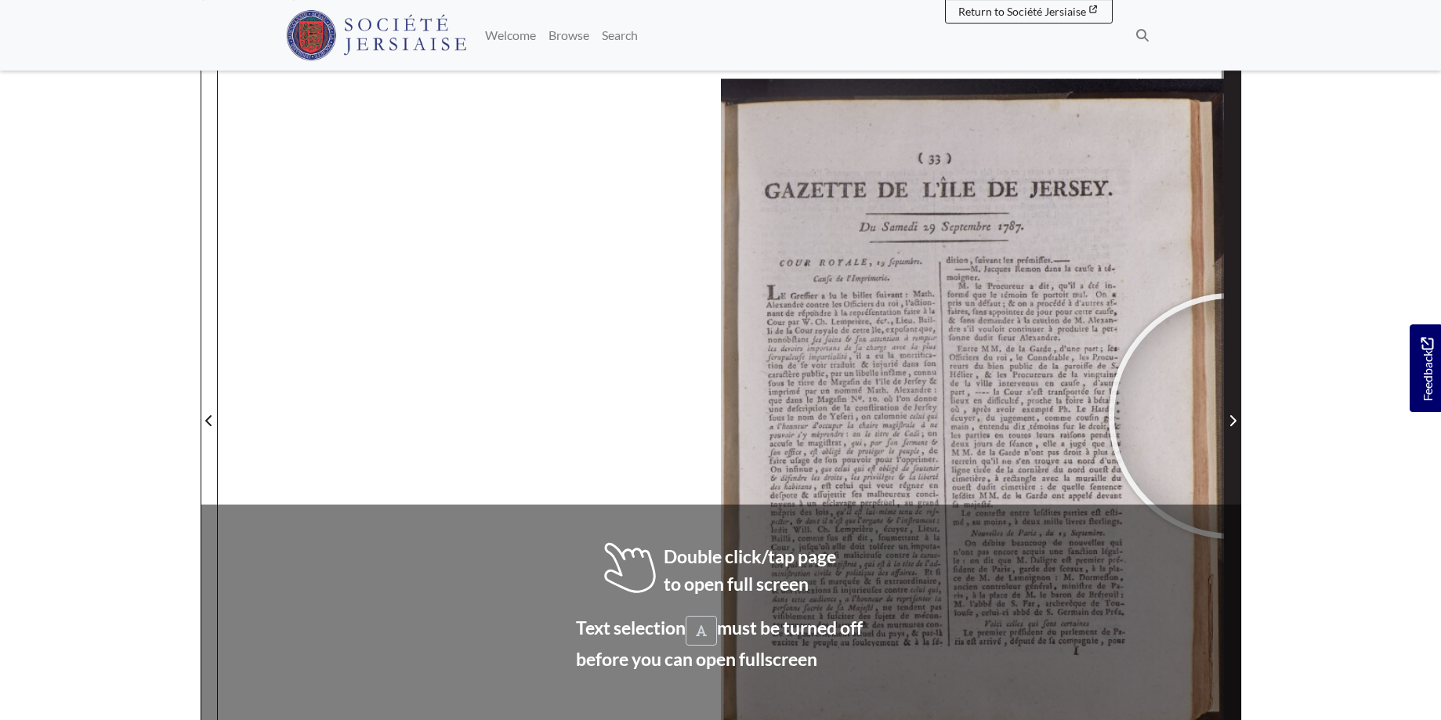
click at [1232, 416] on icon "Next Page" at bounding box center [1233, 421] width 8 height 13
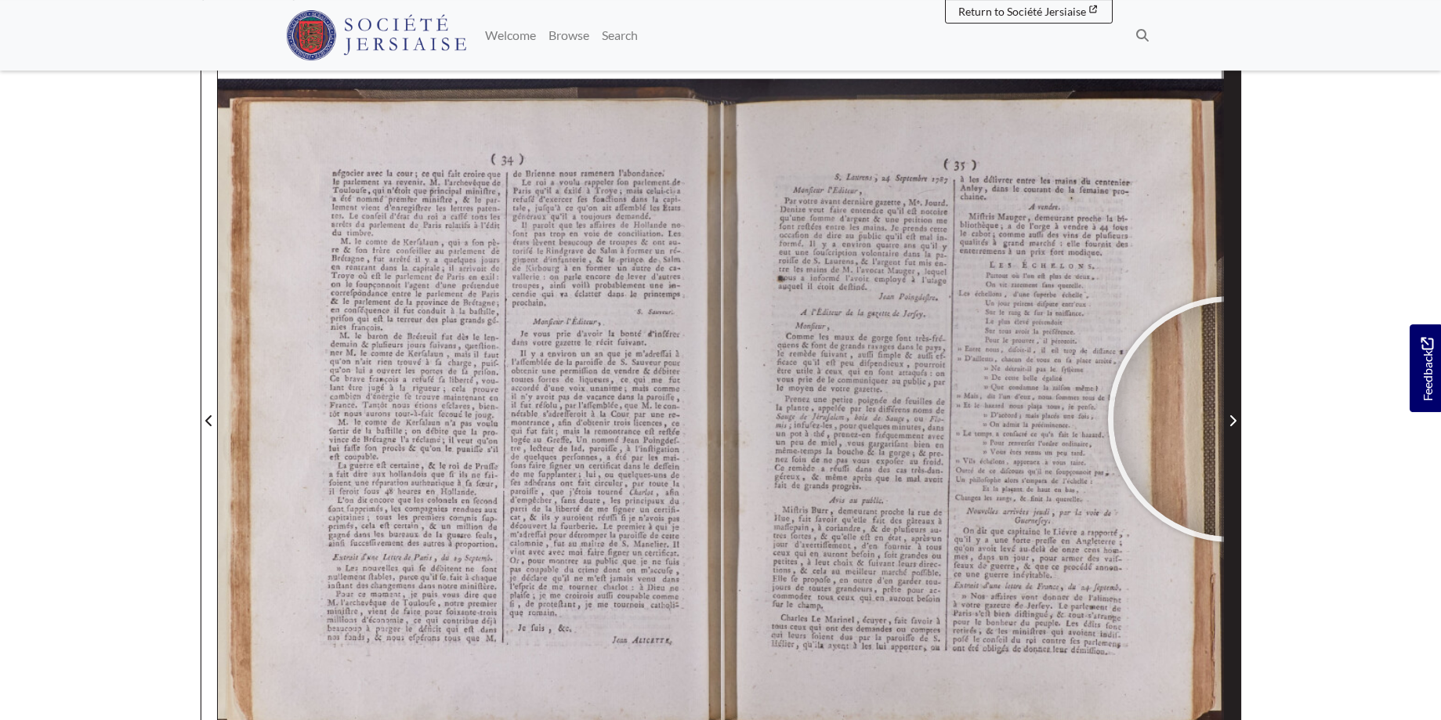
click at [1231, 419] on icon "Next Page" at bounding box center [1233, 421] width 8 height 13
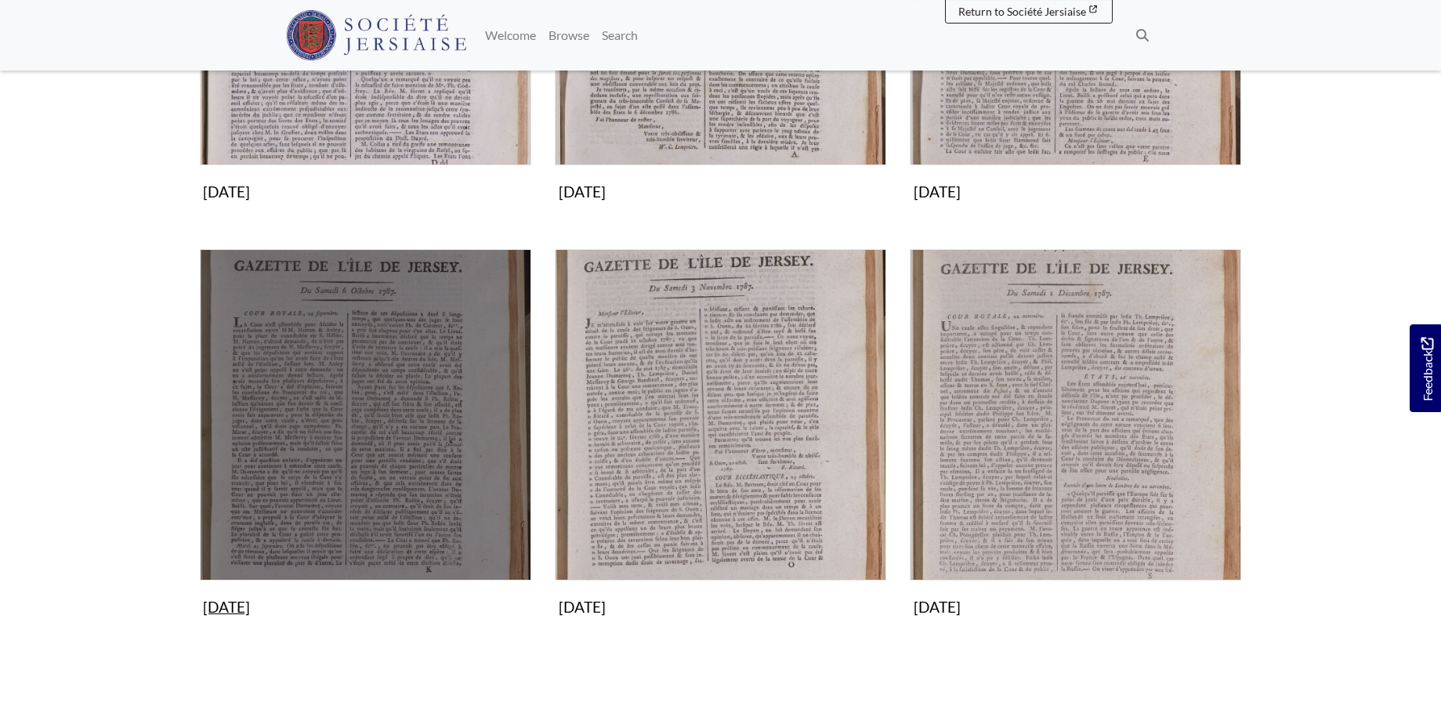
scroll to position [1439, 0]
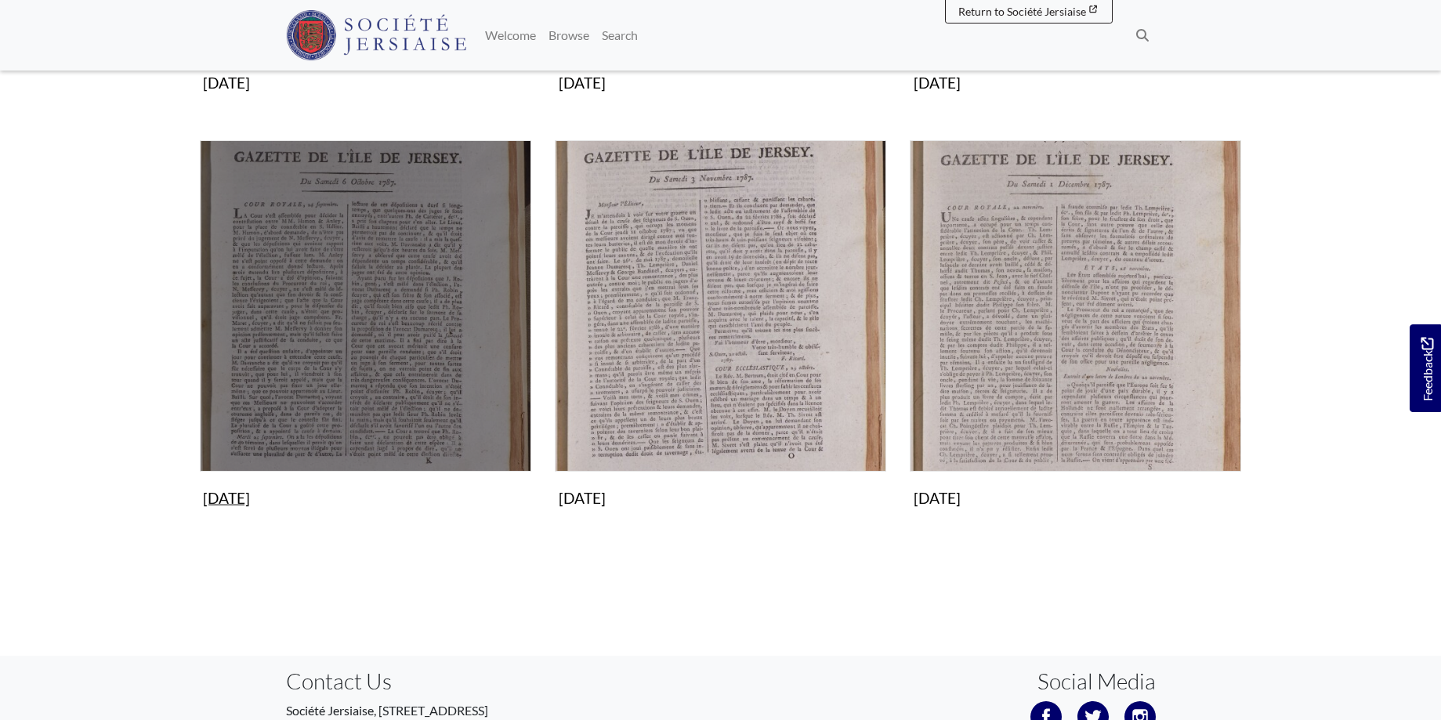
click at [363, 360] on img "Subcollection" at bounding box center [365, 305] width 331 height 331
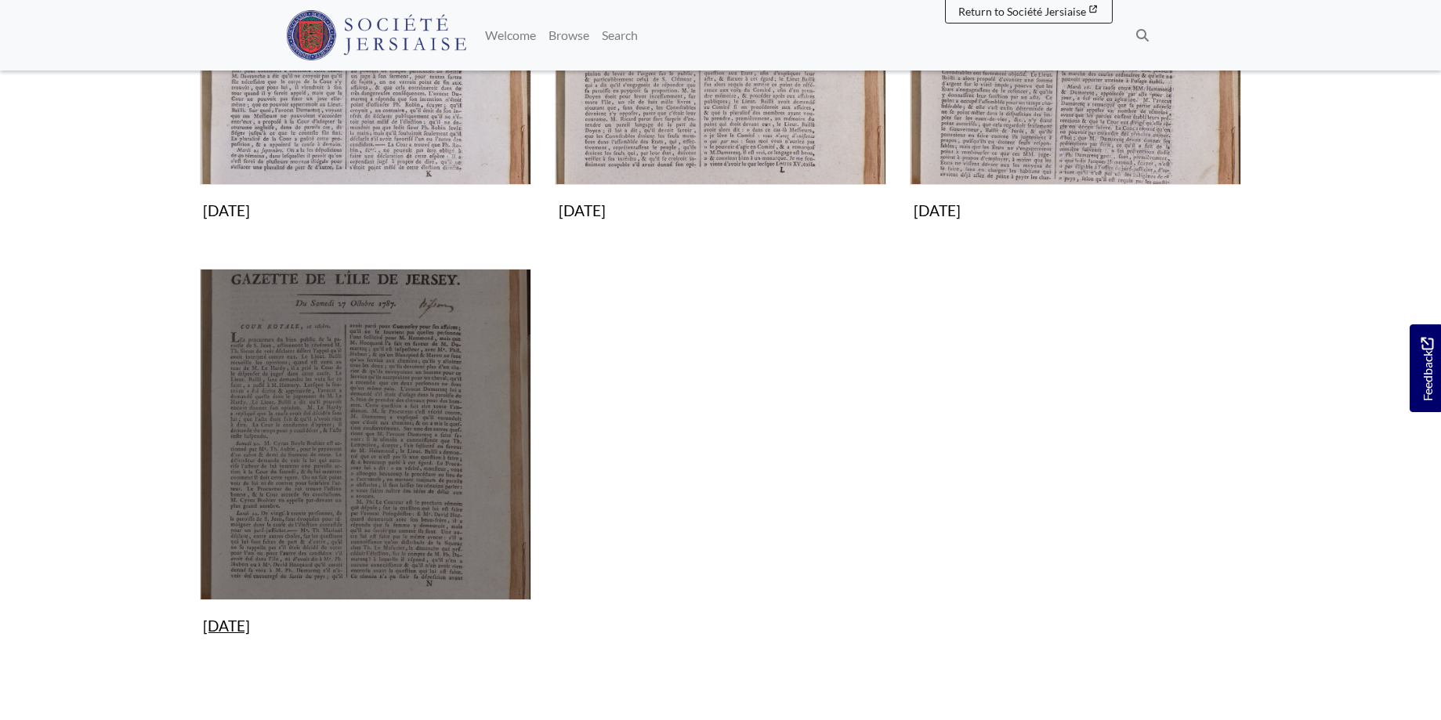
scroll to position [240, 0]
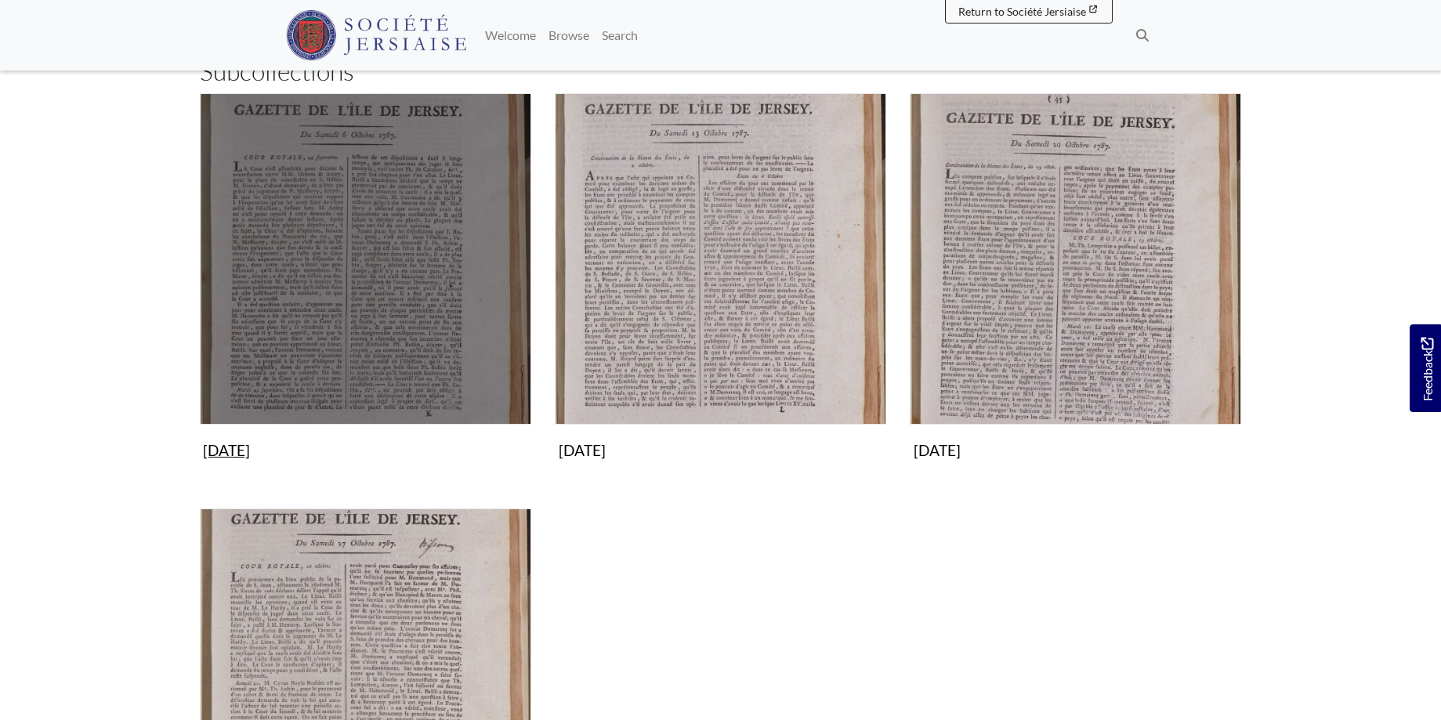
click at [405, 347] on img "Subcollection" at bounding box center [365, 258] width 331 height 331
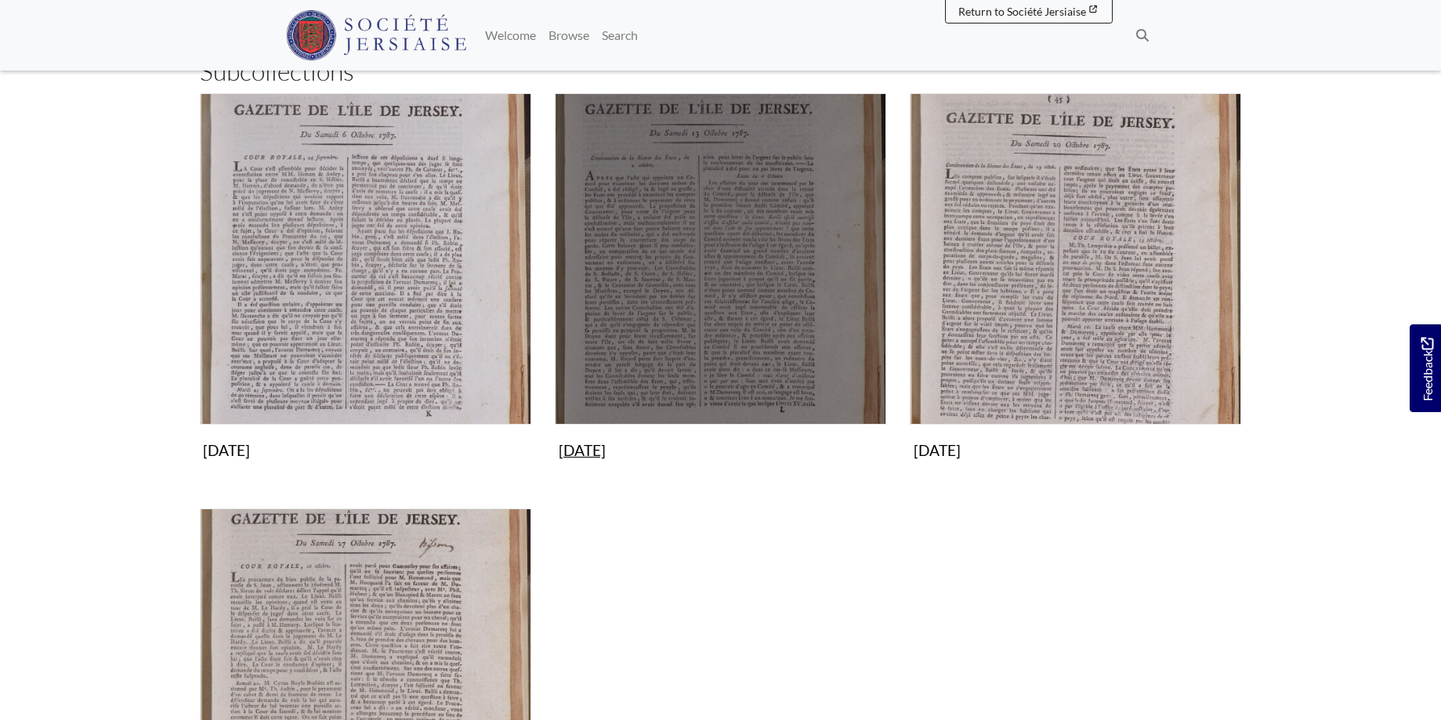
click at [662, 215] on img "Subcollection" at bounding box center [720, 258] width 331 height 331
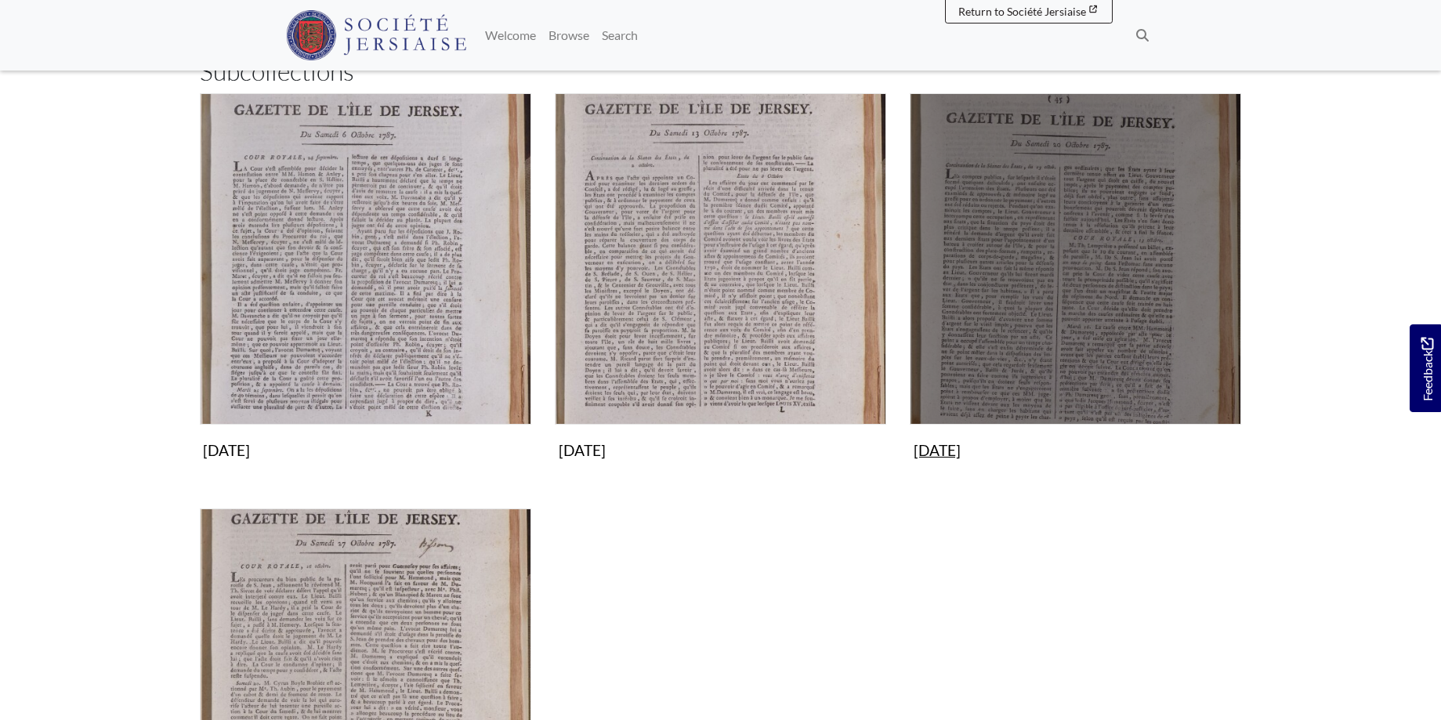
click at [1093, 250] on img "Subcollection" at bounding box center [1075, 258] width 331 height 331
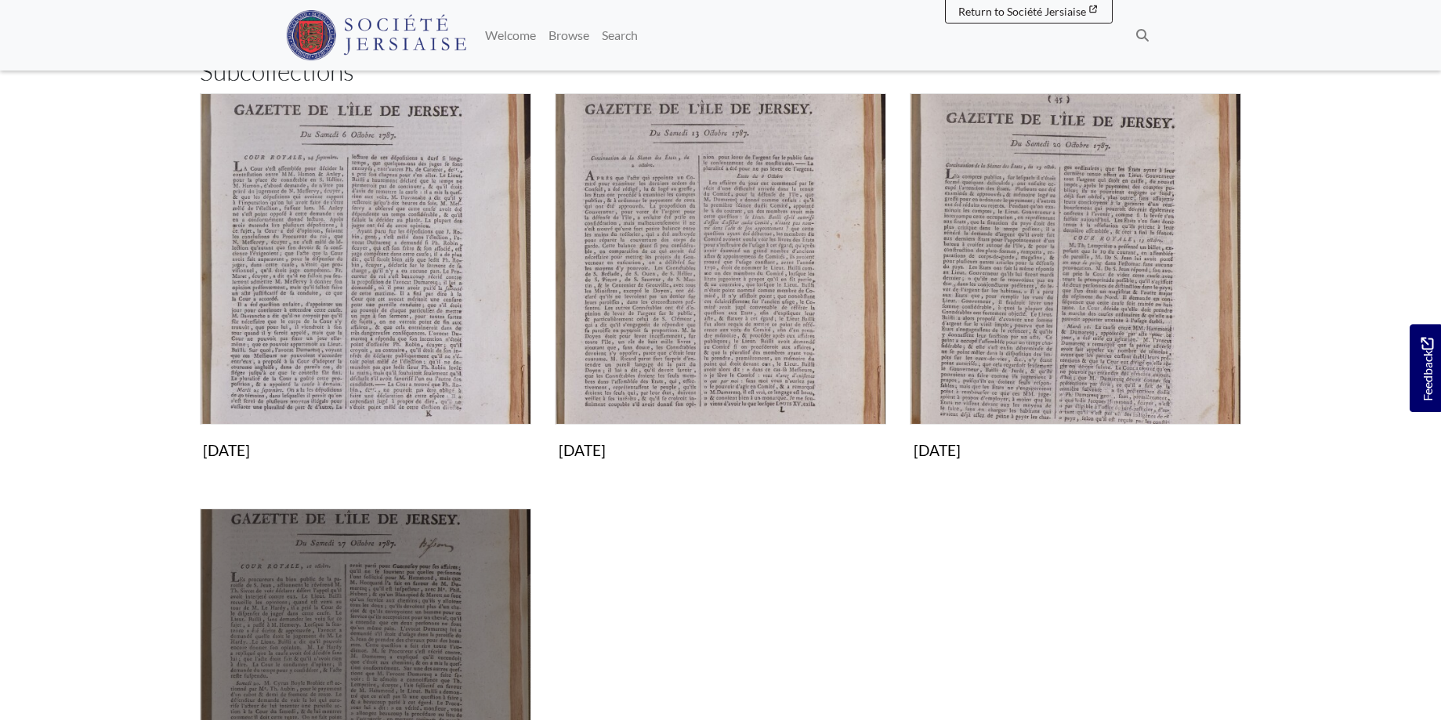
click at [360, 616] on img "Subcollection" at bounding box center [365, 674] width 331 height 331
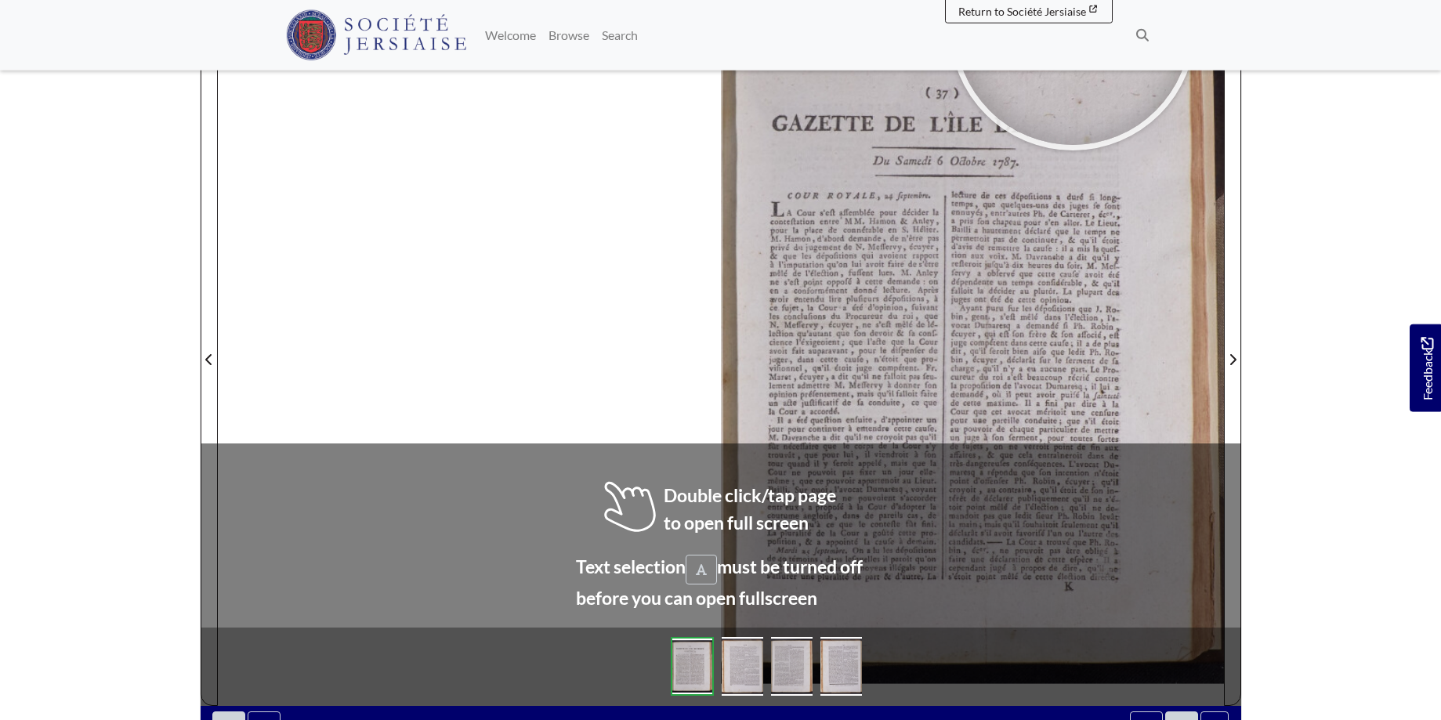
scroll to position [256, 0]
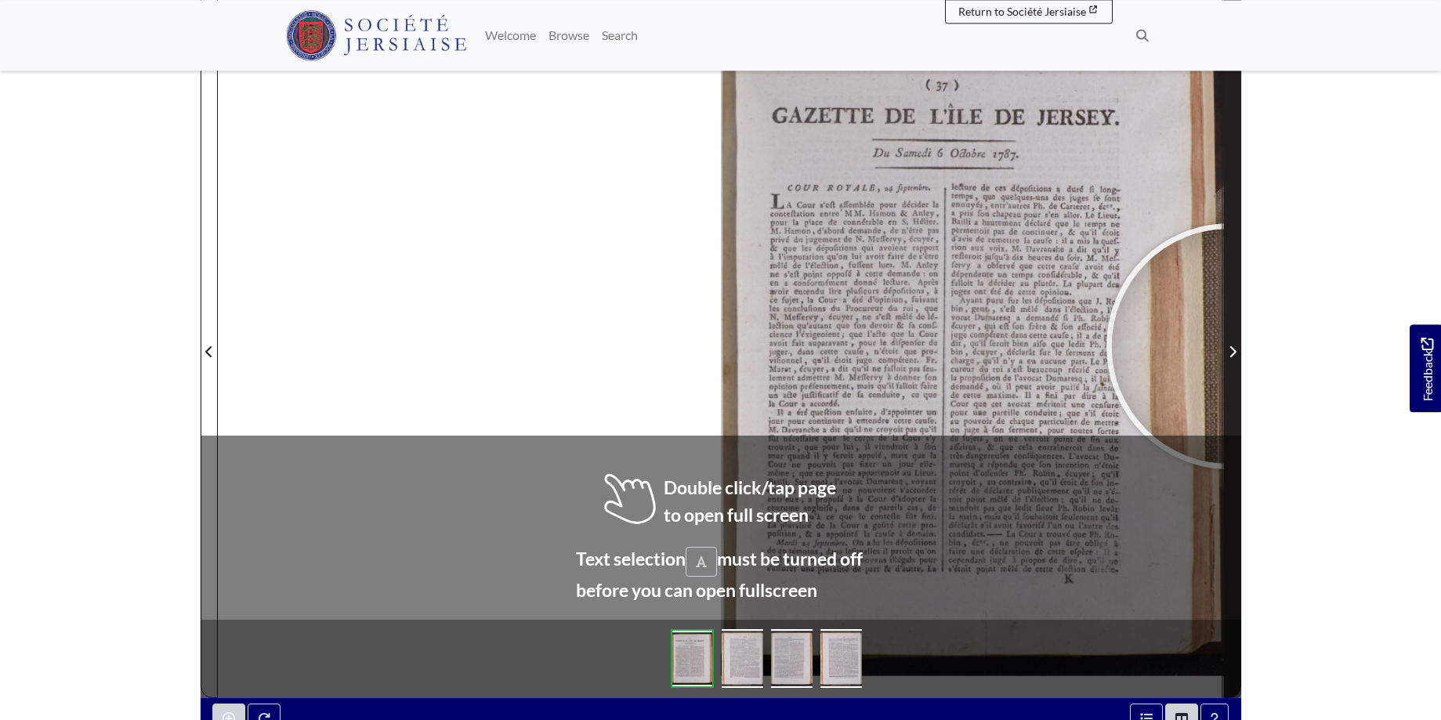
click at [1230, 346] on span "Next Page" at bounding box center [1233, 351] width 16 height 19
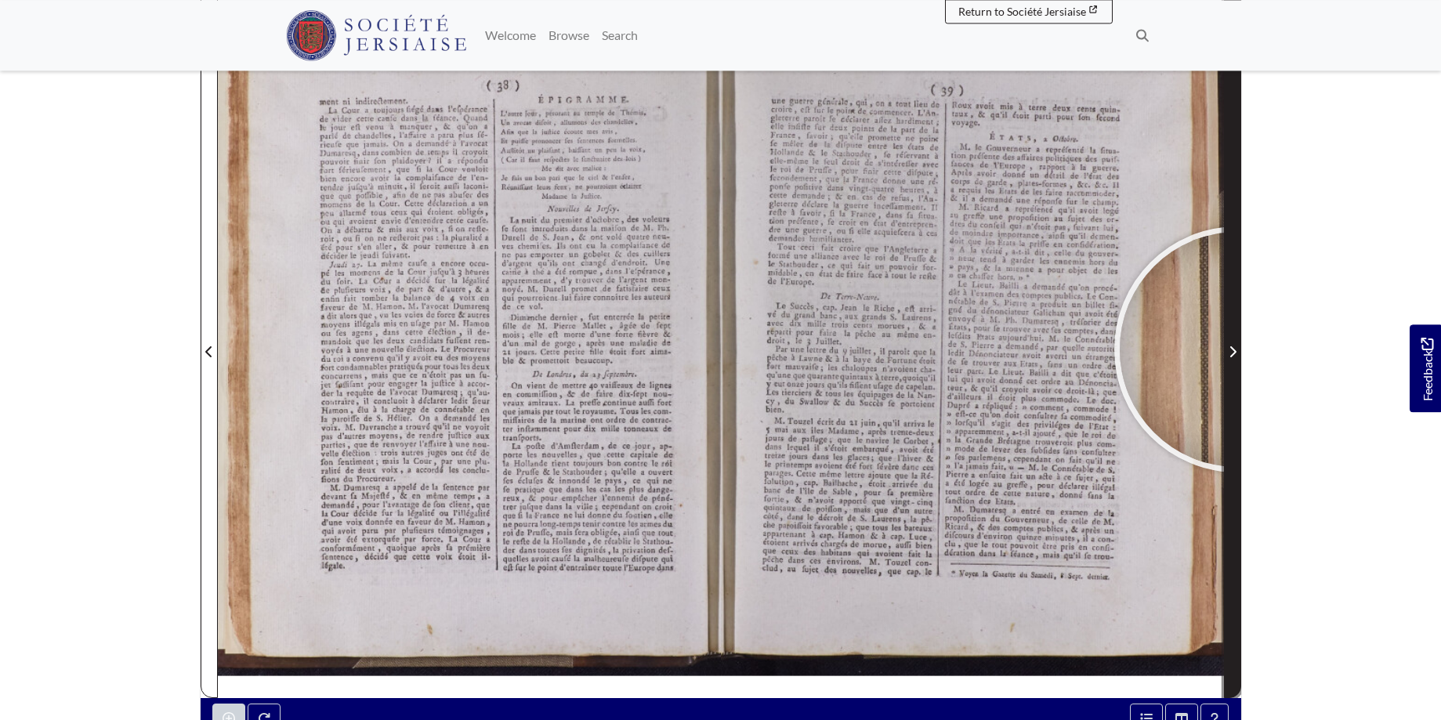
click at [1237, 350] on span "Next Page" at bounding box center [1233, 351] width 16 height 19
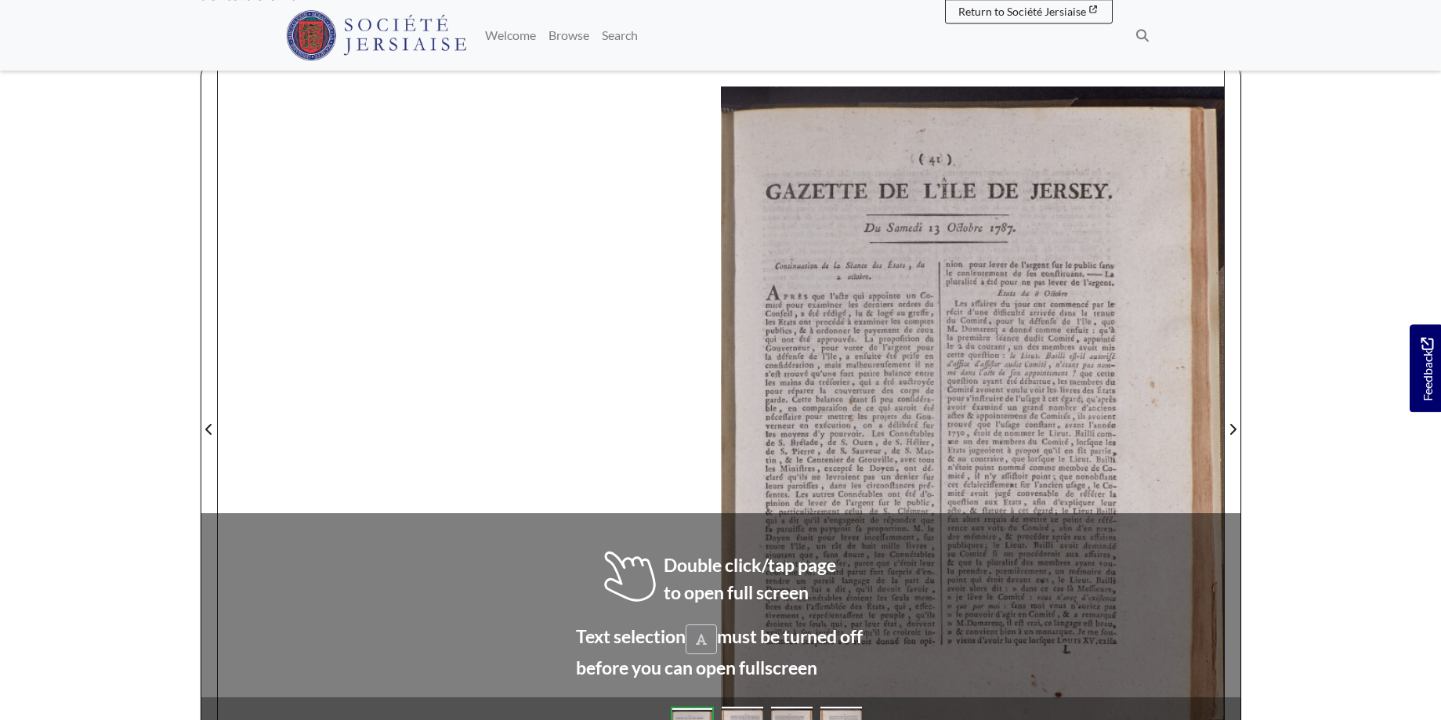
scroll to position [194, 0]
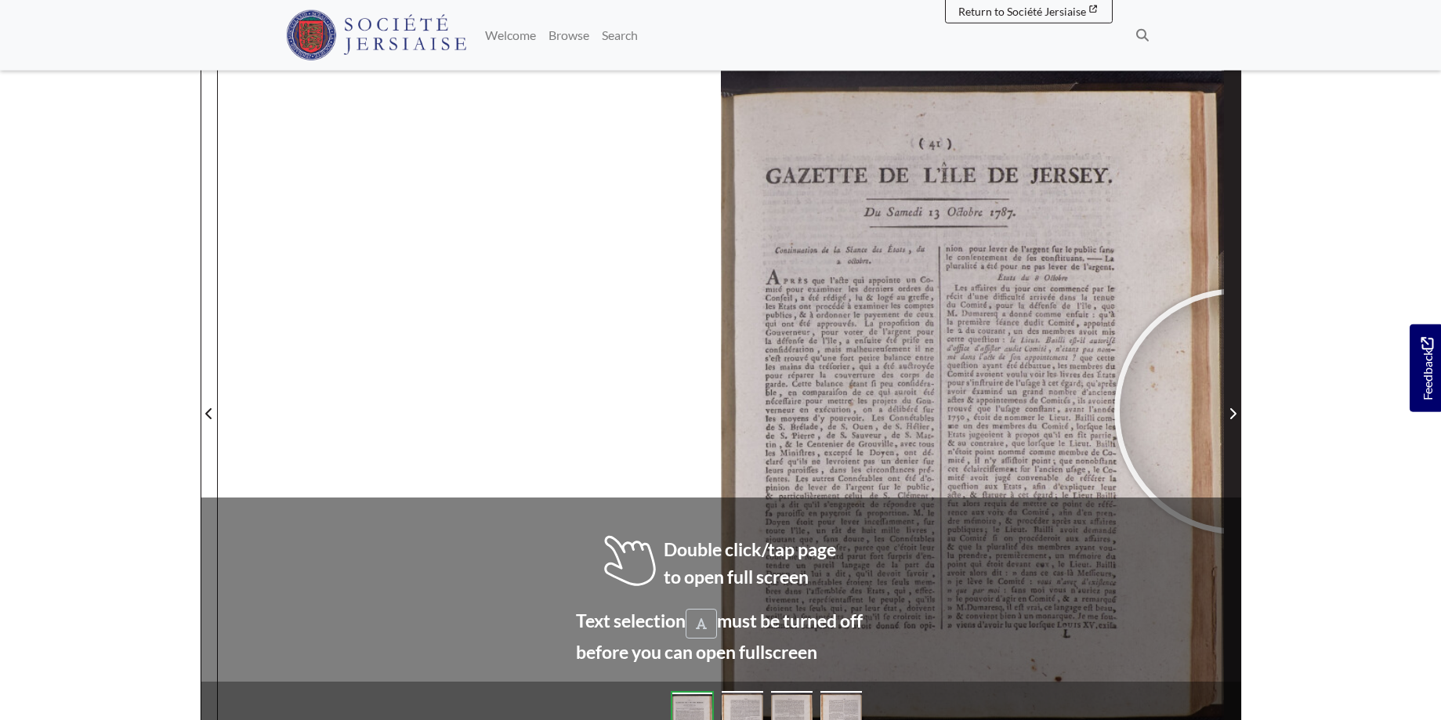
click at [1237, 411] on span "Next Page" at bounding box center [1233, 413] width 16 height 19
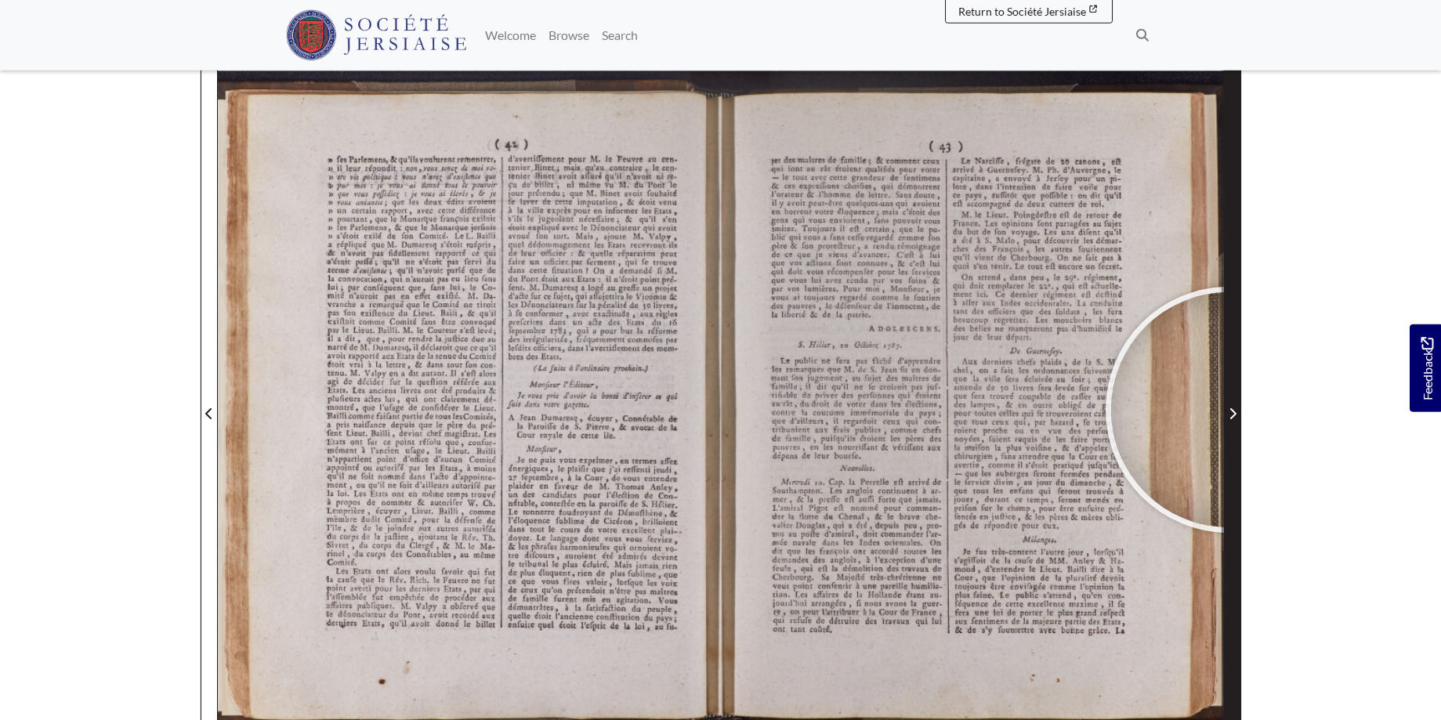
click at [1229, 410] on icon "Next Page" at bounding box center [1233, 413] width 8 height 13
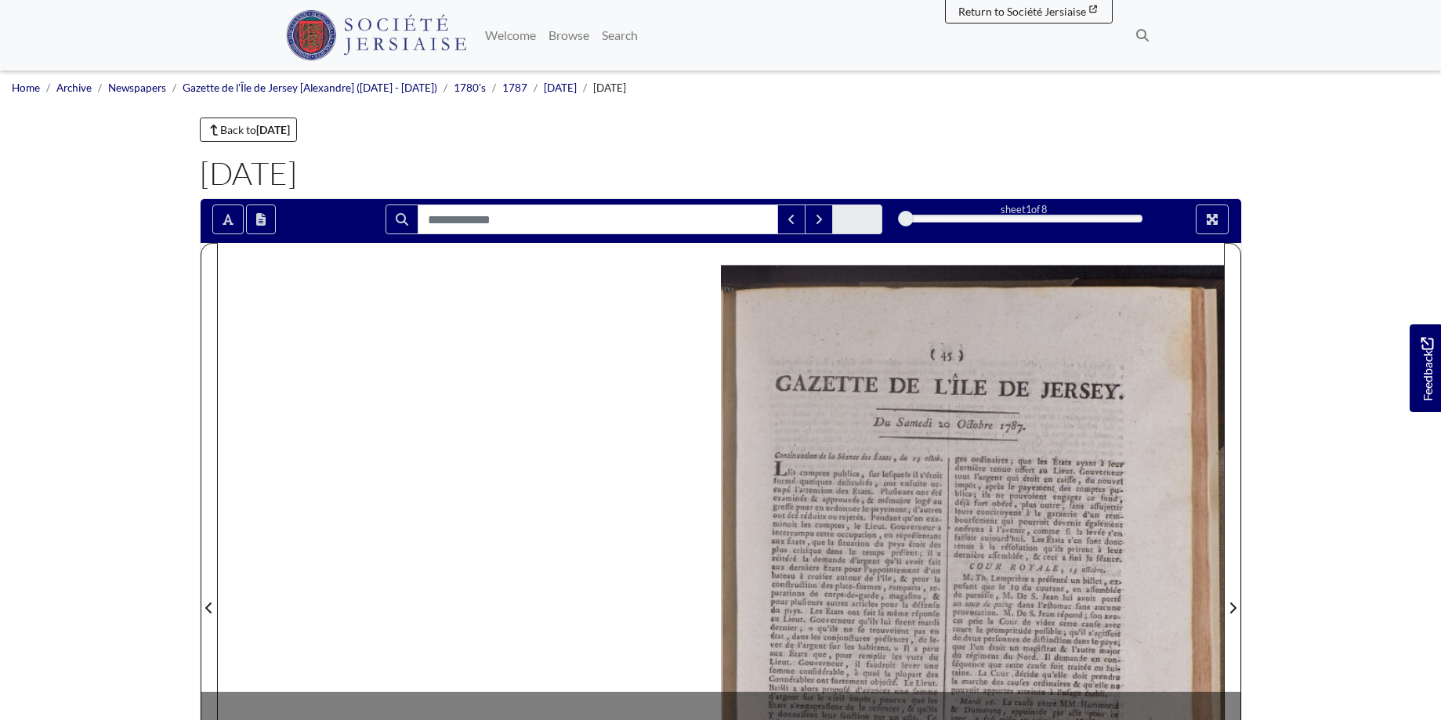
scroll to position [157, 0]
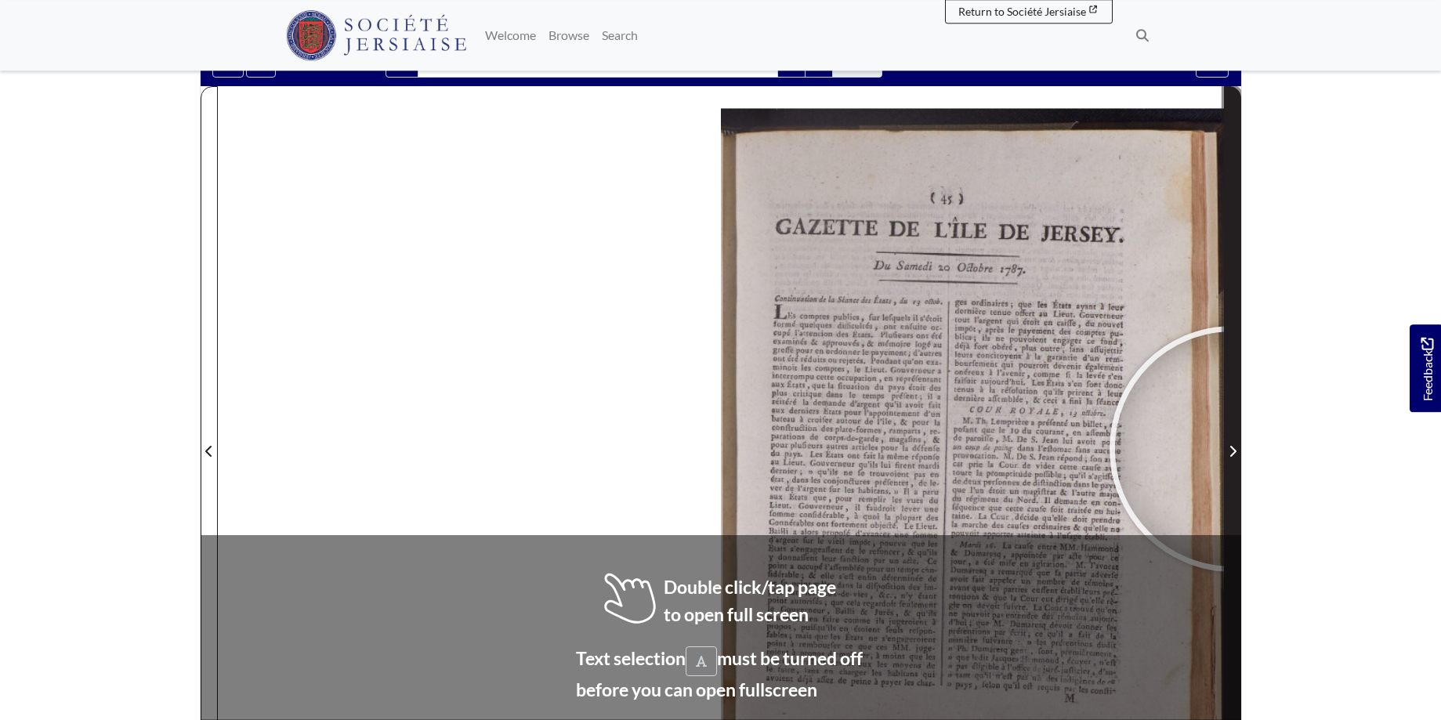
click at [1233, 448] on icon "Next Page" at bounding box center [1233, 451] width 8 height 13
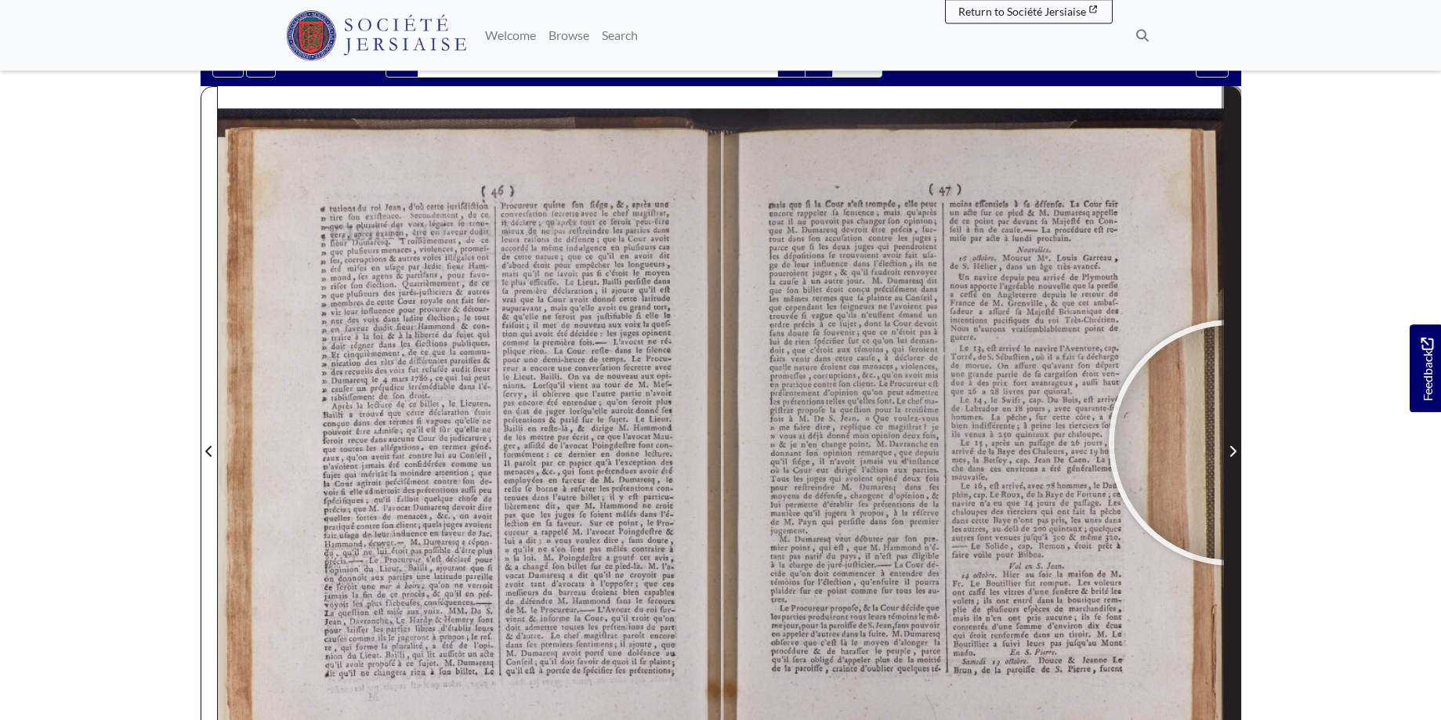
click at [1232, 443] on span "Next Page" at bounding box center [1233, 451] width 16 height 19
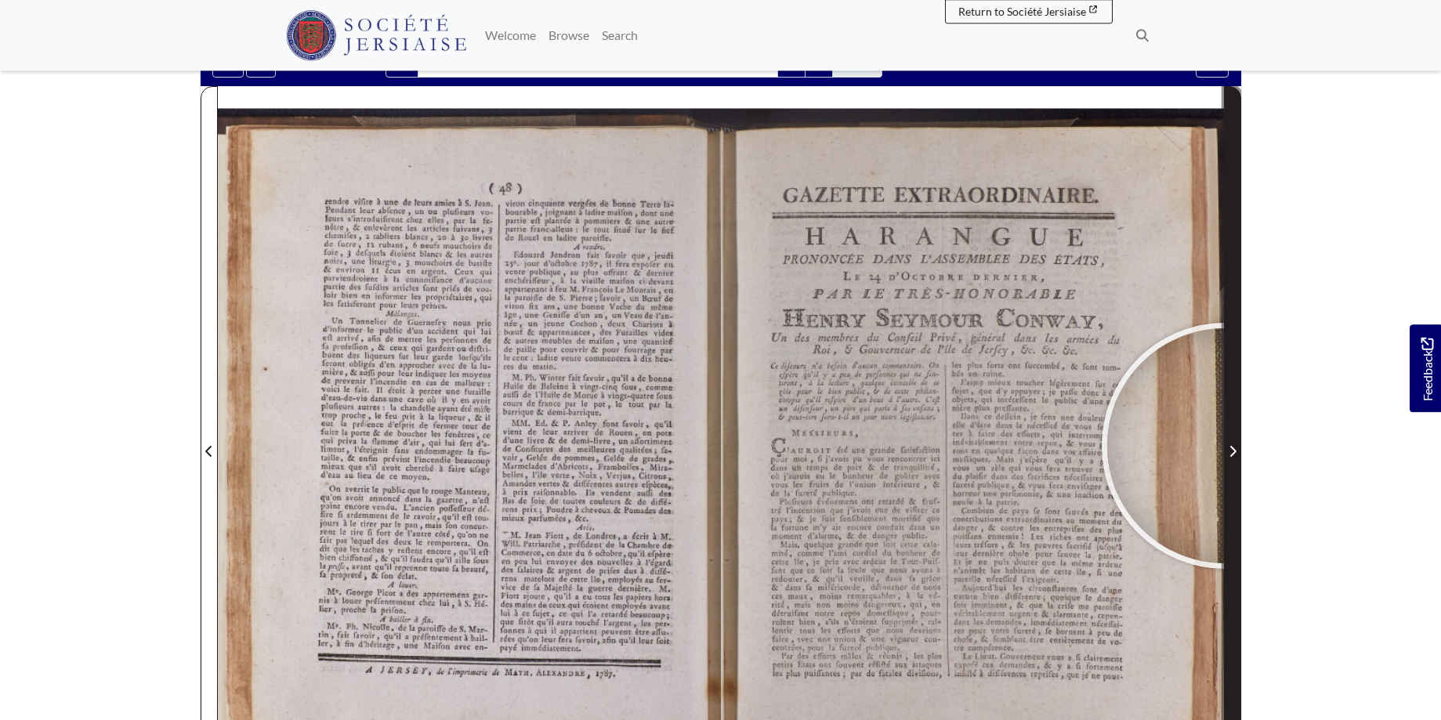
click at [1225, 446] on span "Next Page" at bounding box center [1233, 451] width 16 height 19
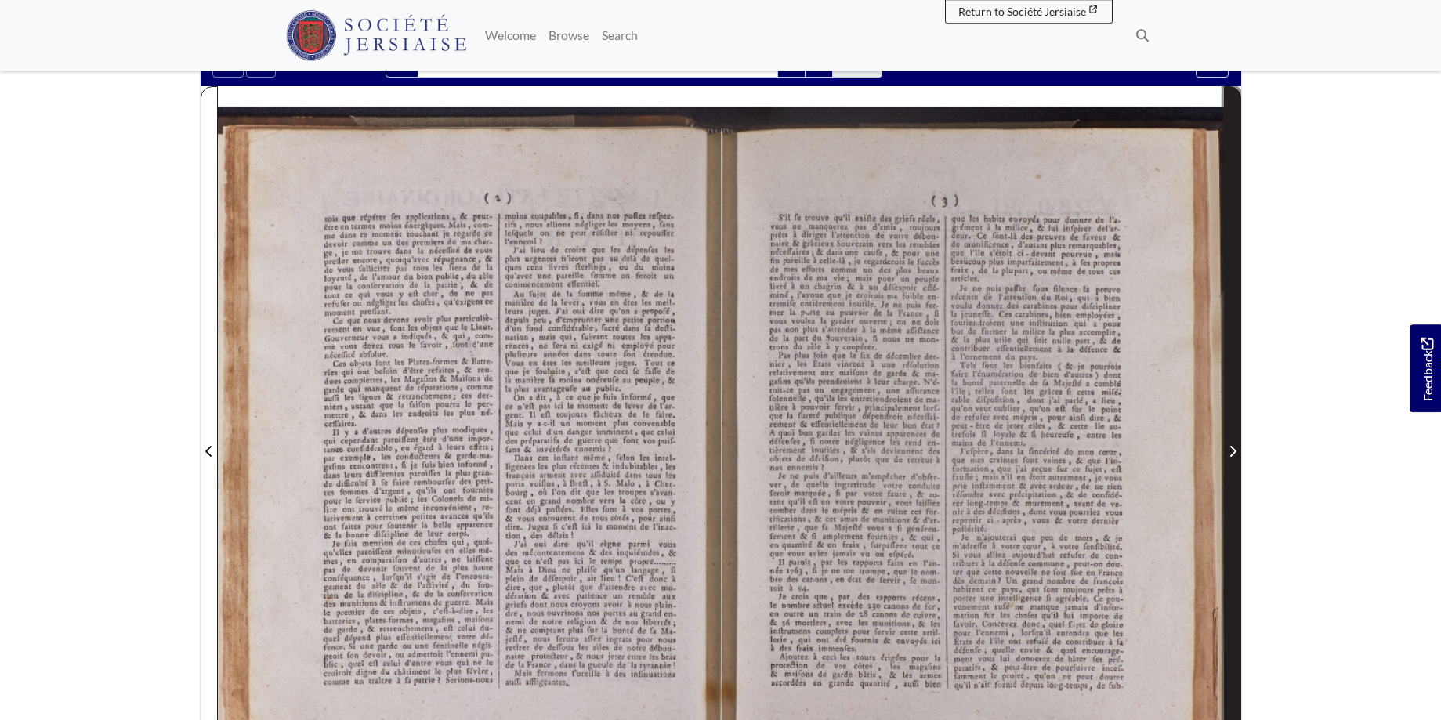
click at [1225, 446] on span "Next Page" at bounding box center [1233, 451] width 16 height 19
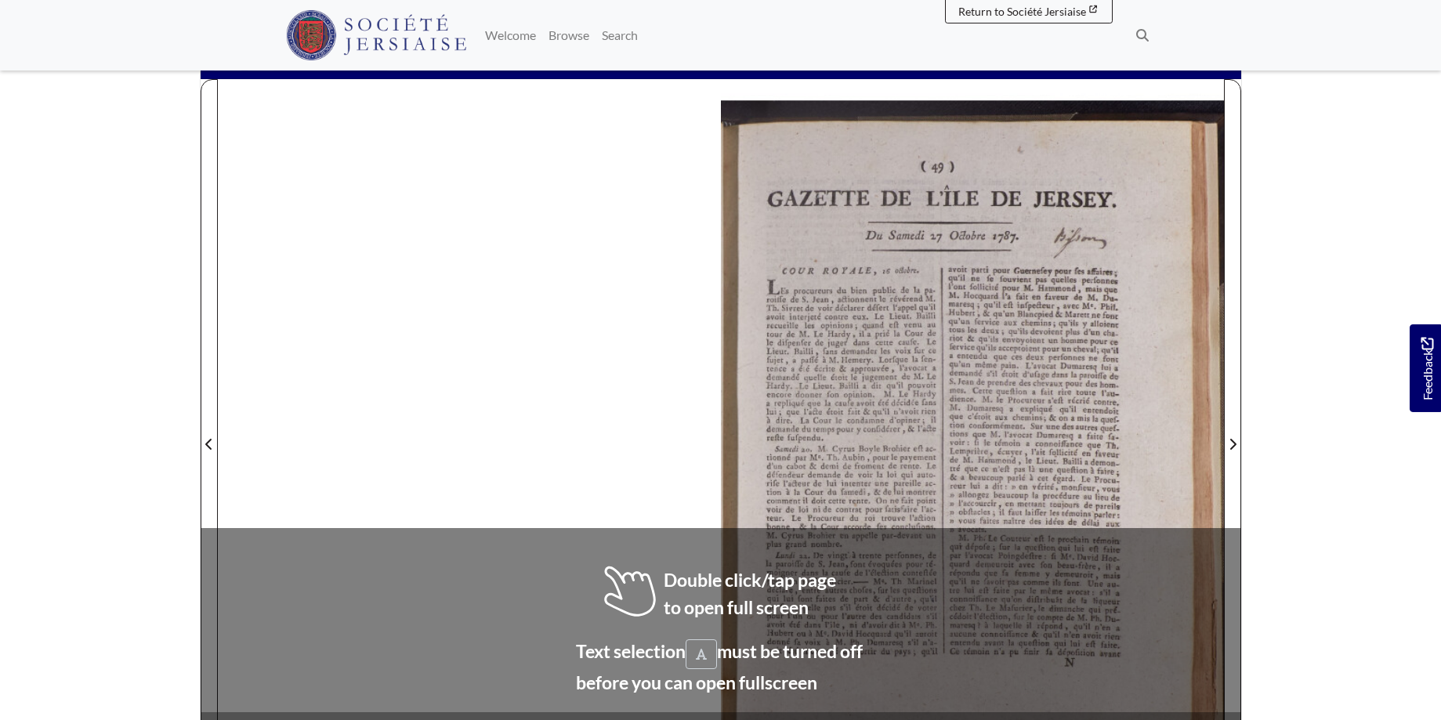
scroll to position [221, 0]
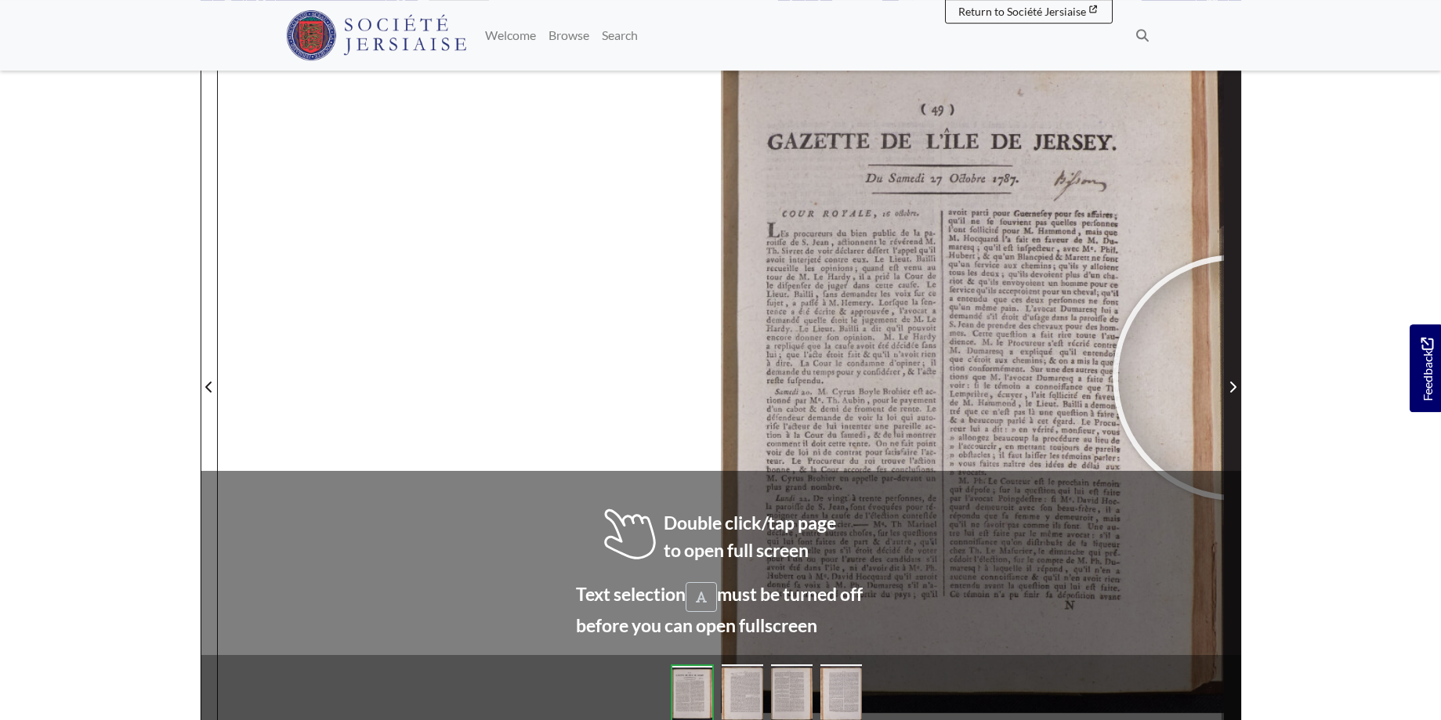
click at [1236, 378] on span "Next Page" at bounding box center [1233, 378] width 16 height 710
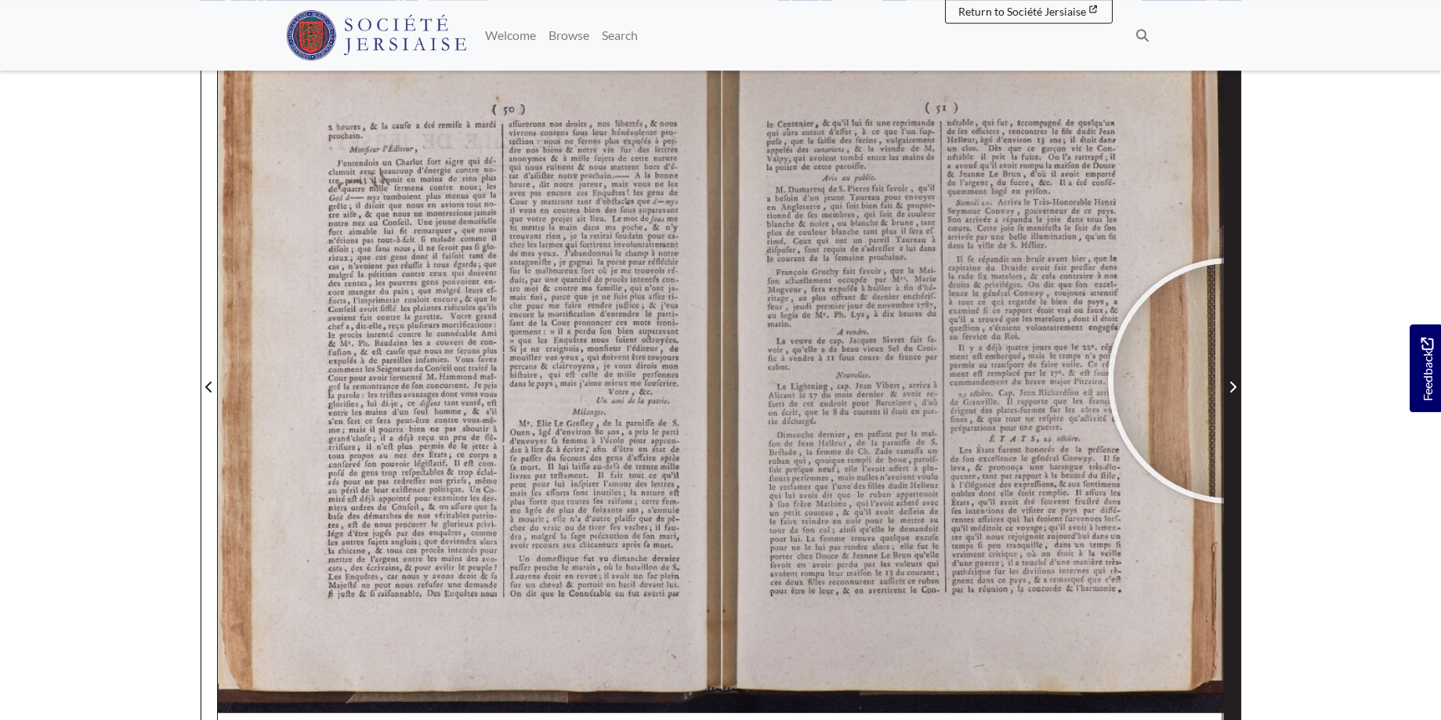
click at [1231, 381] on span "Next Page" at bounding box center [1233, 387] width 16 height 19
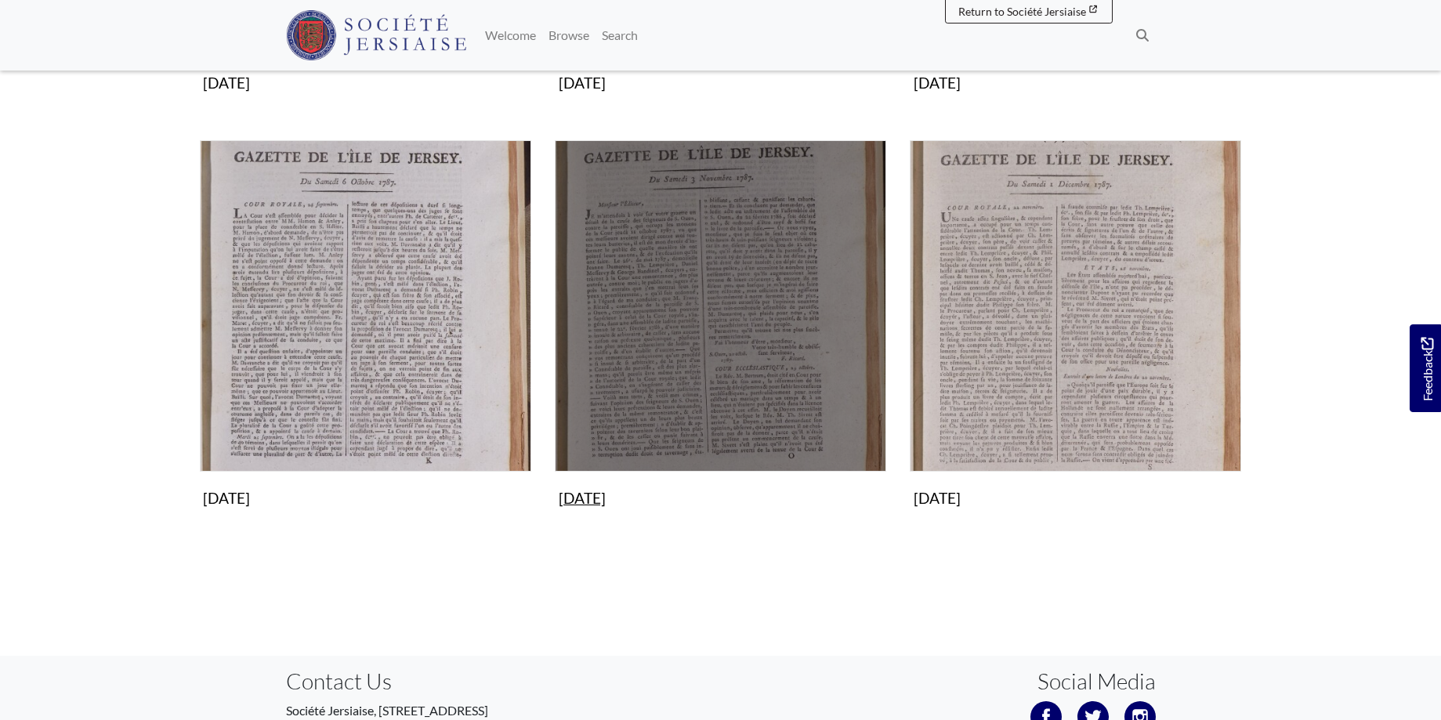
scroll to position [1439, 0]
click at [639, 493] on figure "[DATE] Collection" at bounding box center [720, 326] width 331 height 373
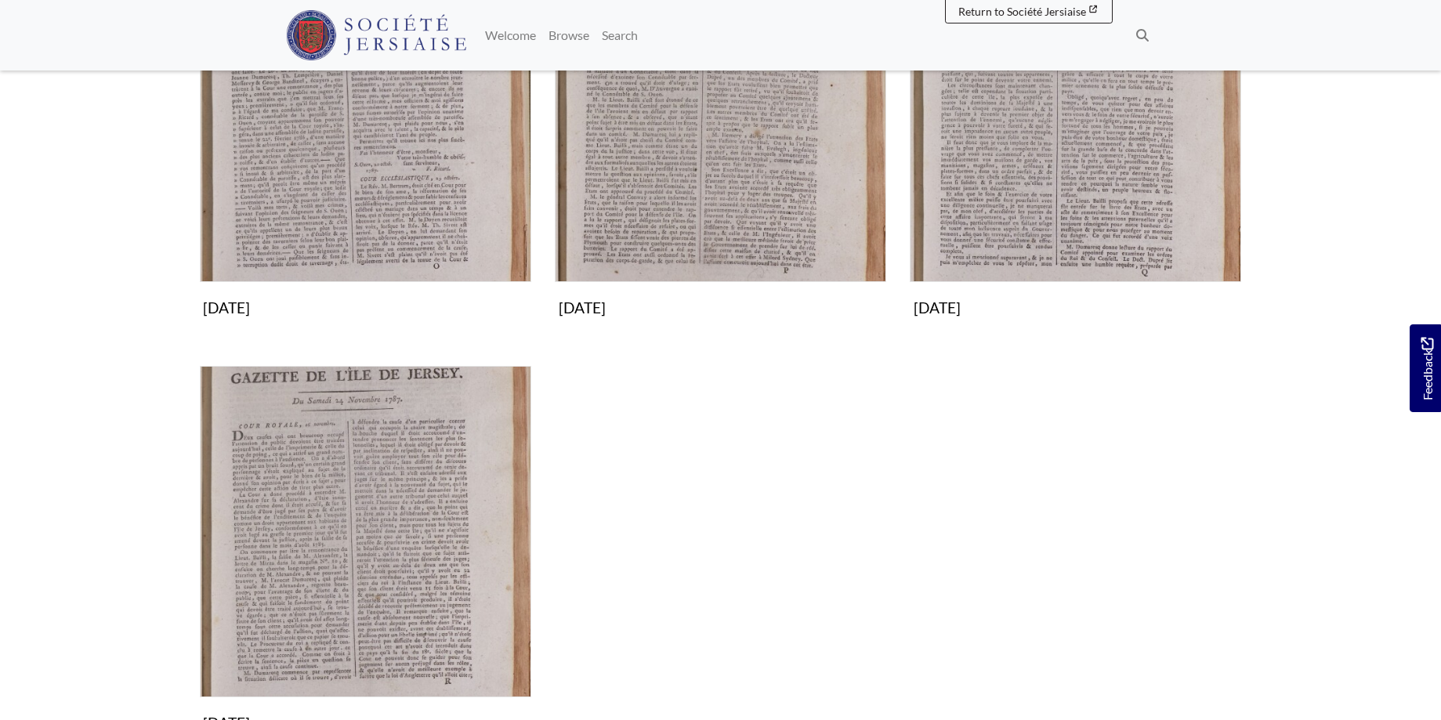
scroll to position [480, 0]
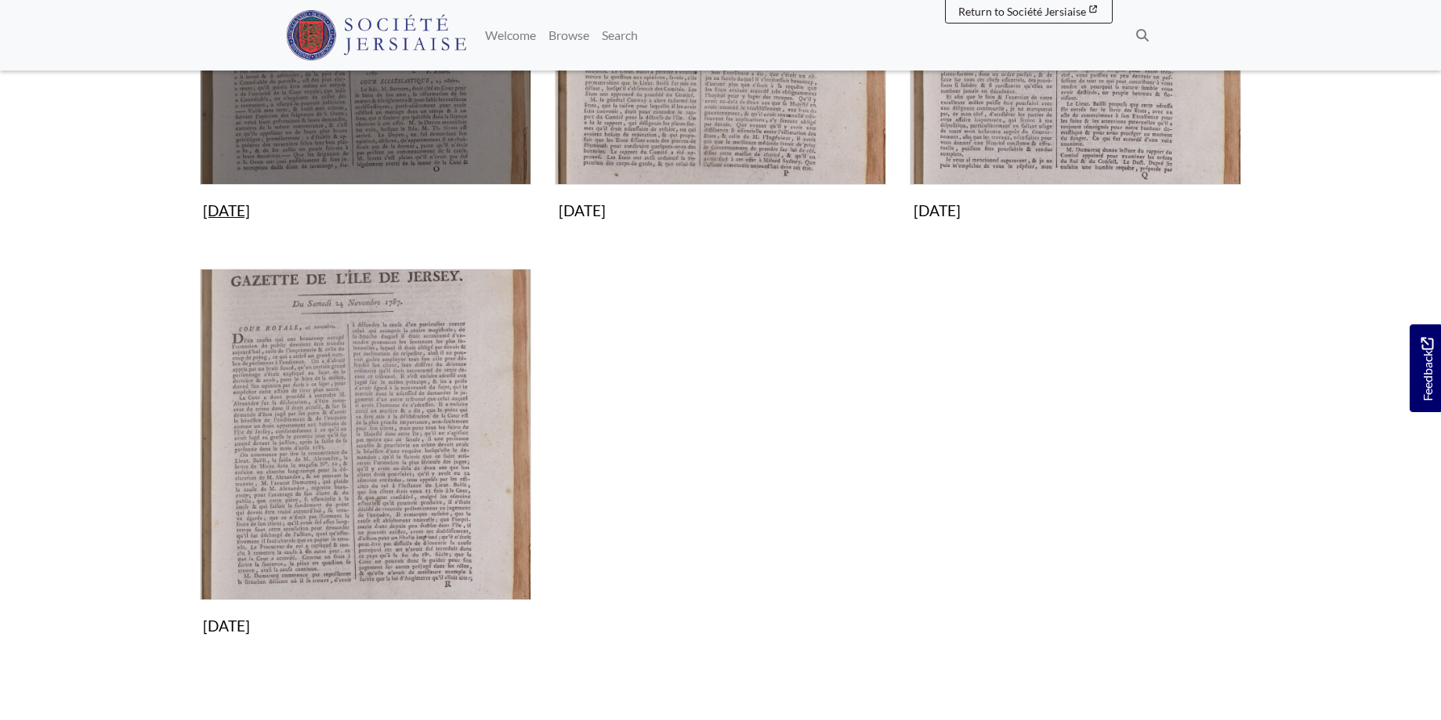
click at [434, 134] on img "Subcollection" at bounding box center [365, 18] width 331 height 331
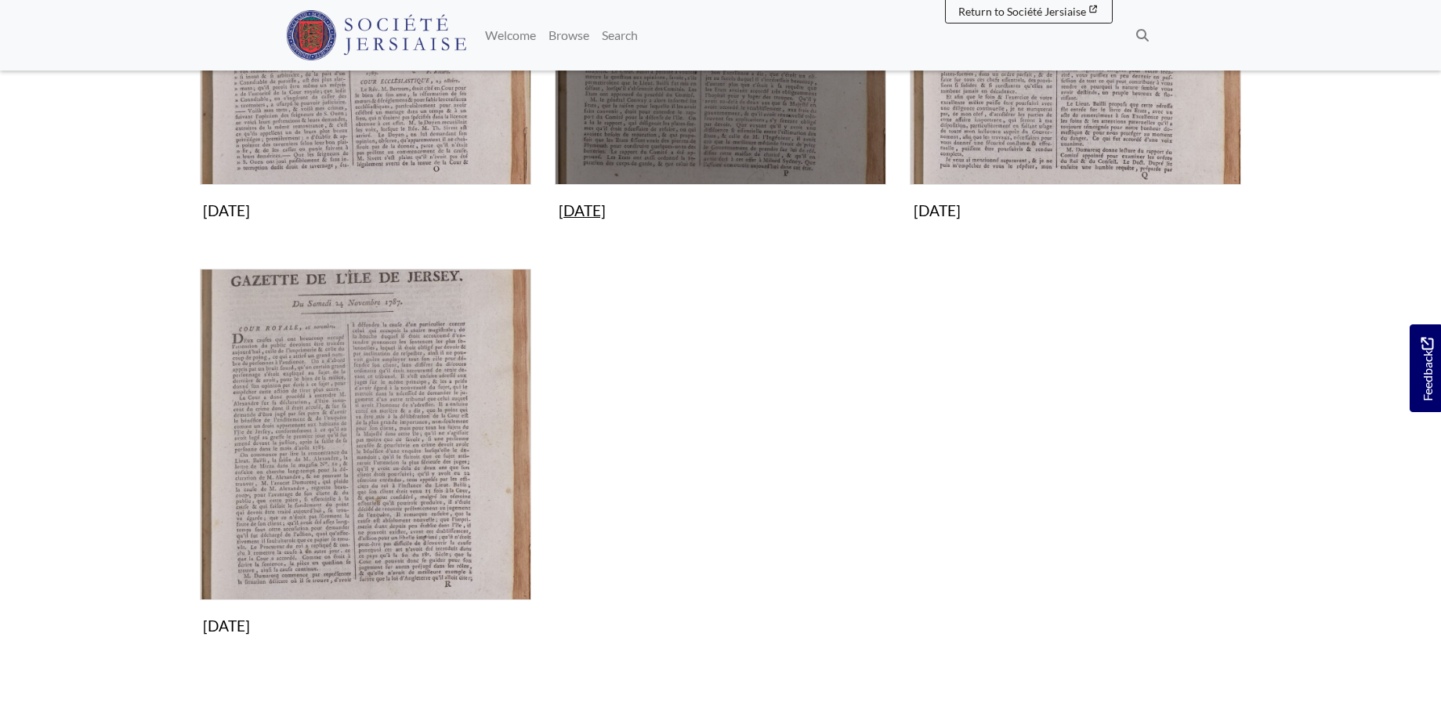
click at [738, 129] on img "Subcollection" at bounding box center [720, 18] width 331 height 331
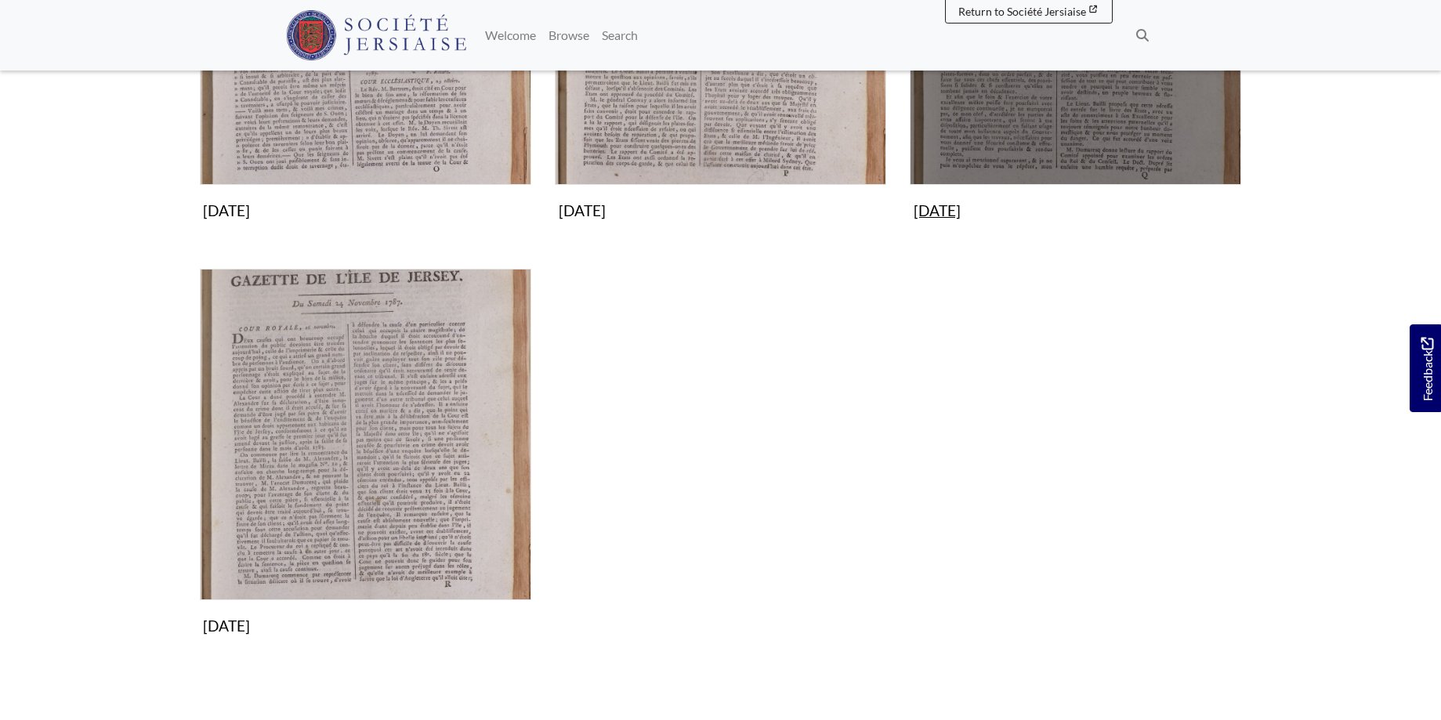
click at [1117, 113] on img "Subcollection" at bounding box center [1075, 18] width 331 height 331
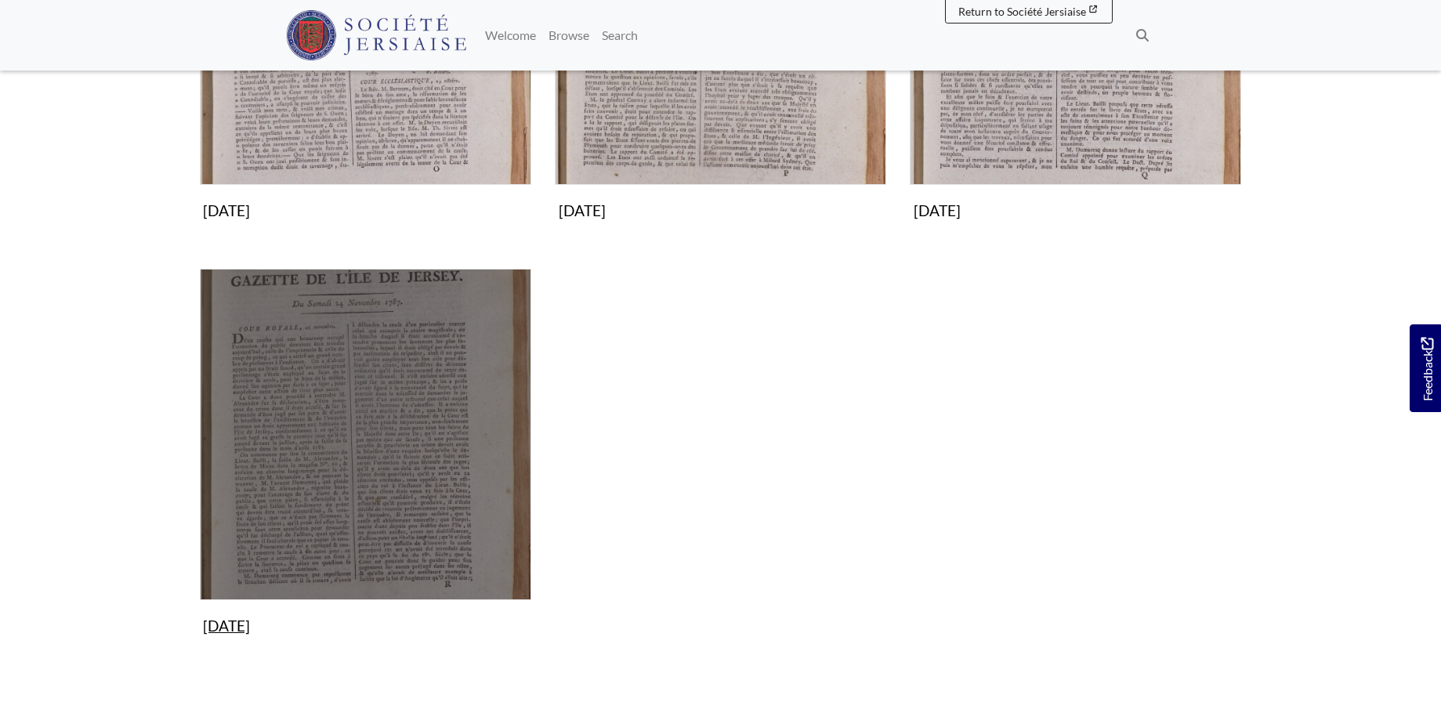
click at [429, 473] on img "Subcollection" at bounding box center [365, 434] width 331 height 331
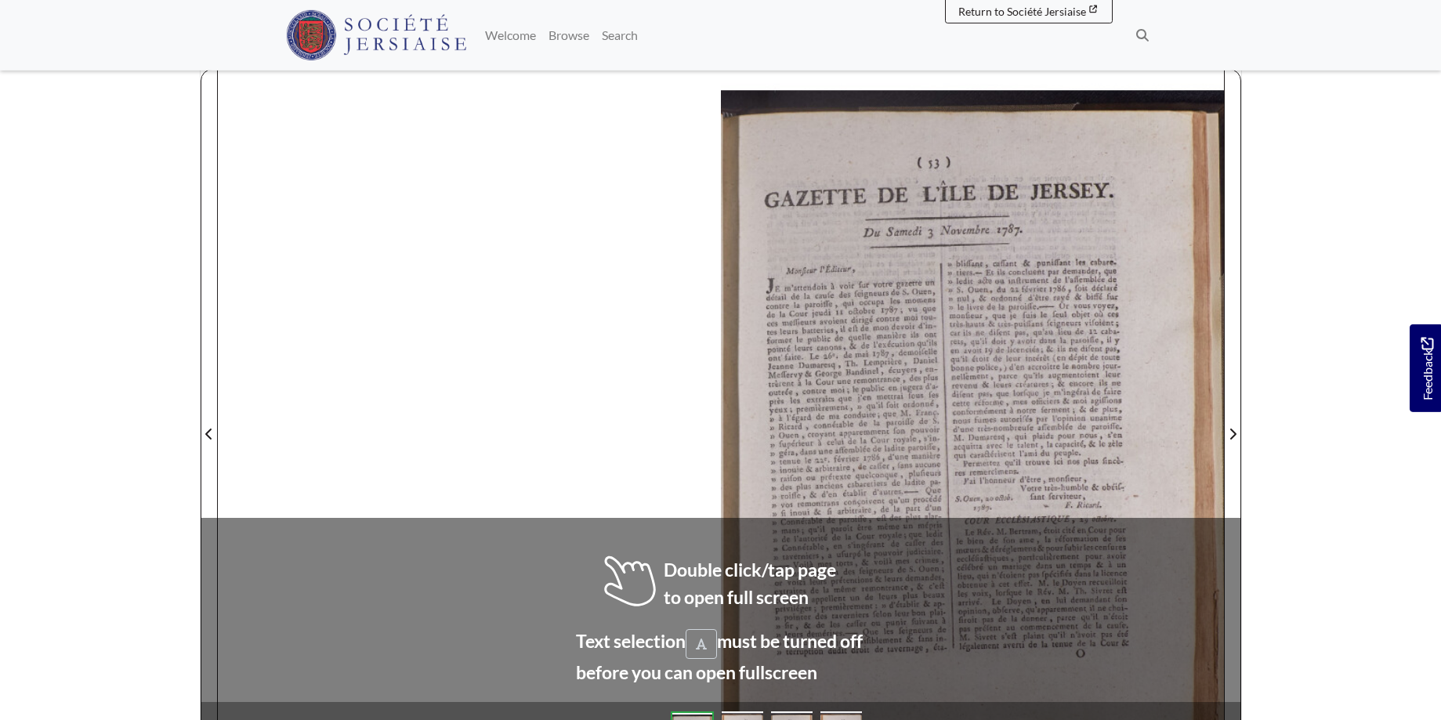
scroll to position [176, 0]
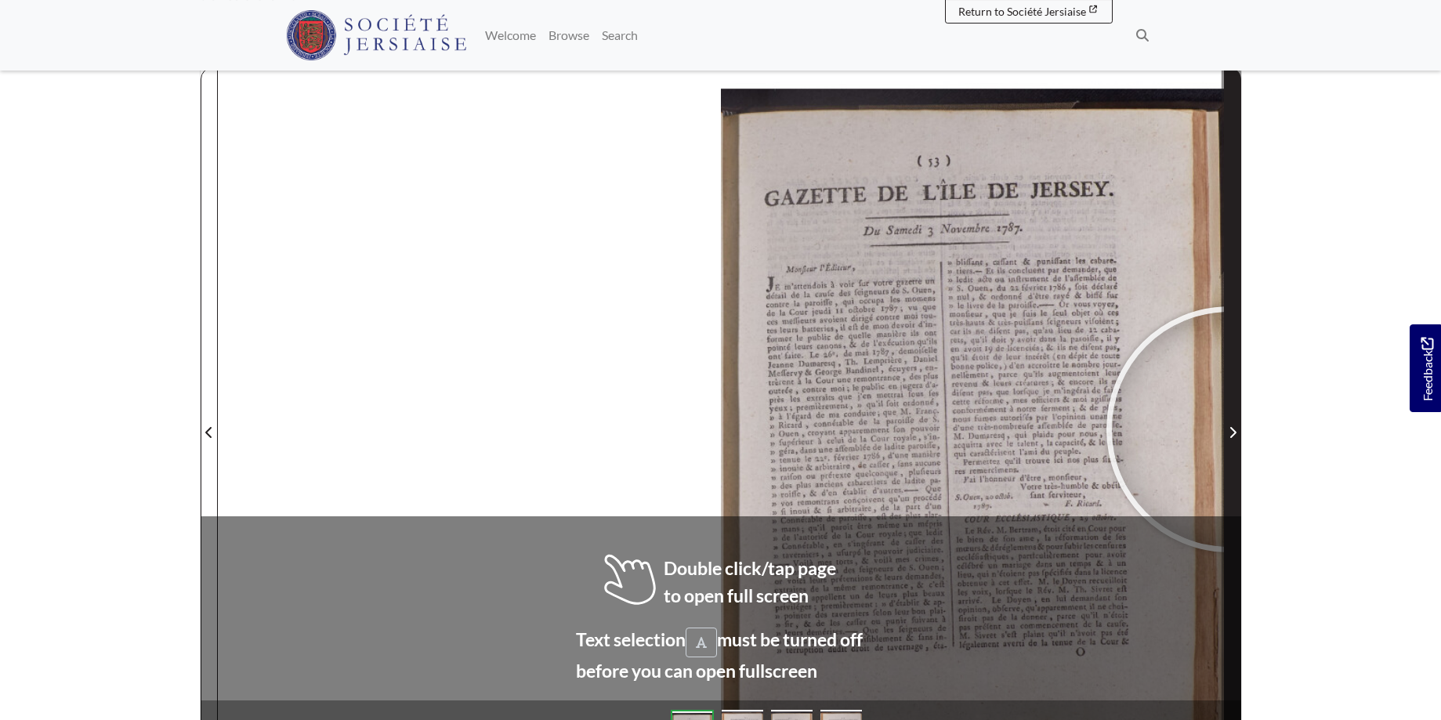
click at [1230, 429] on icon "Next Page" at bounding box center [1233, 432] width 8 height 13
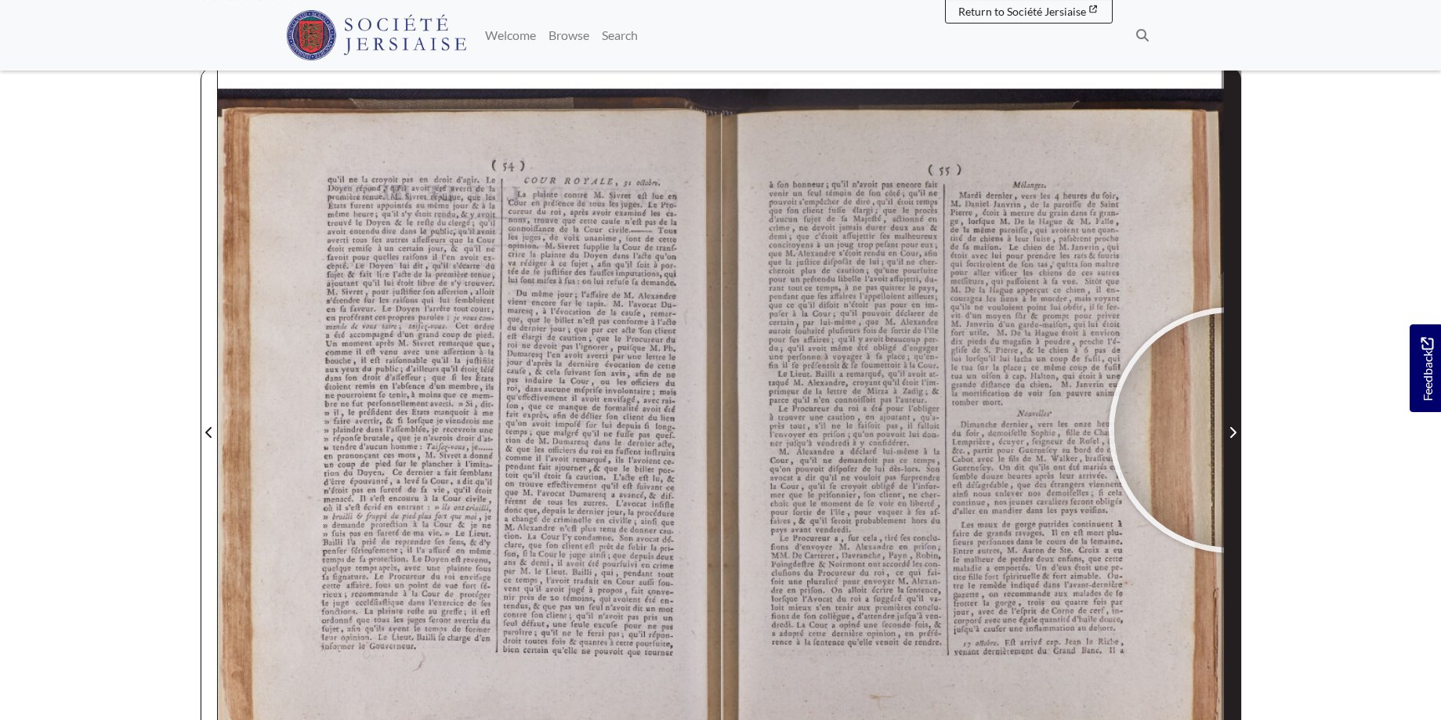
click at [1232, 430] on icon "Next Page" at bounding box center [1233, 432] width 6 height 11
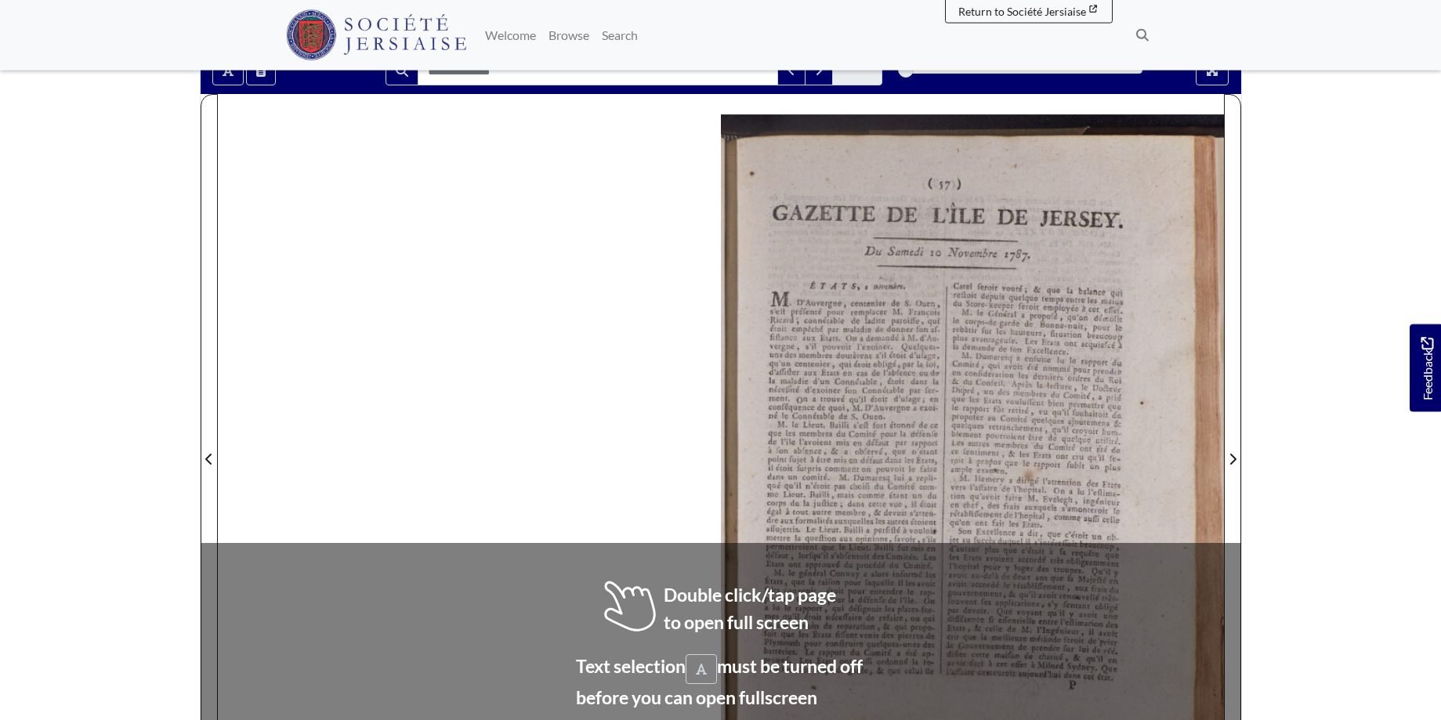
scroll to position [150, 0]
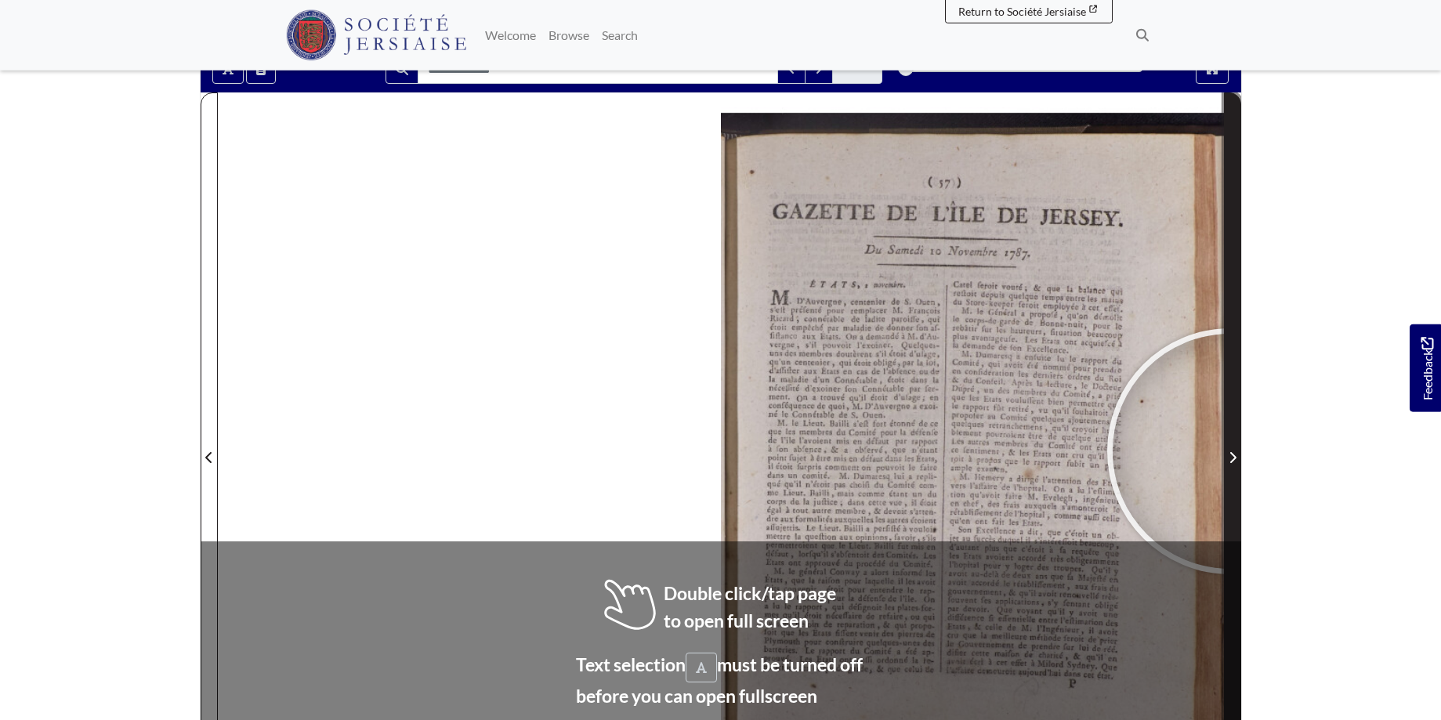
click at [1230, 451] on span "Next Page" at bounding box center [1233, 457] width 16 height 19
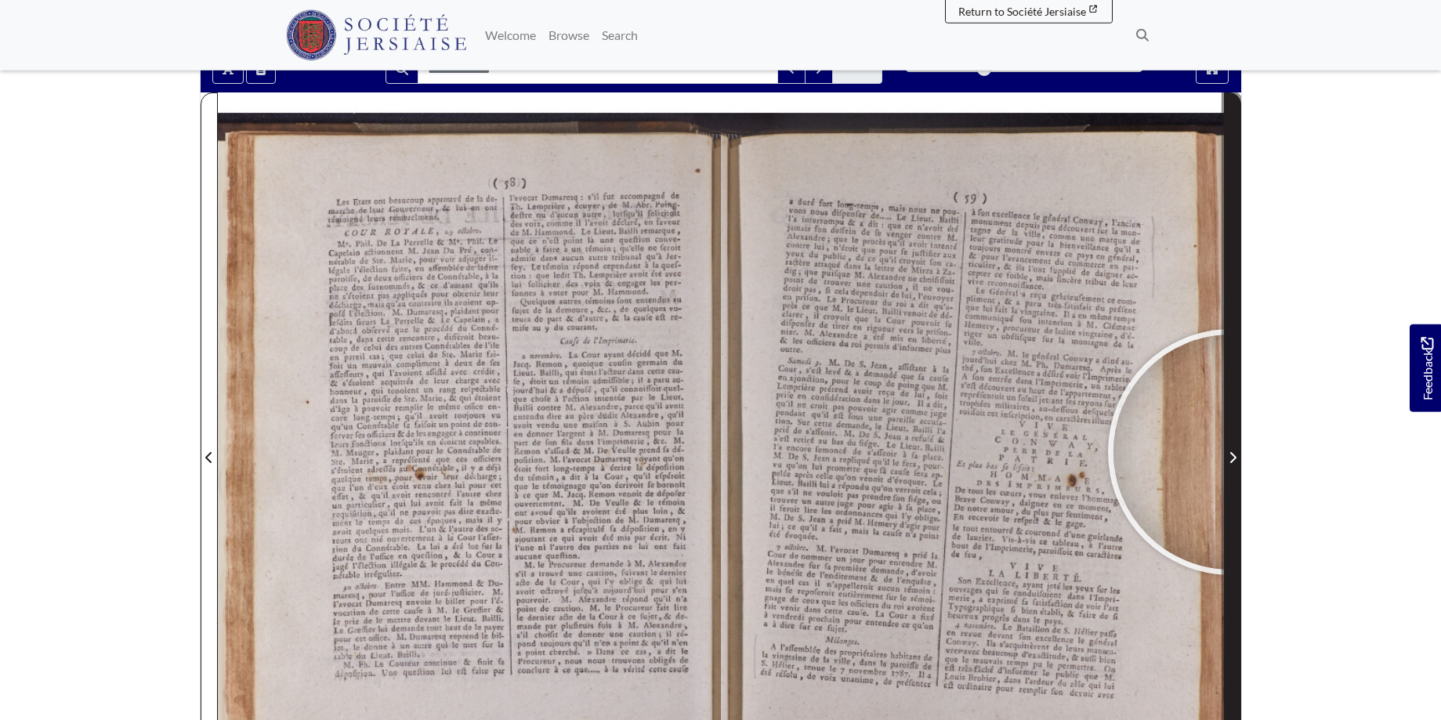
click at [1231, 452] on icon "Next Page" at bounding box center [1233, 457] width 8 height 13
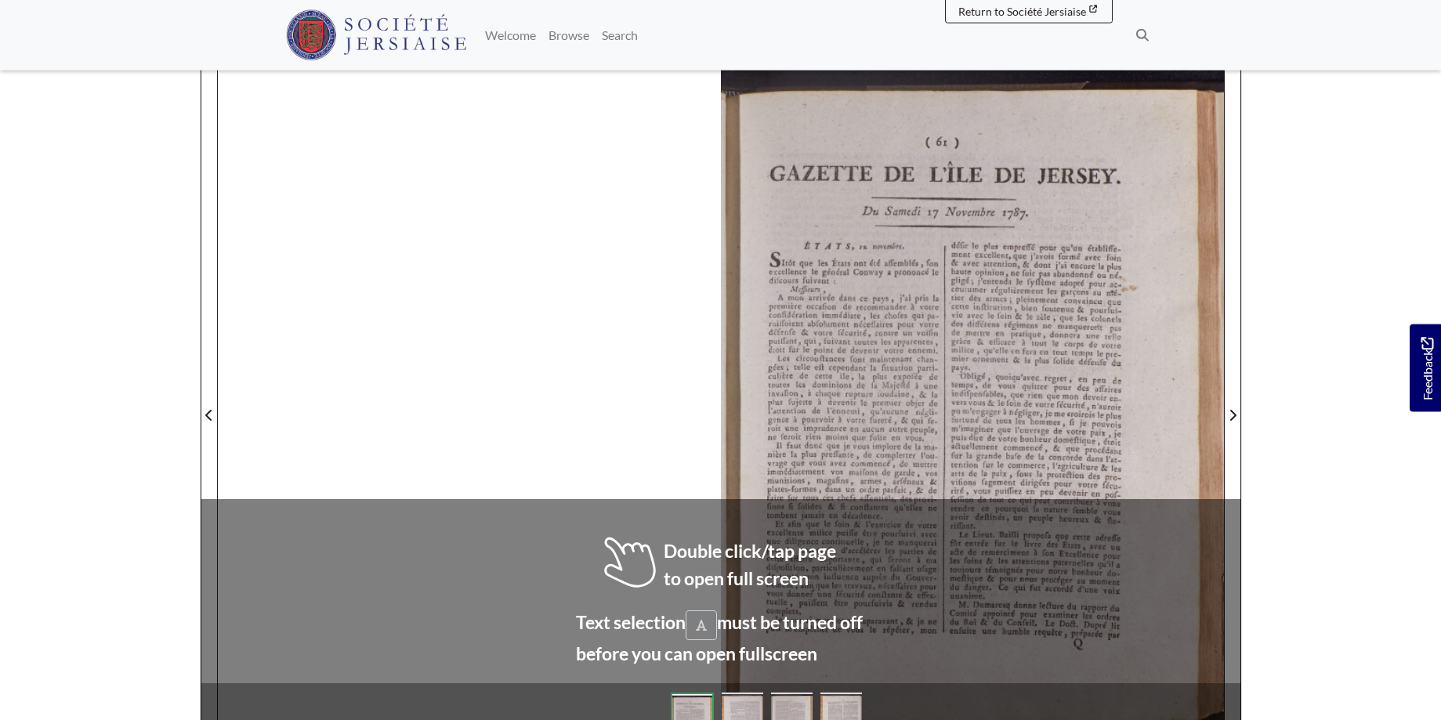
scroll to position [203, 0]
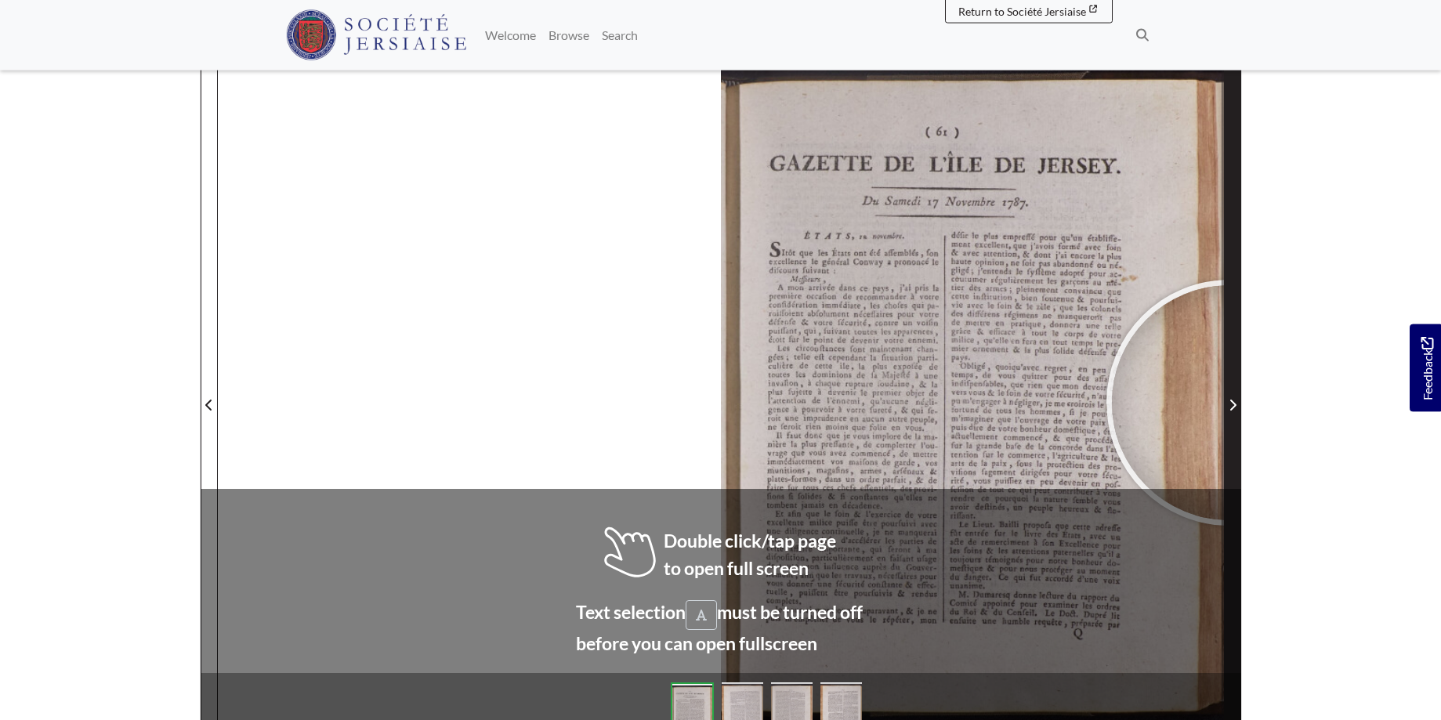
click at [1230, 403] on icon "Next Page" at bounding box center [1233, 405] width 8 height 13
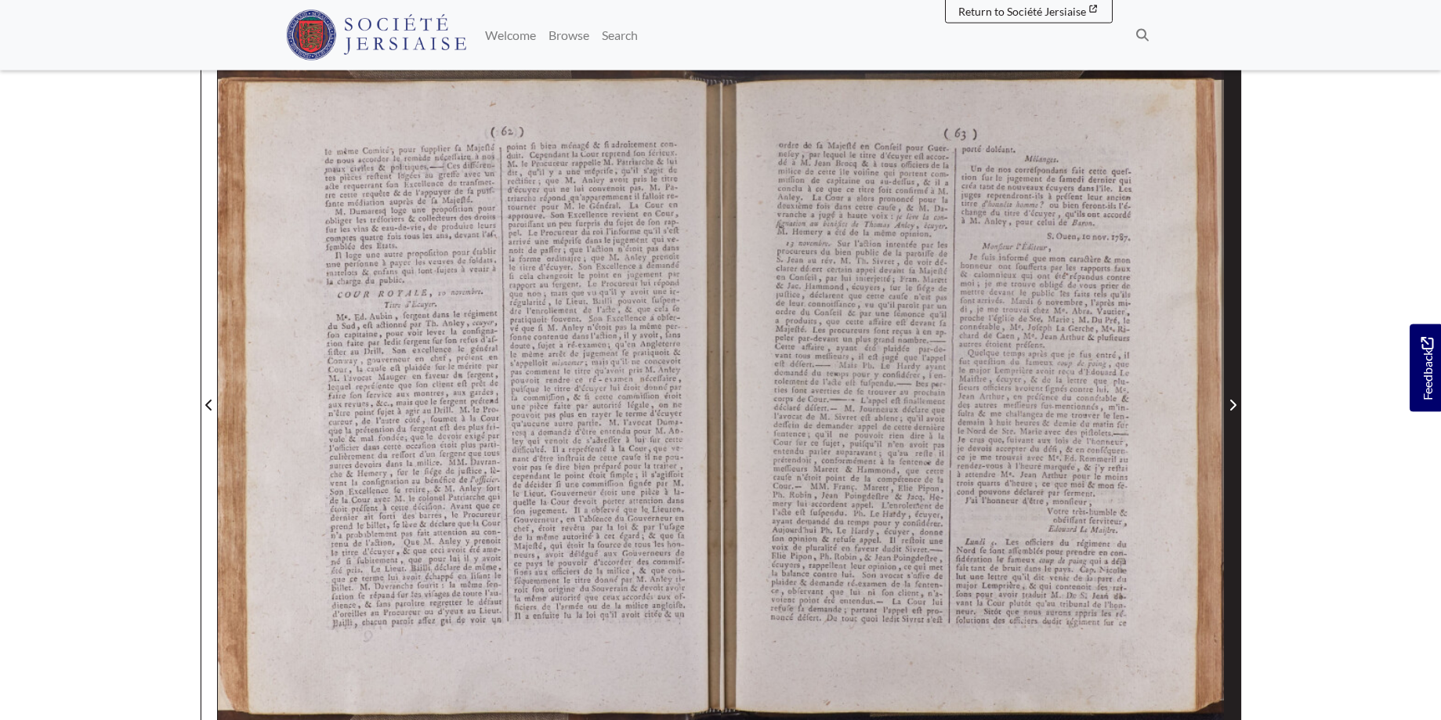
click at [1230, 403] on icon "Next Page" at bounding box center [1233, 405] width 8 height 13
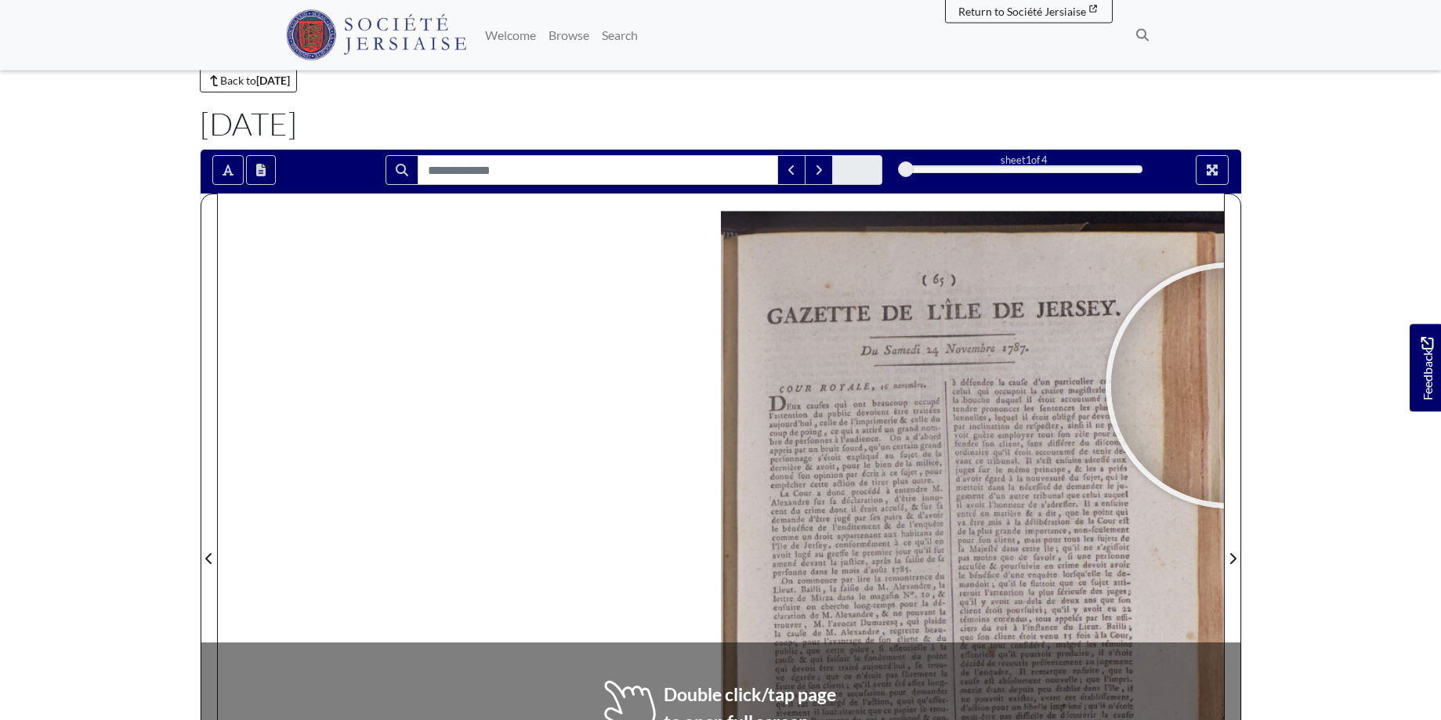
scroll to position [179, 0]
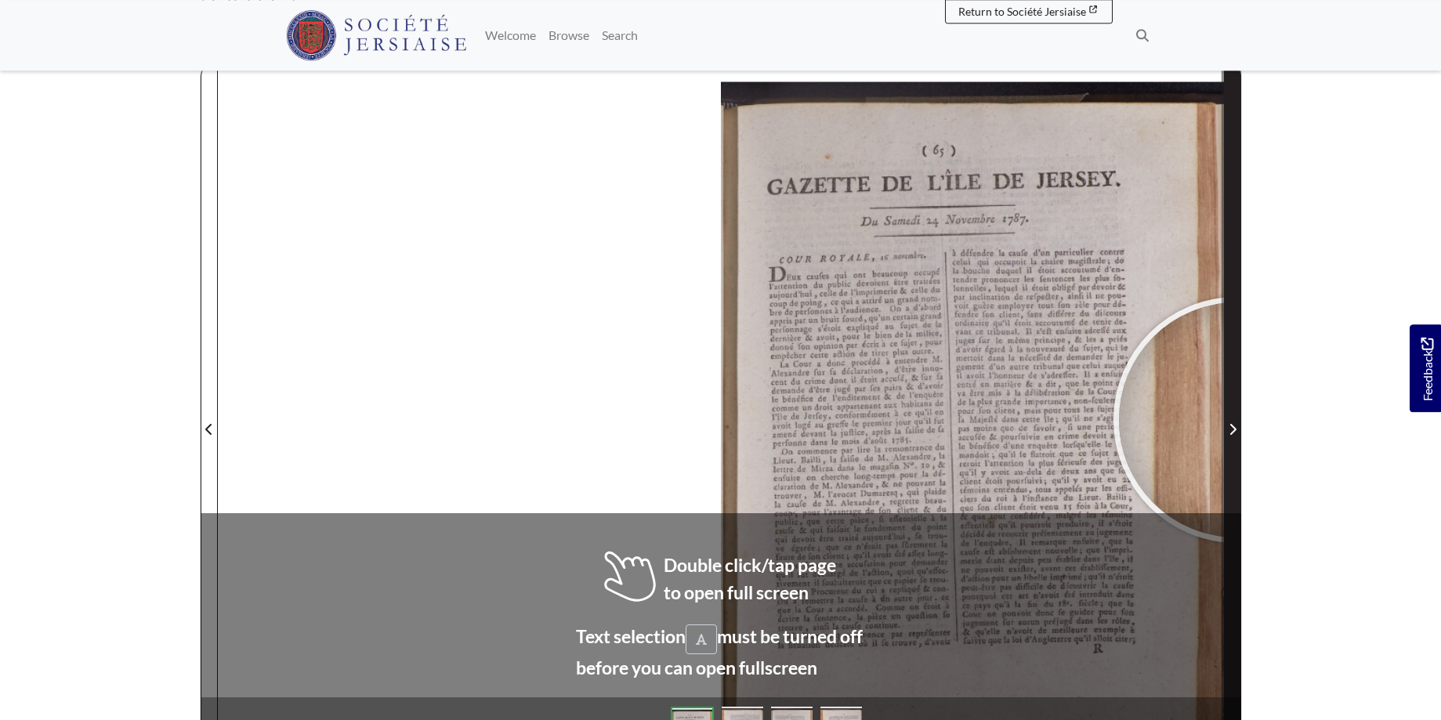
click at [1237, 420] on span "Next Page" at bounding box center [1233, 420] width 16 height 710
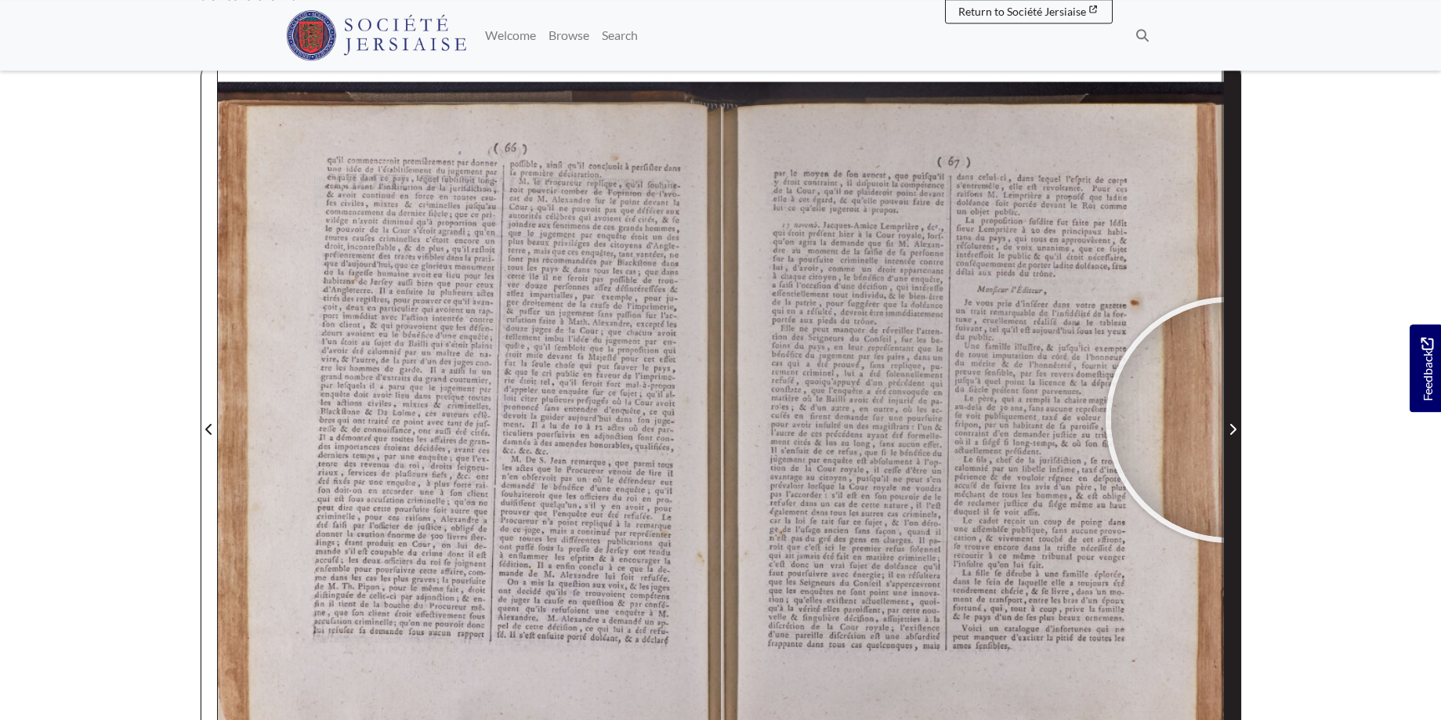
click at [1229, 420] on span "Next Page" at bounding box center [1233, 420] width 16 height 710
